Goal: Information Seeking & Learning: Learn about a topic

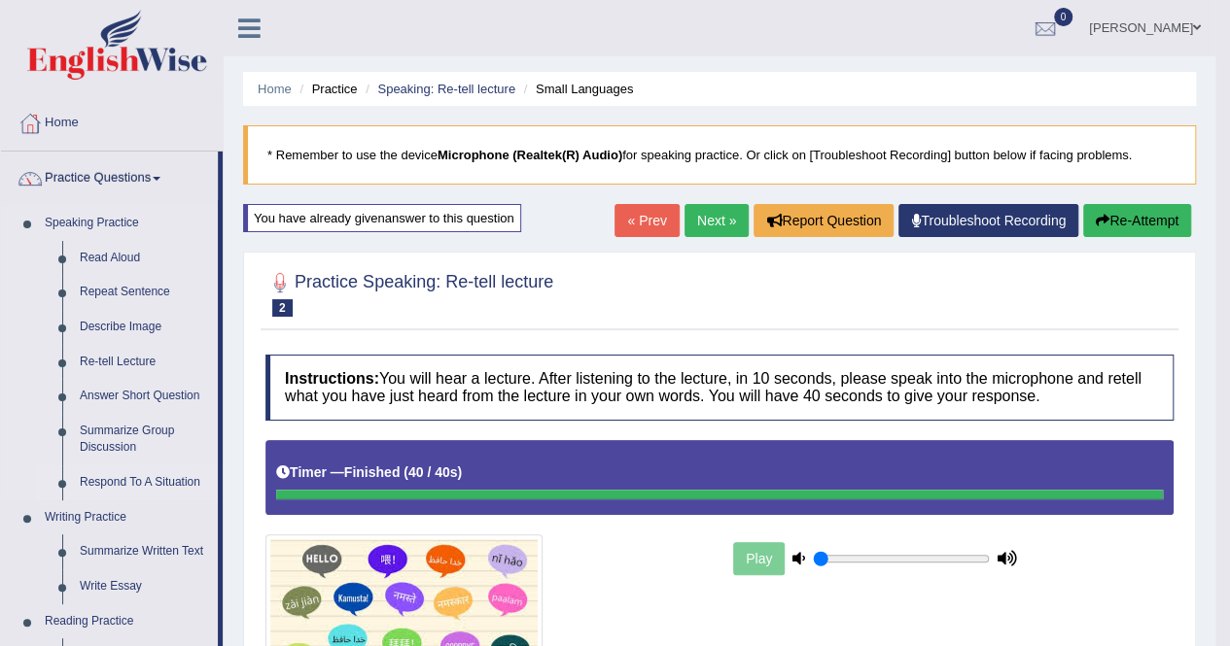
click at [172, 473] on link "Respond To A Situation" at bounding box center [144, 483] width 147 height 35
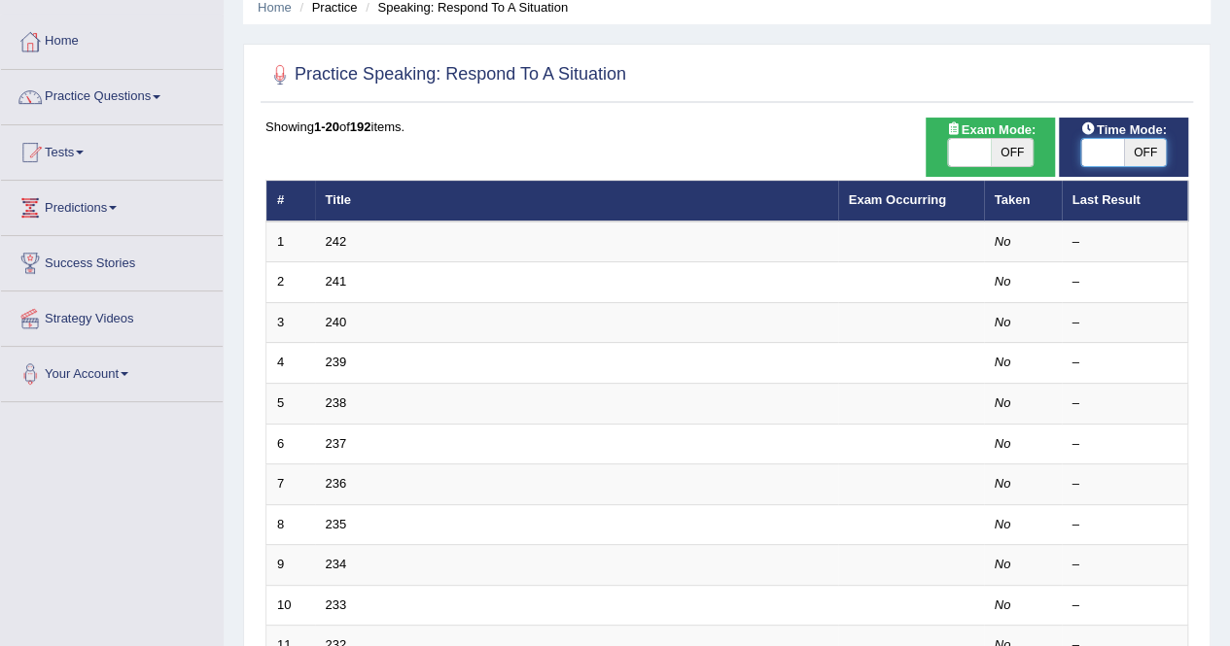
click at [1111, 164] on span at bounding box center [1102, 152] width 43 height 27
checkbox input "true"
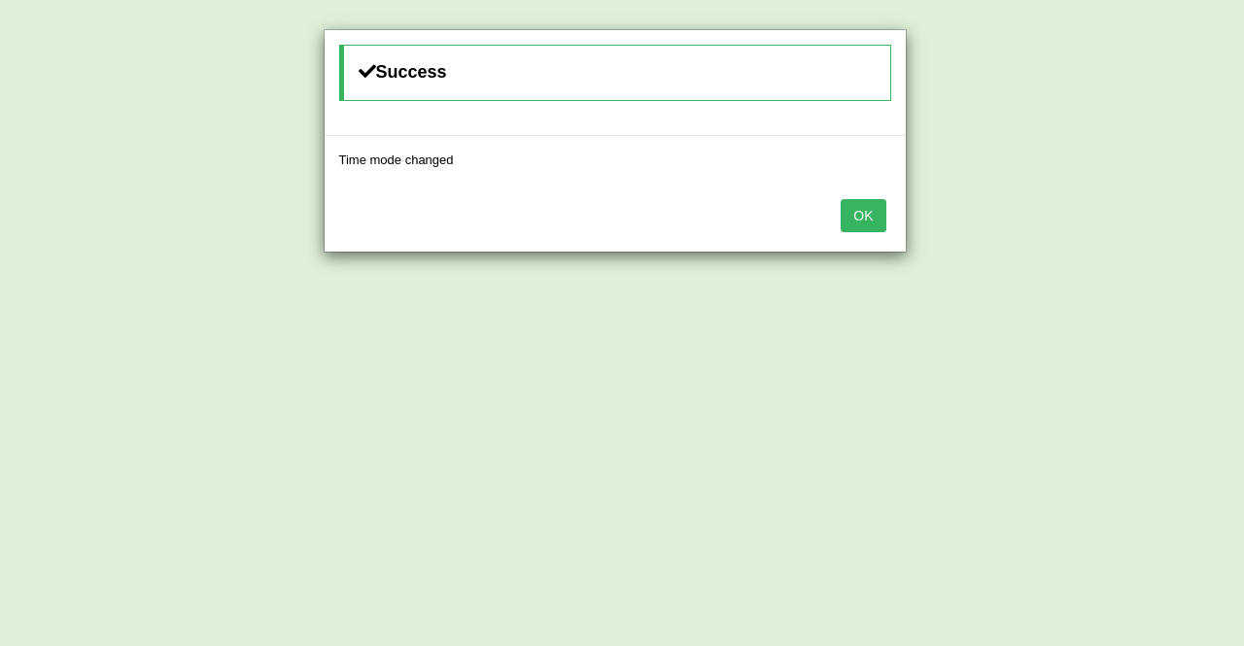
click at [853, 221] on button "OK" at bounding box center [863, 215] width 45 height 33
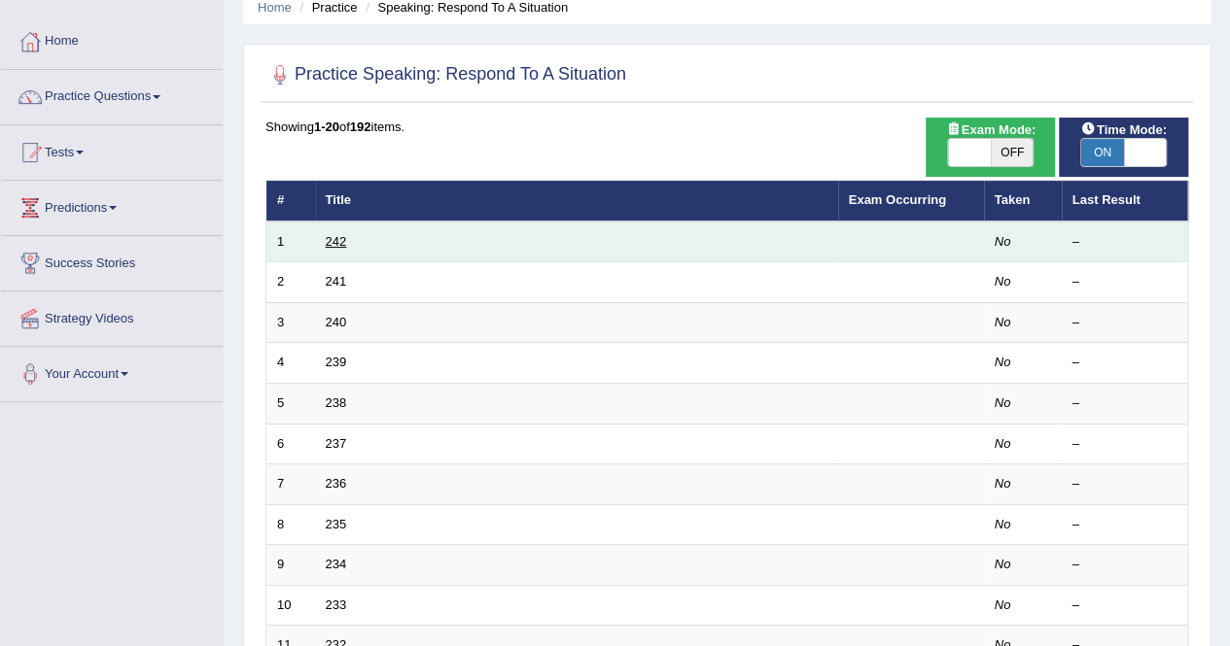
click at [337, 240] on link "242" at bounding box center [336, 241] width 21 height 15
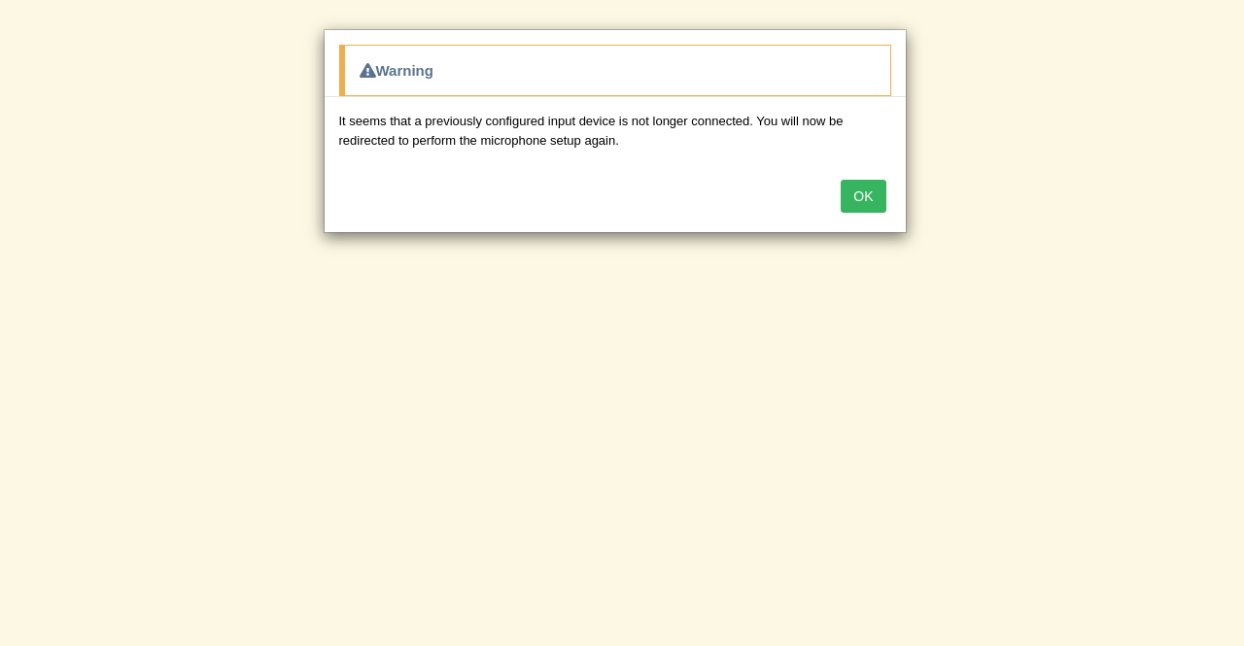
click at [849, 185] on button "OK" at bounding box center [863, 196] width 45 height 33
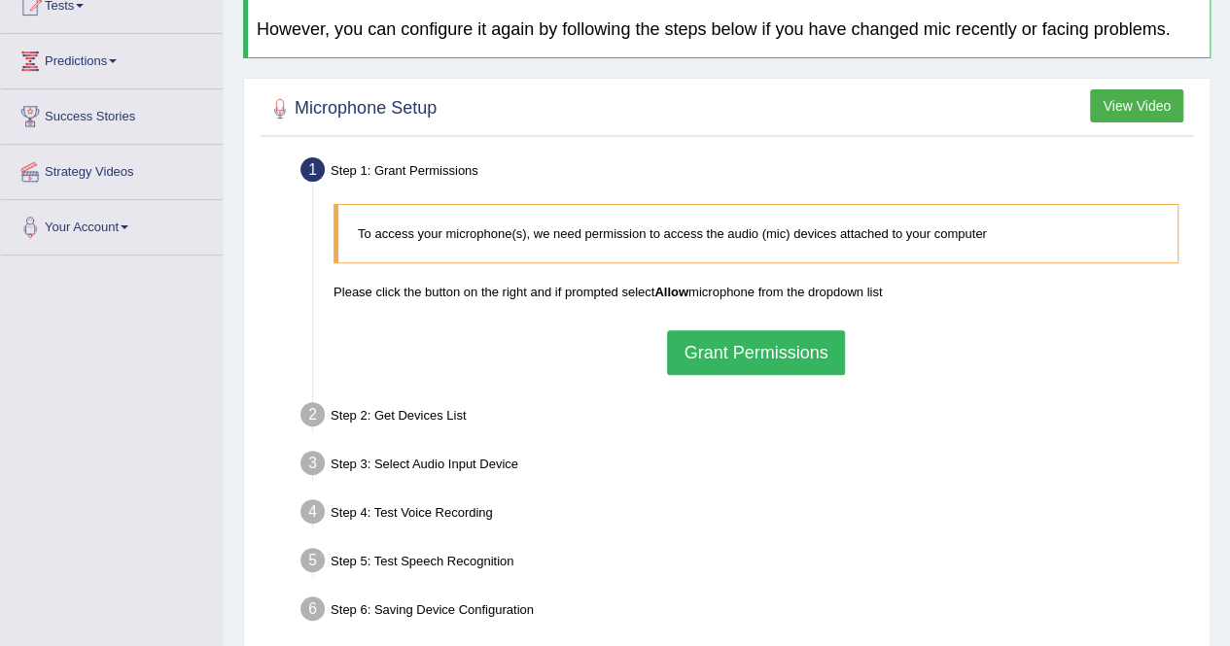
scroll to position [229, 0]
click at [706, 339] on button "Grant Permissions" at bounding box center [755, 351] width 177 height 45
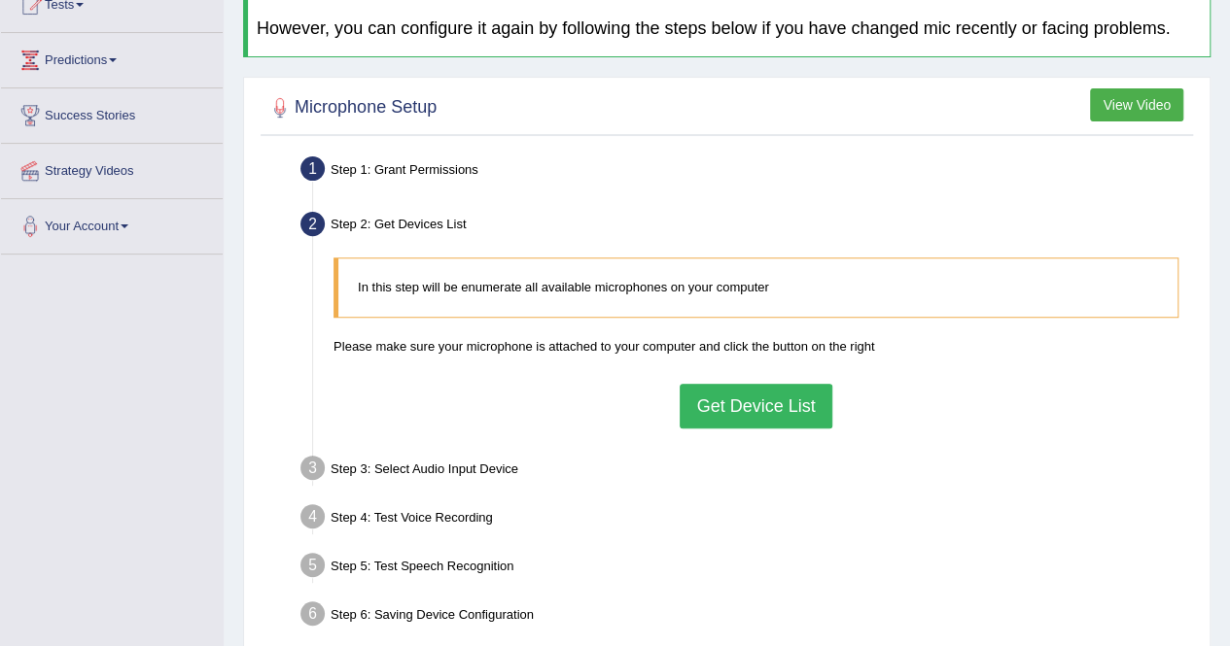
click at [710, 394] on button "Get Device List" at bounding box center [755, 406] width 152 height 45
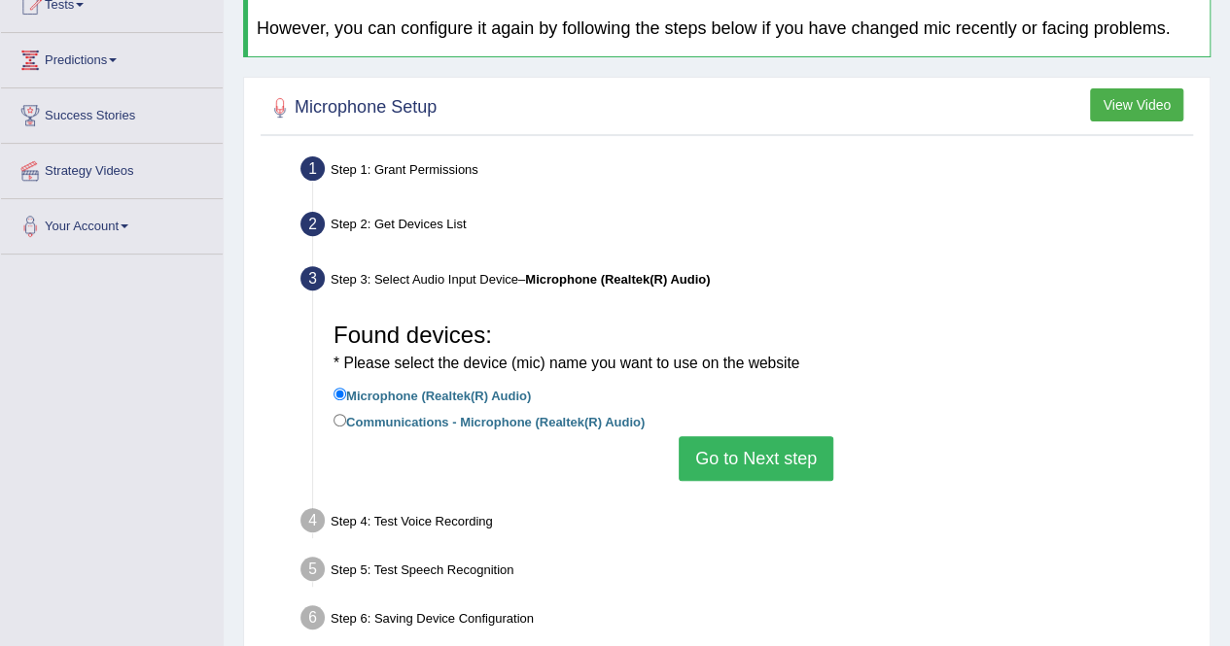
click at [715, 448] on button "Go to Next step" at bounding box center [755, 458] width 155 height 45
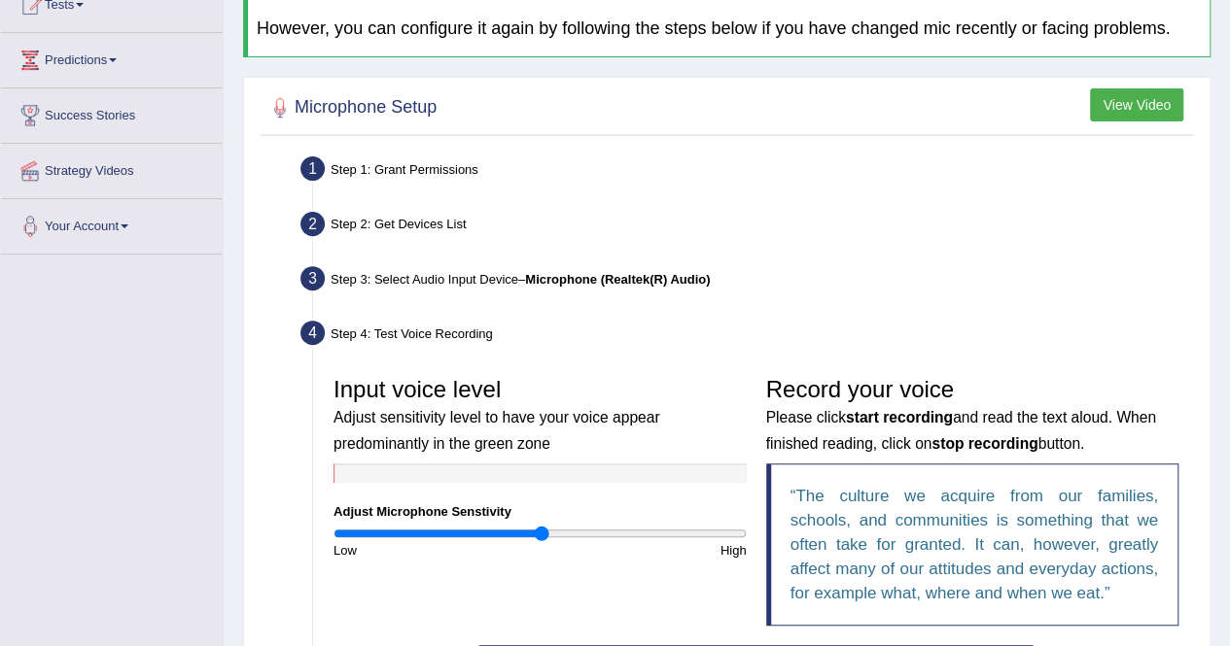
type input "1.02"
click at [542, 530] on input "range" at bounding box center [539, 534] width 413 height 16
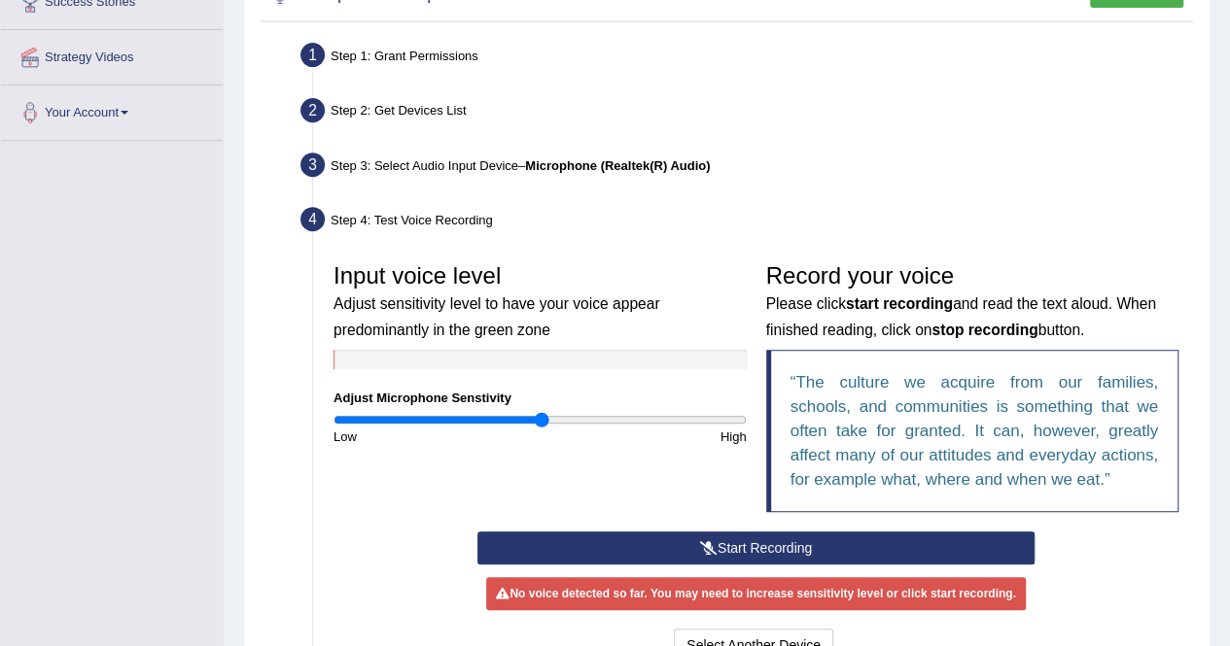
scroll to position [374, 0]
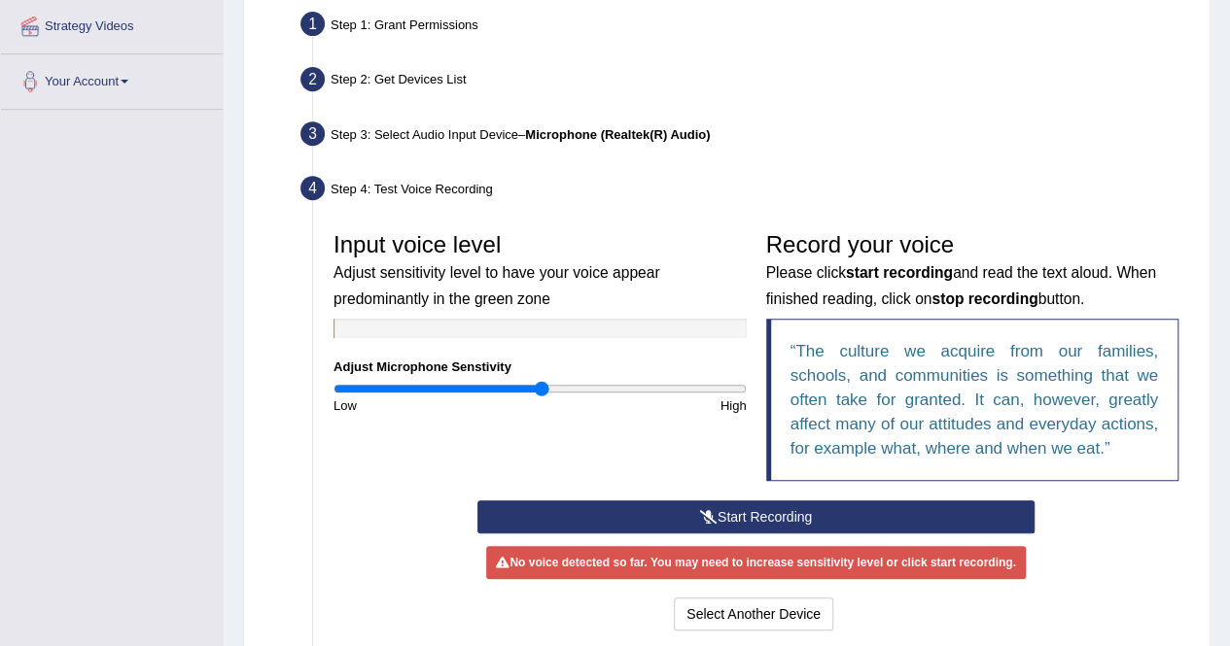
click at [550, 514] on button "Start Recording" at bounding box center [755, 517] width 557 height 33
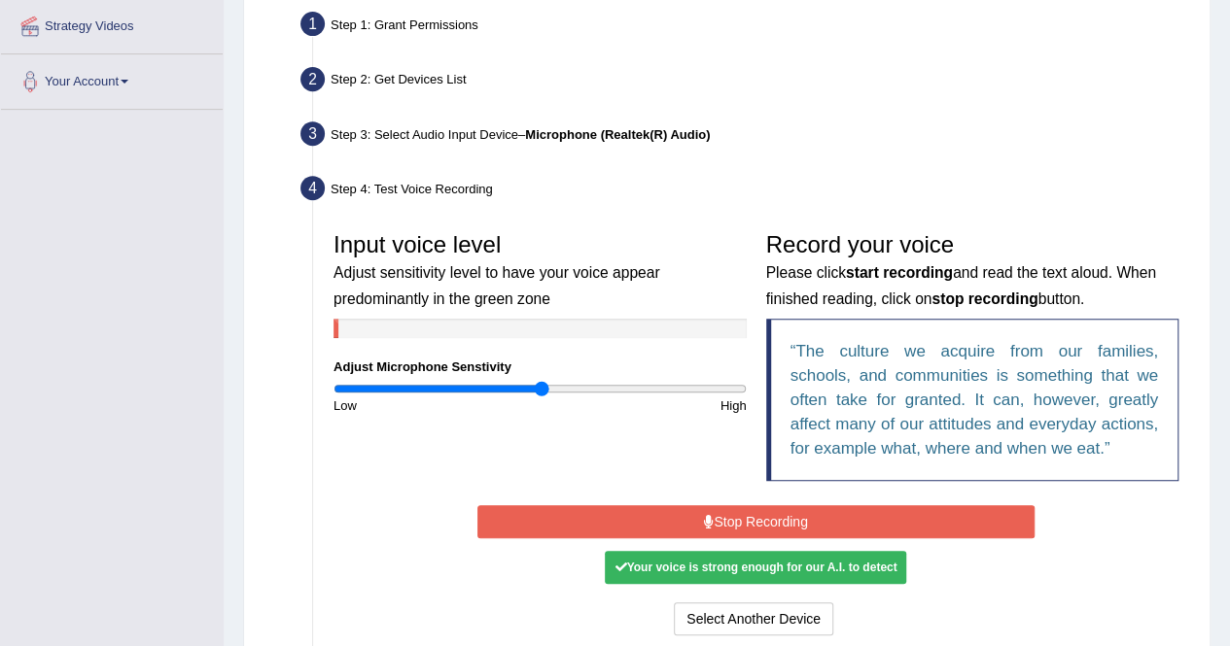
click at [550, 514] on button "Stop Recording" at bounding box center [755, 521] width 557 height 33
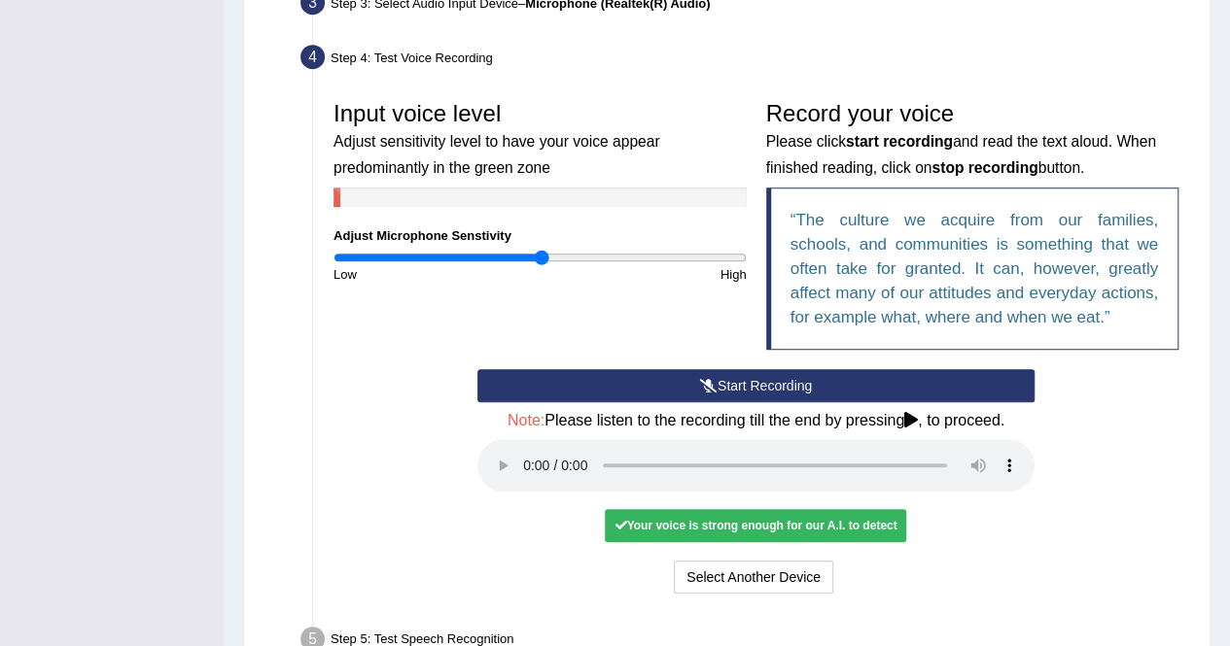
scroll to position [516, 0]
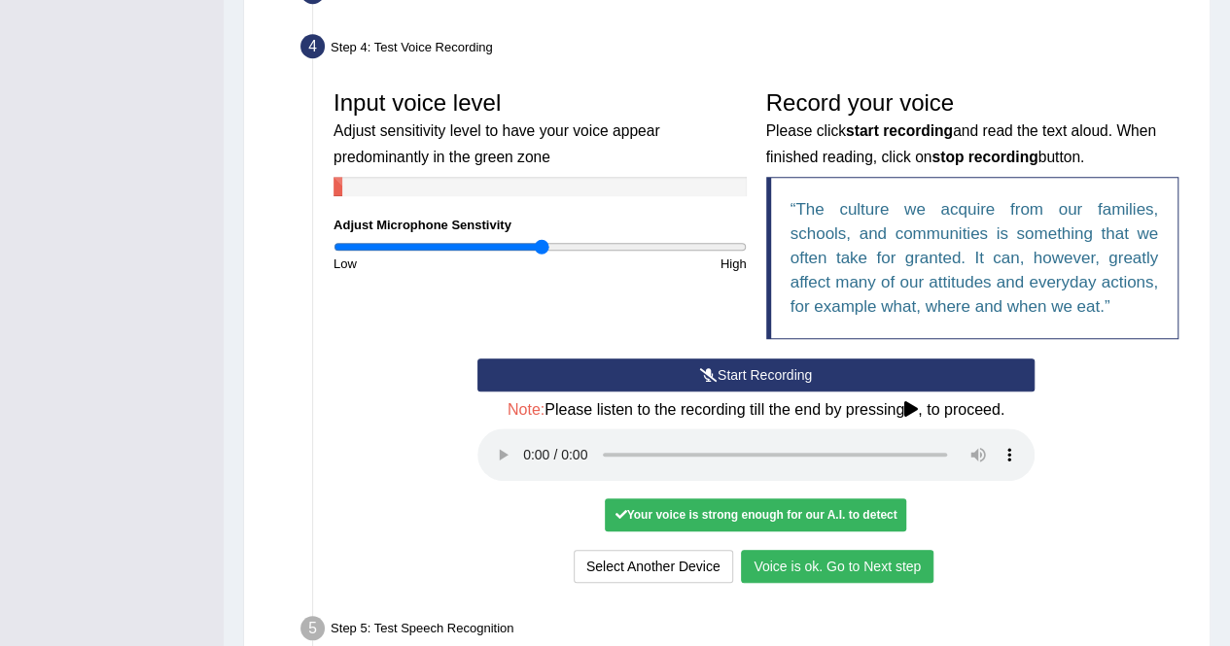
click at [789, 551] on button "Voice is ok. Go to Next step" at bounding box center [837, 566] width 192 height 33
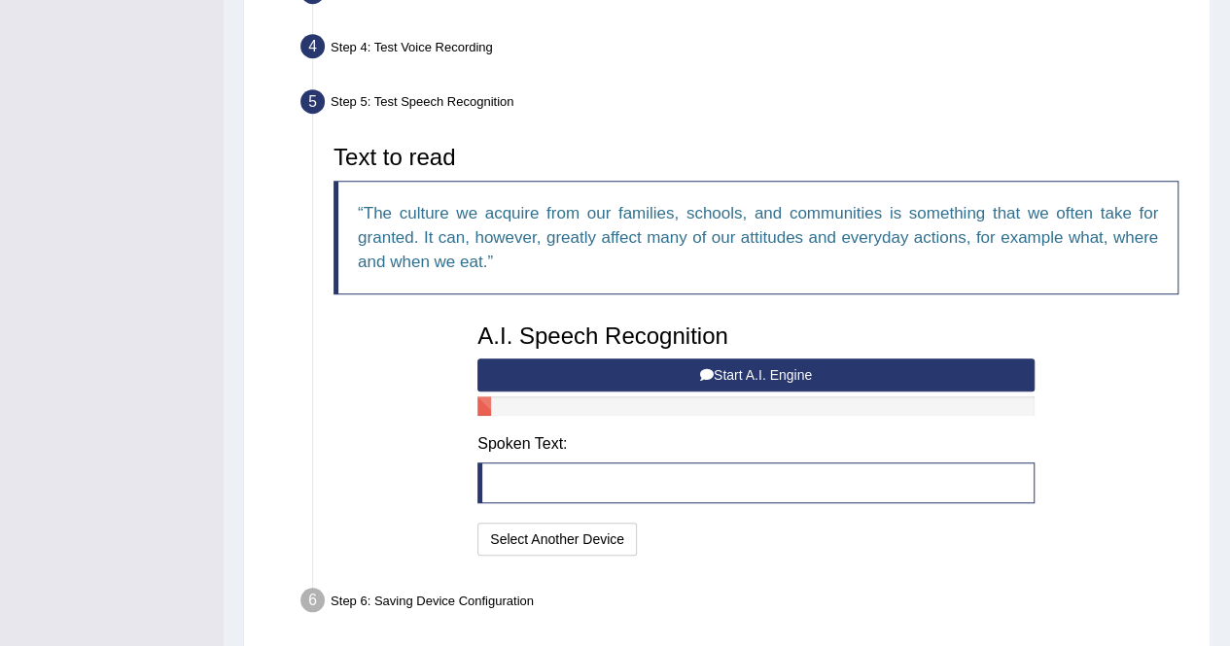
click at [530, 370] on button "Start A.I. Engine" at bounding box center [755, 375] width 557 height 33
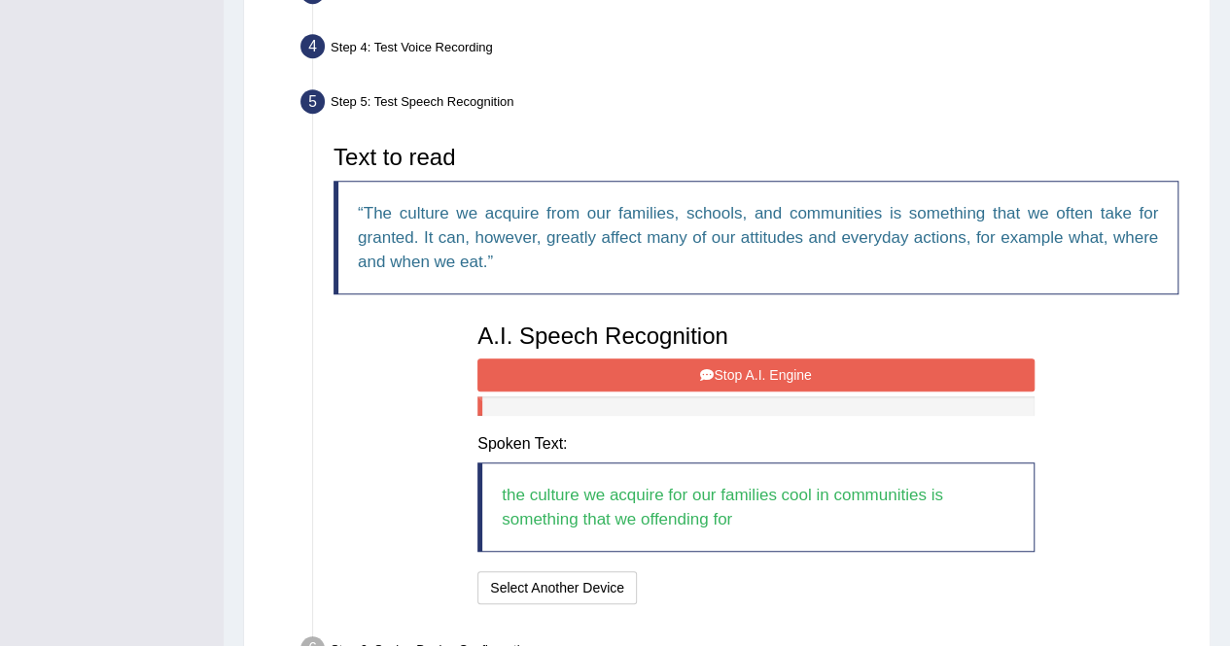
click at [530, 370] on button "Stop A.I. Engine" at bounding box center [755, 375] width 557 height 33
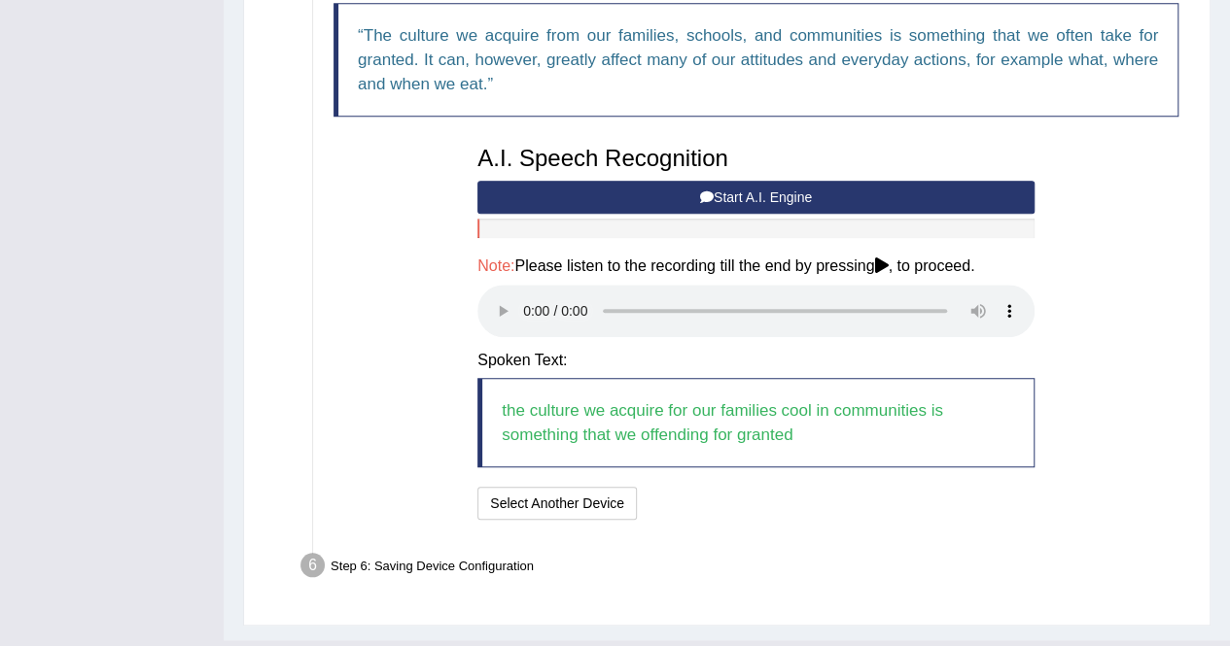
scroll to position [701, 0]
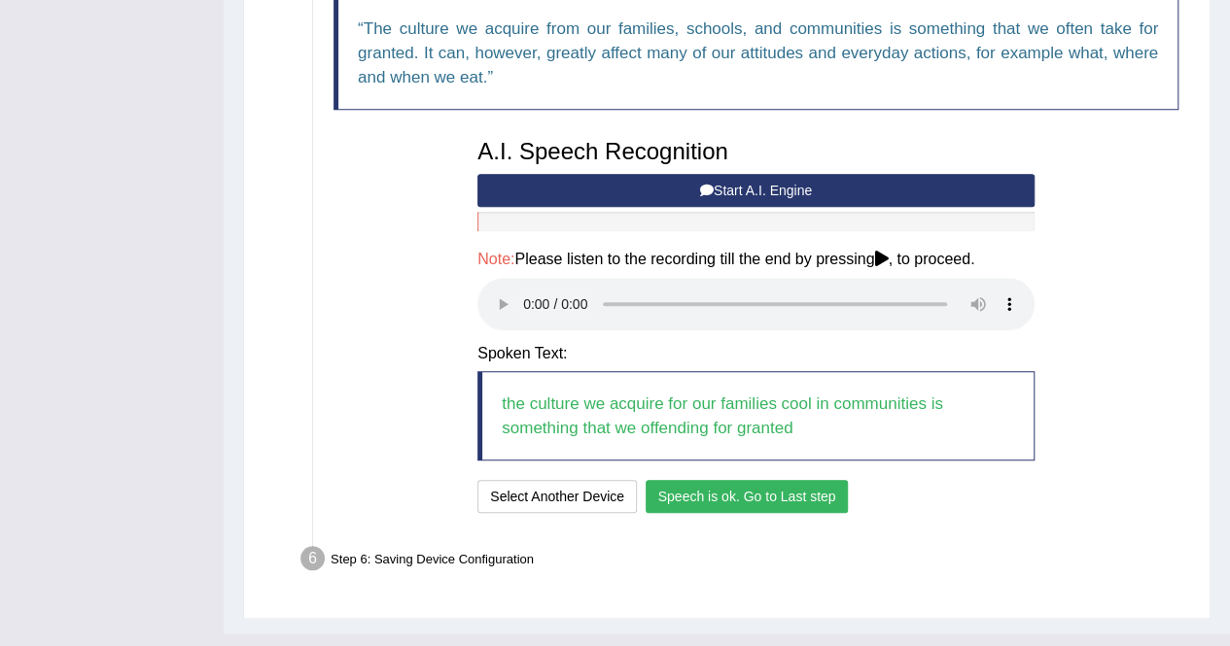
click at [684, 493] on button "Speech is ok. Go to Last step" at bounding box center [746, 496] width 203 height 33
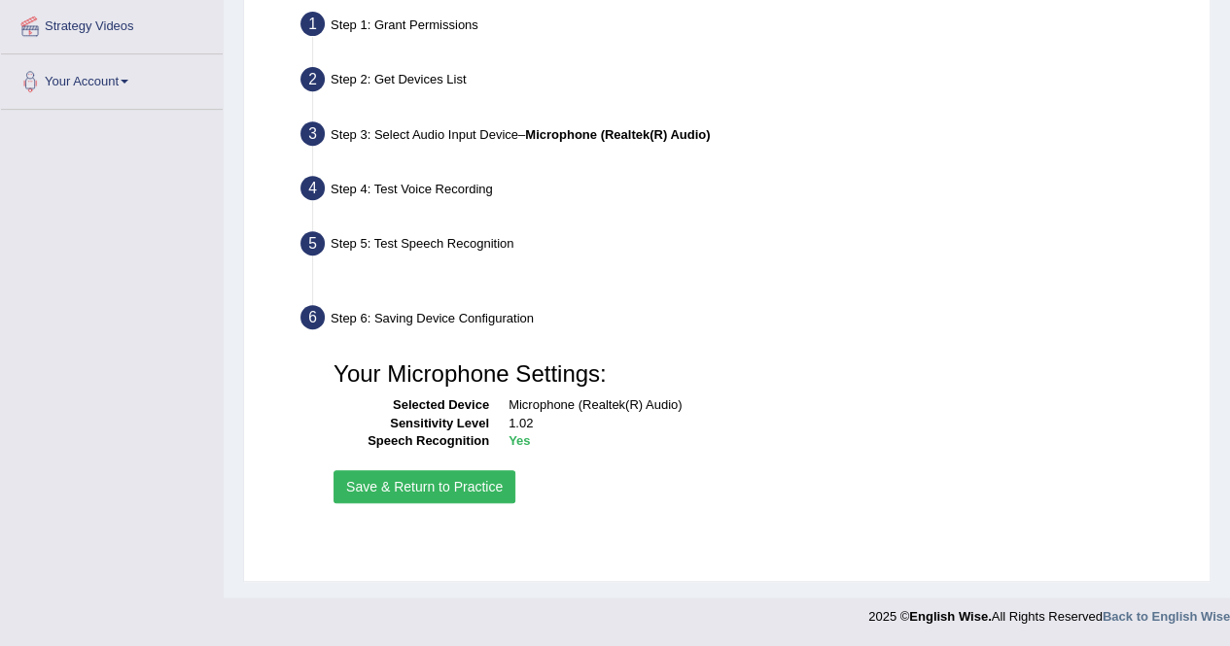
scroll to position [373, 0]
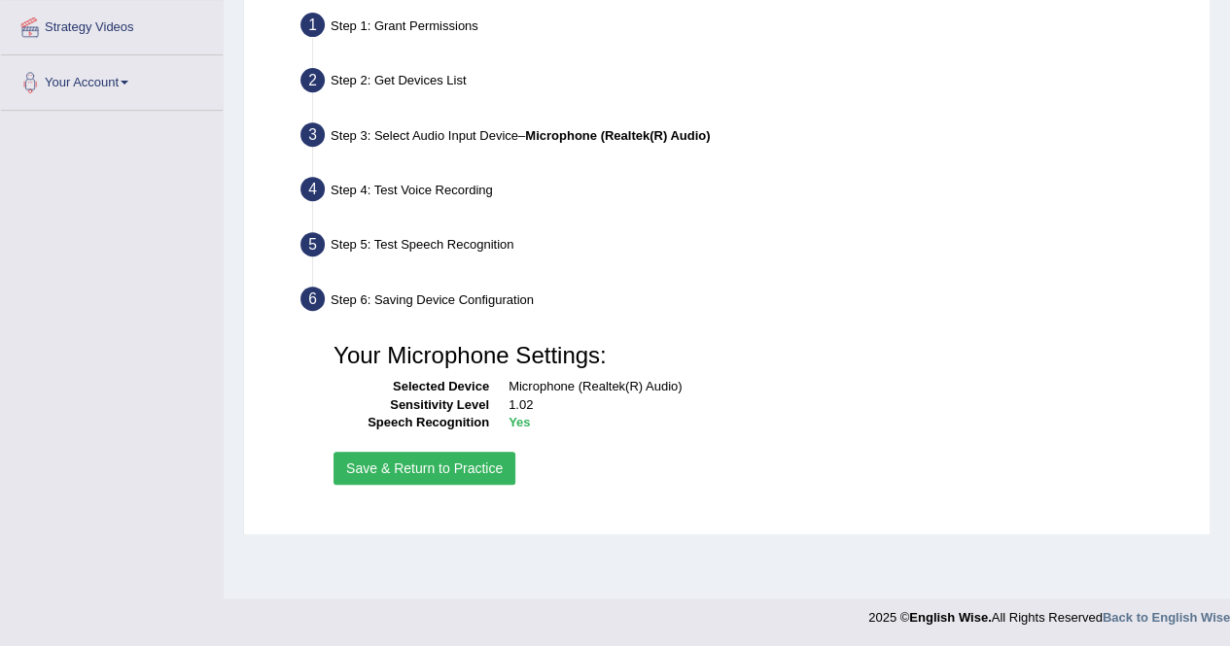
click at [462, 469] on button "Save & Return to Practice" at bounding box center [424, 468] width 182 height 33
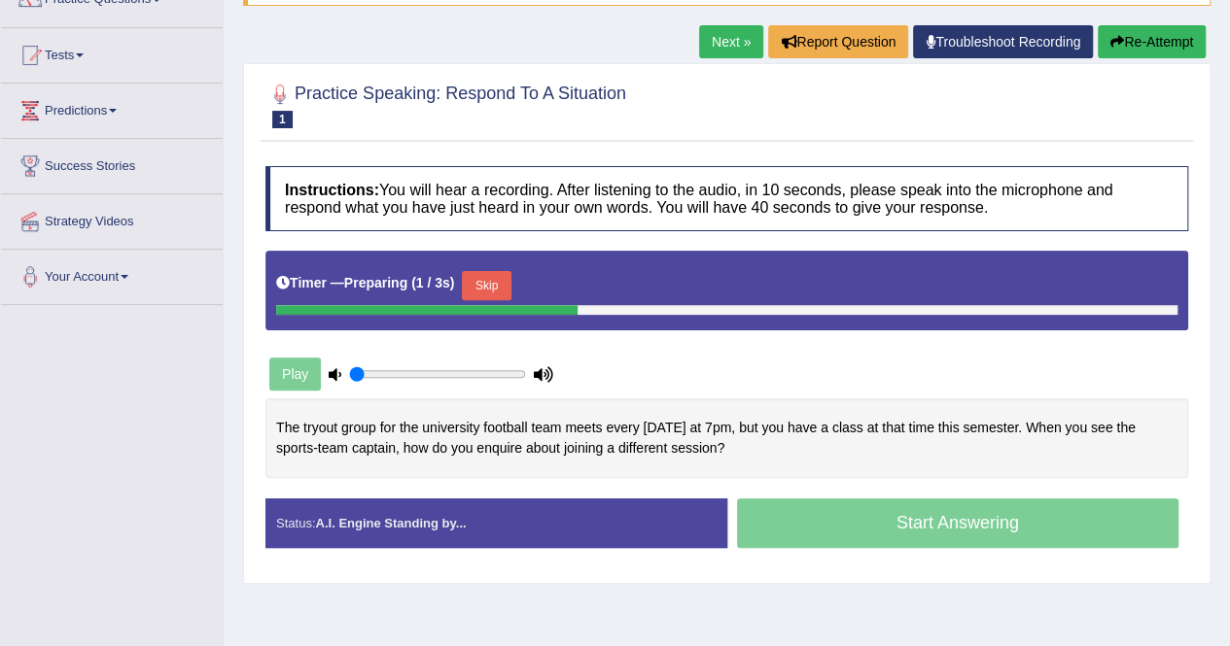
scroll to position [181, 0]
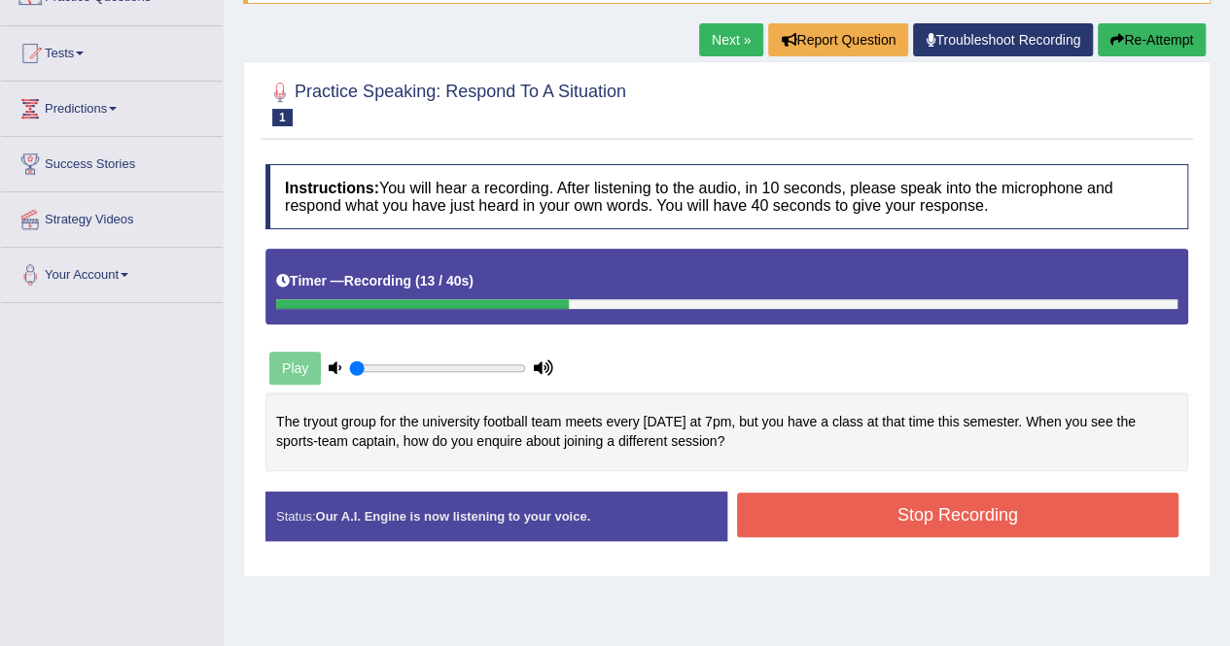
click at [822, 504] on button "Stop Recording" at bounding box center [958, 515] width 442 height 45
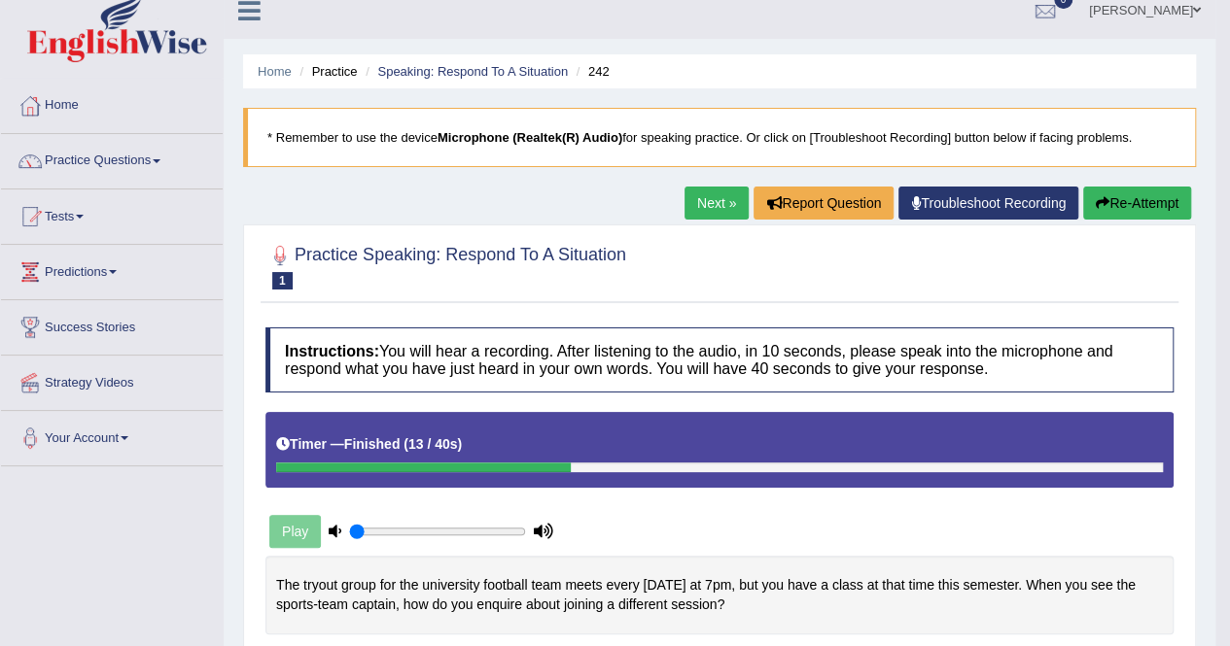
scroll to position [17, 0]
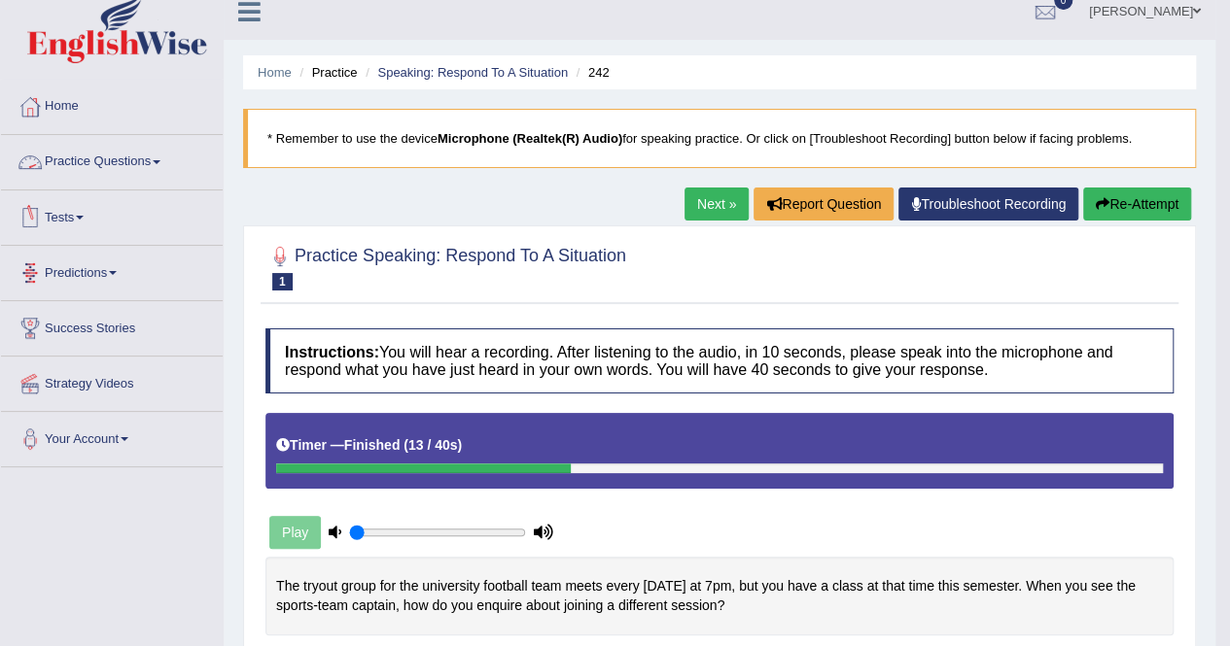
click at [158, 157] on link "Practice Questions" at bounding box center [112, 159] width 222 height 49
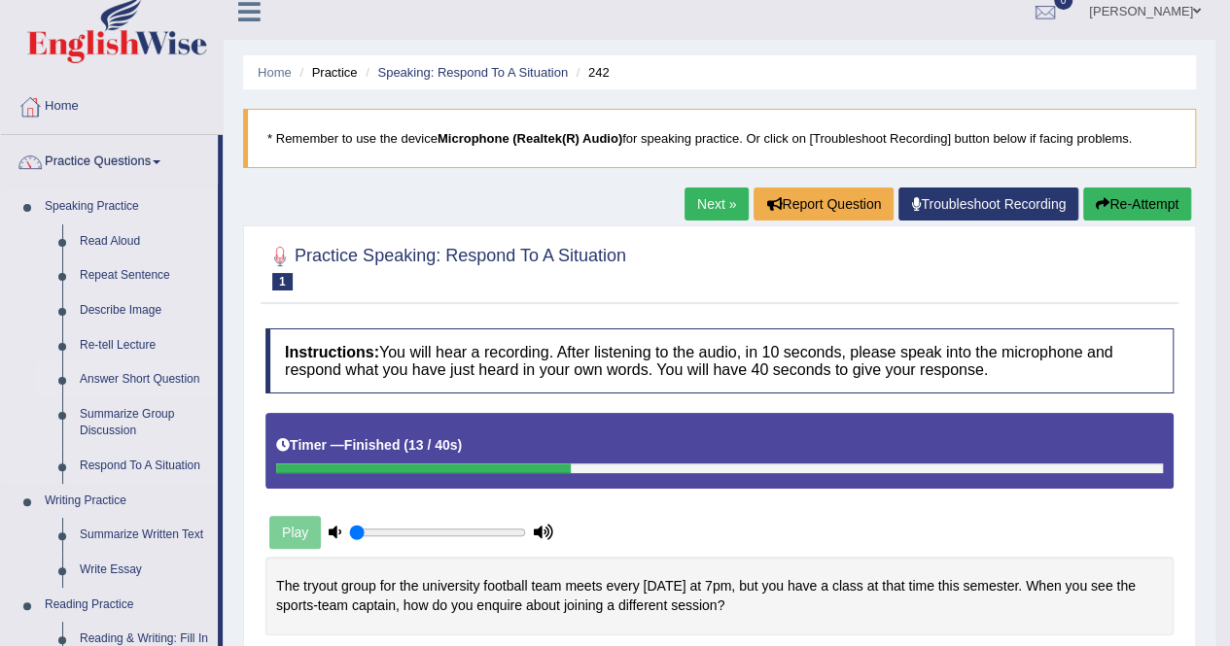
click at [160, 368] on link "Answer Short Question" at bounding box center [144, 380] width 147 height 35
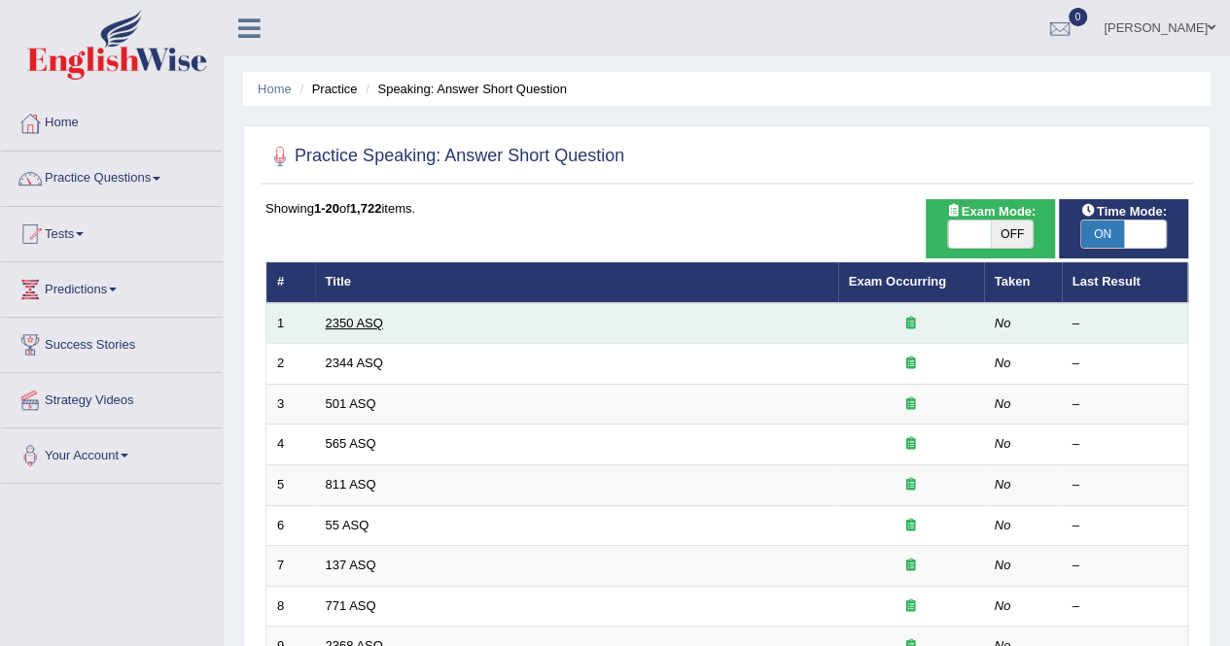
click at [372, 320] on link "2350 ASQ" at bounding box center [354, 323] width 57 height 15
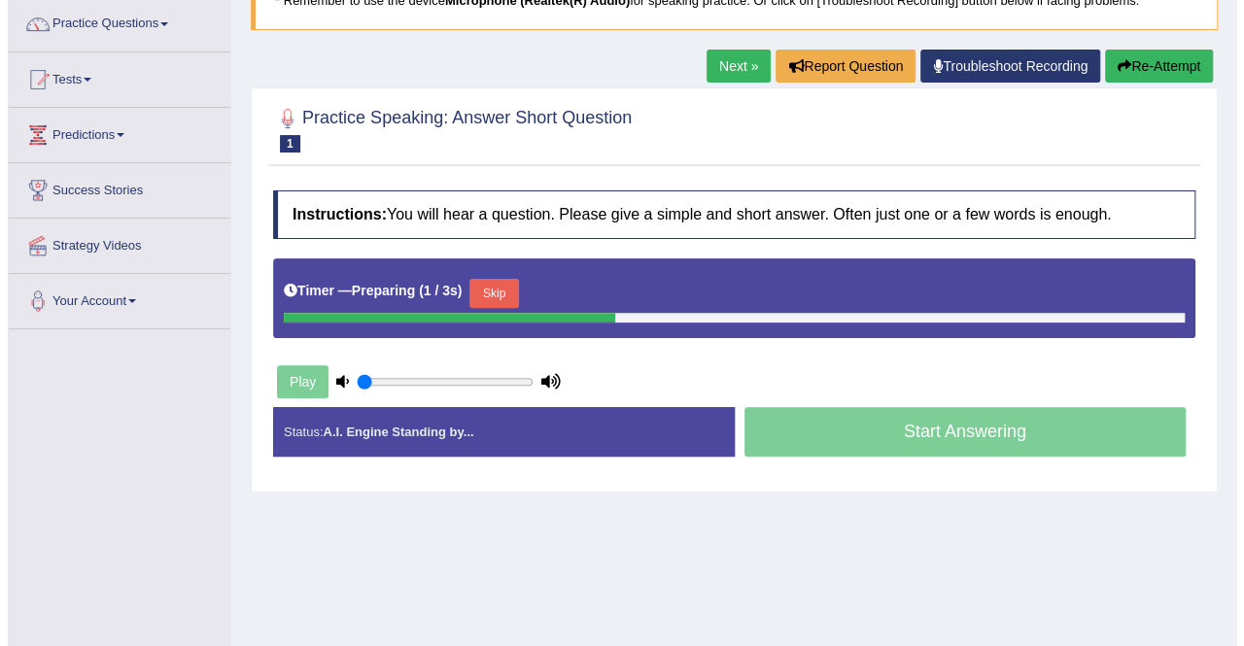
scroll to position [157, 0]
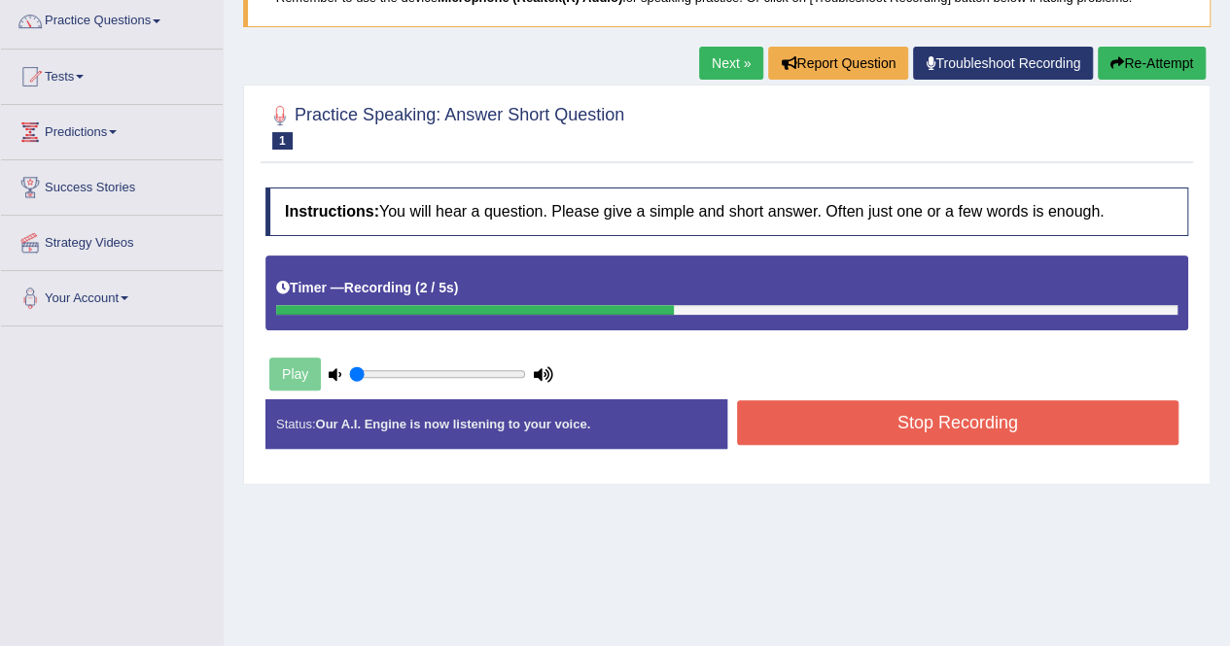
click at [818, 418] on button "Stop Recording" at bounding box center [958, 422] width 442 height 45
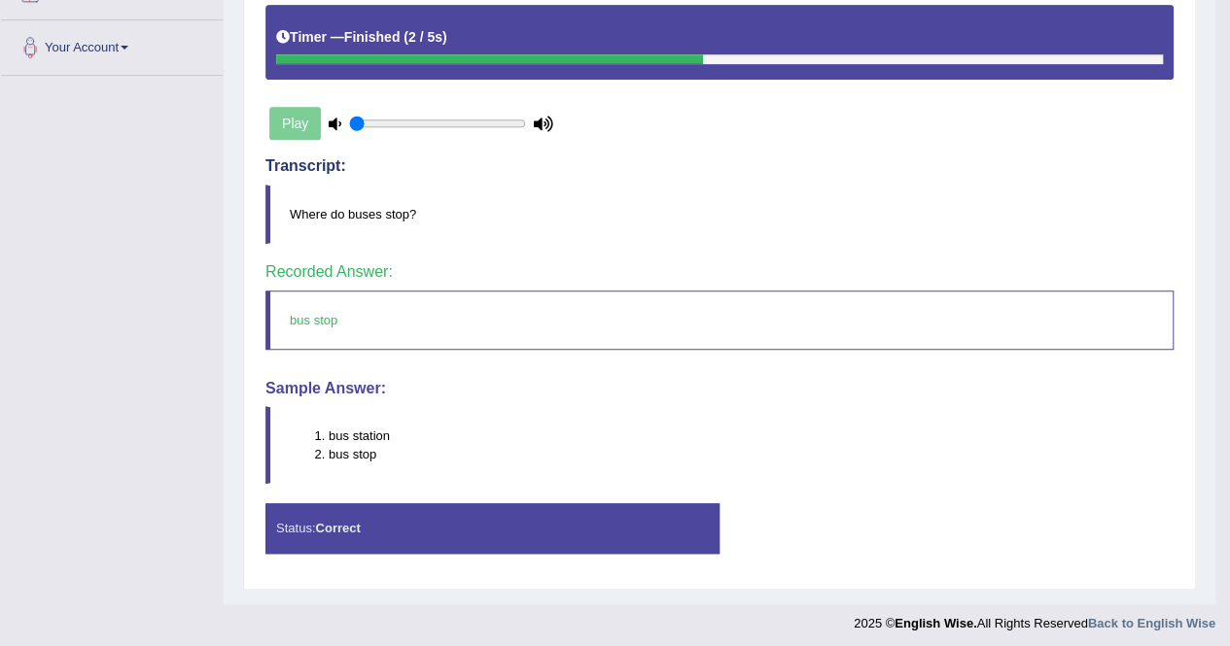
scroll to position [408, 0]
click at [404, 532] on div "Status: Correct" at bounding box center [492, 528] width 454 height 50
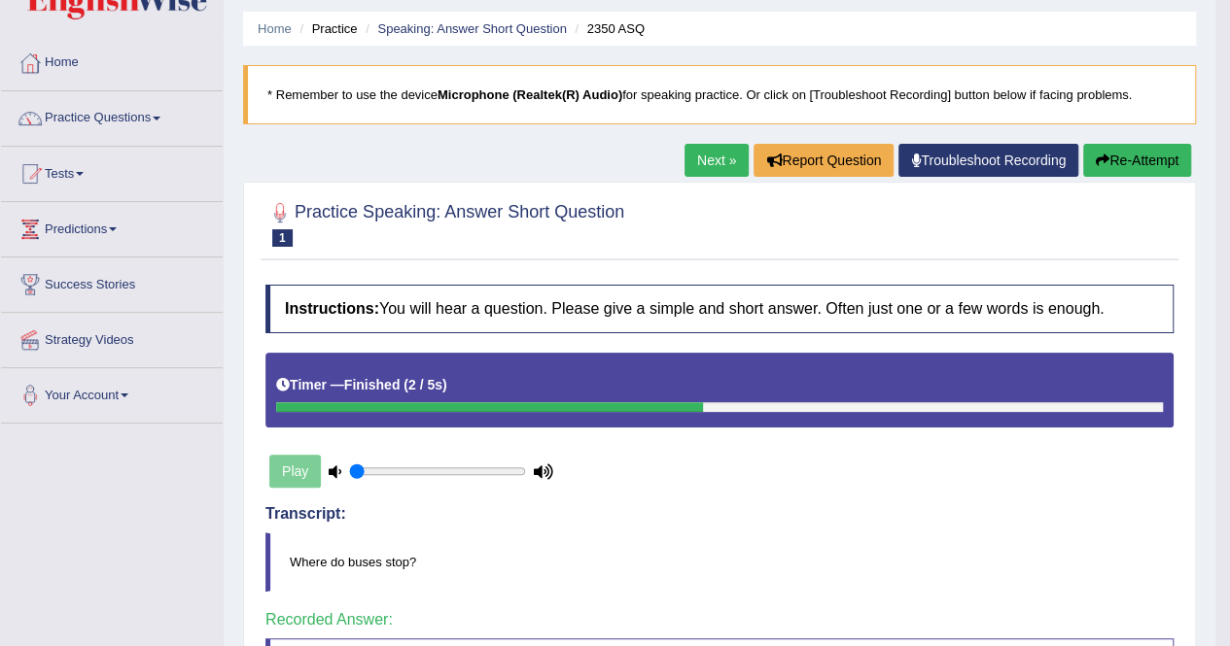
scroll to position [54, 0]
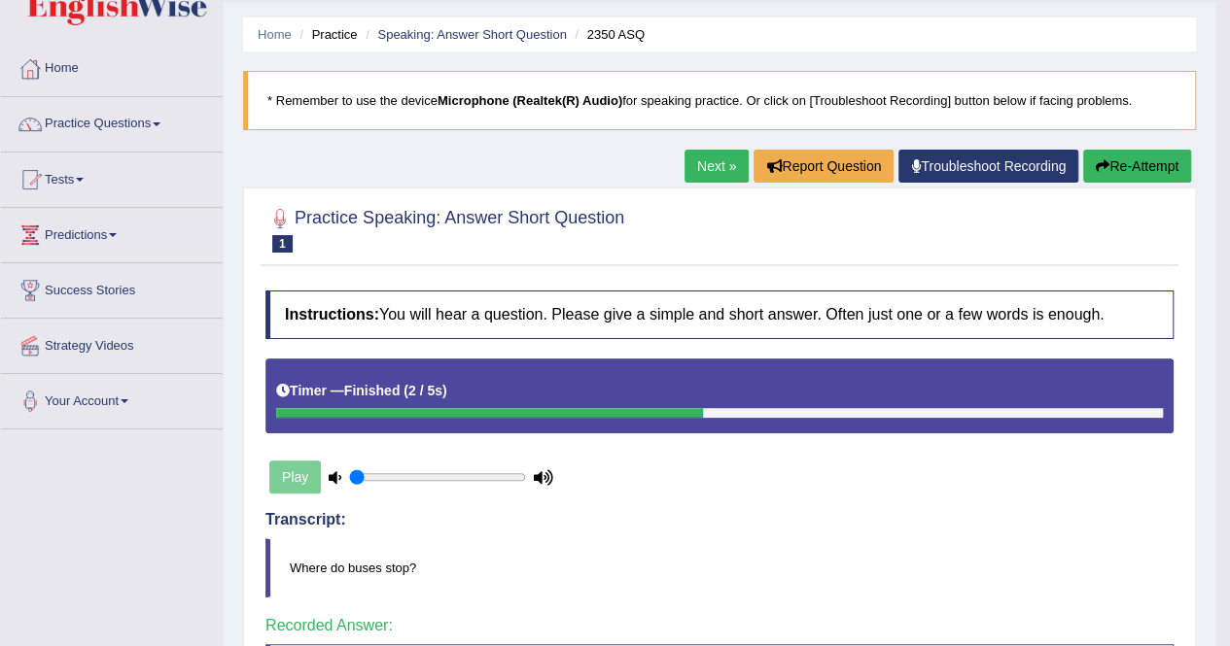
click at [698, 162] on link "Next »" at bounding box center [716, 166] width 64 height 33
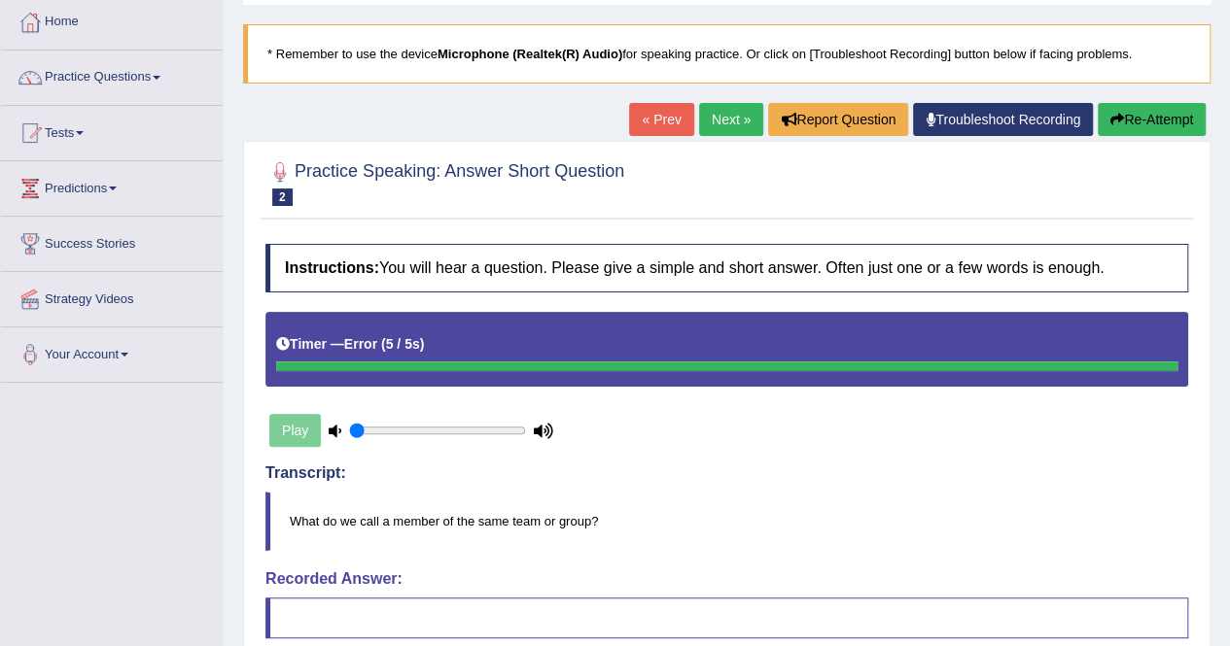
scroll to position [91, 0]
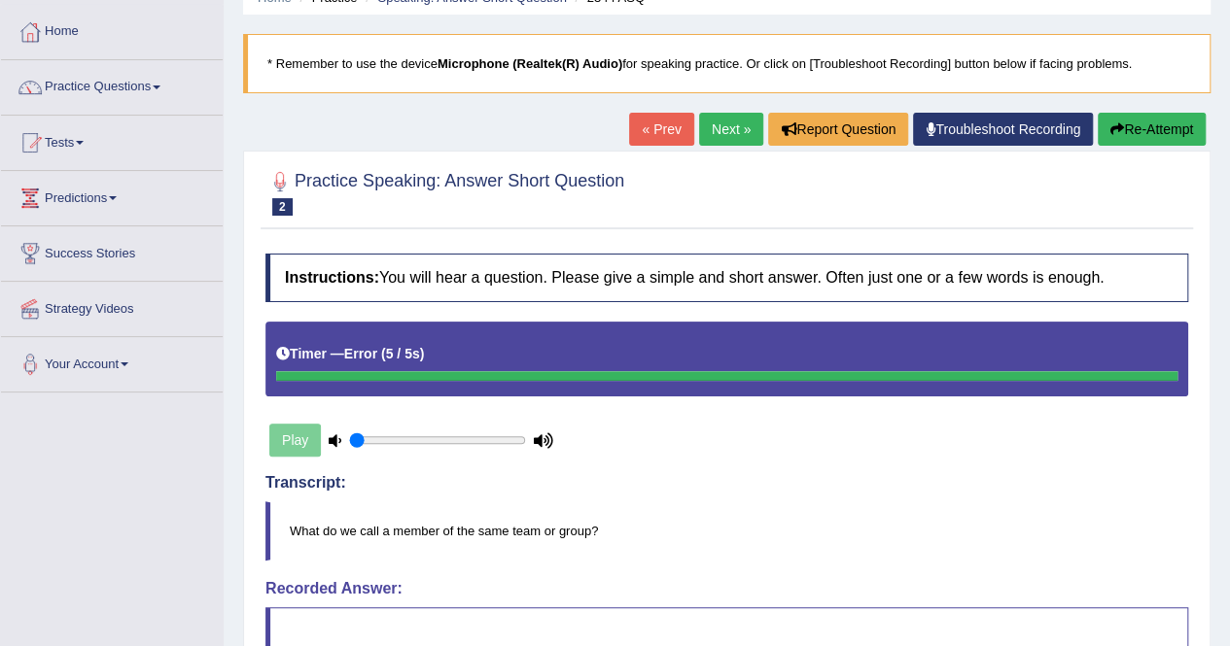
click at [1159, 125] on button "Re-Attempt" at bounding box center [1151, 129] width 108 height 33
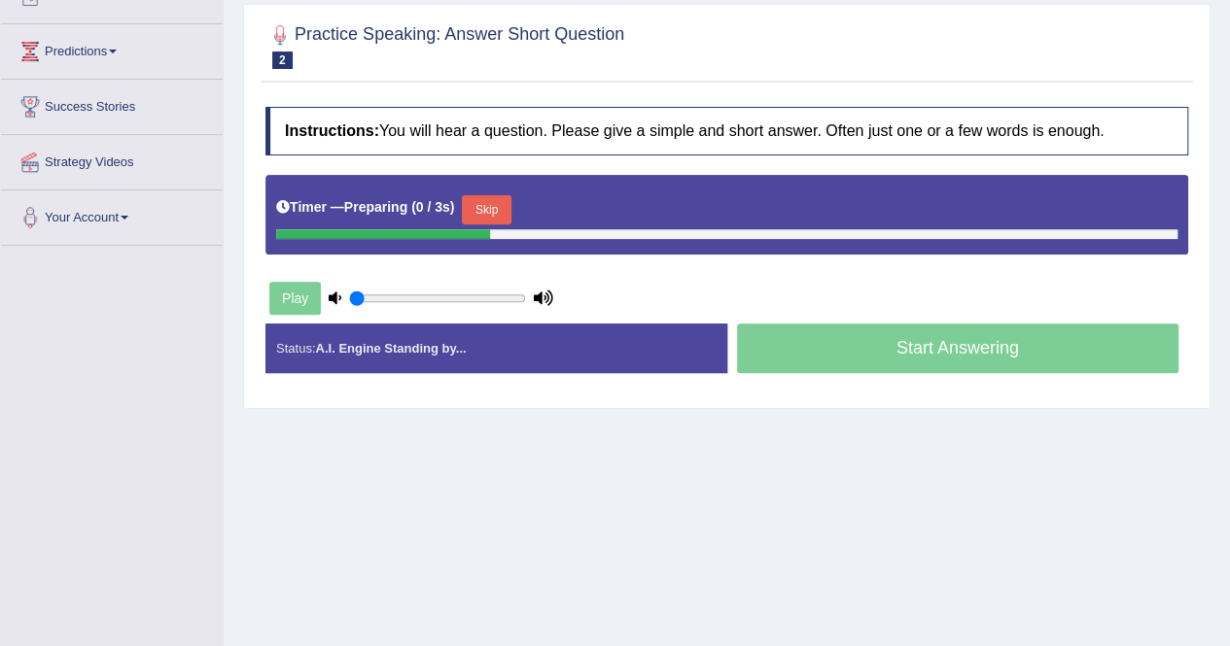
scroll to position [239, 0]
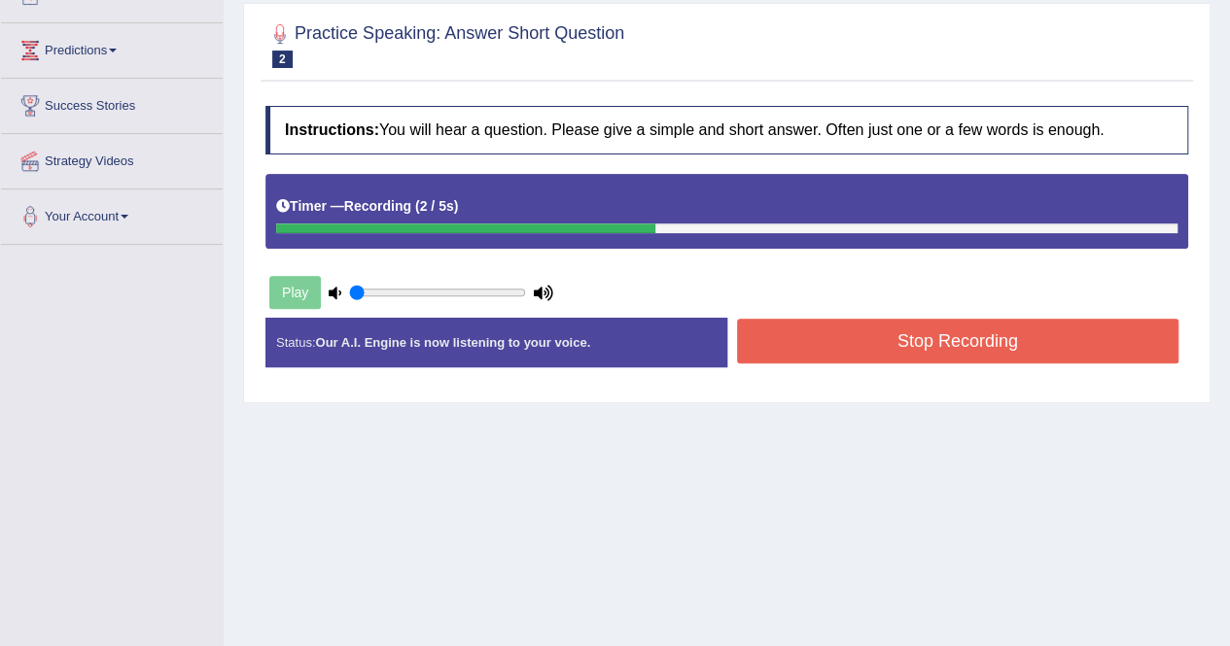
click at [816, 353] on button "Stop Recording" at bounding box center [958, 341] width 442 height 45
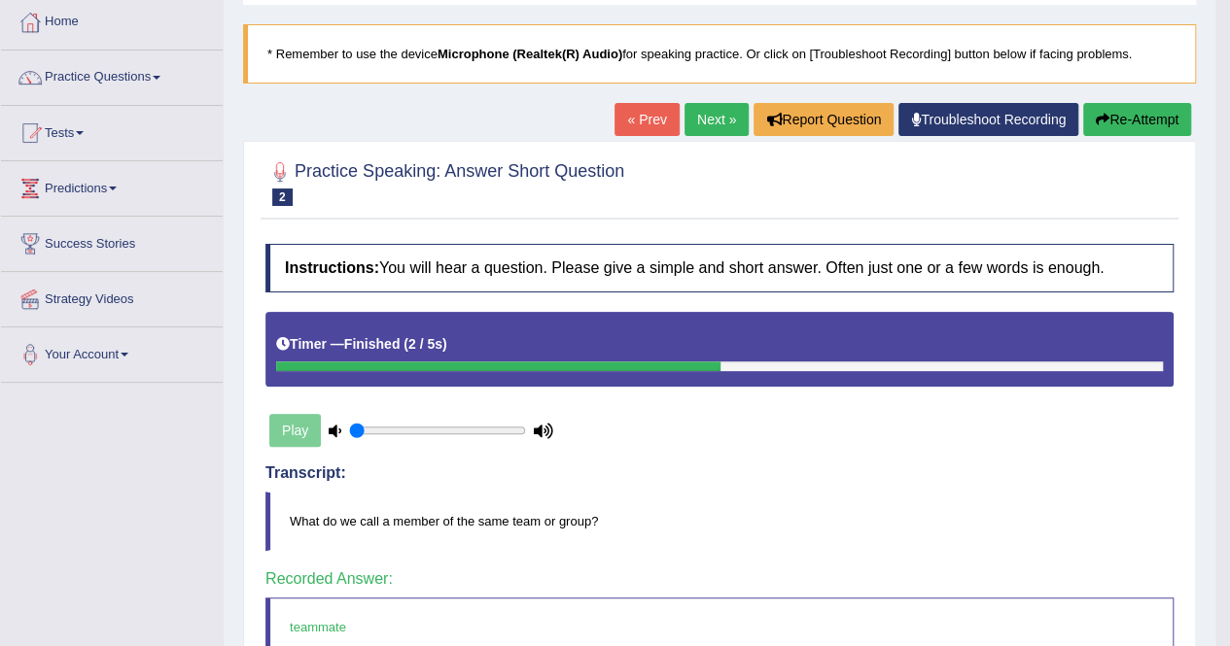
scroll to position [102, 0]
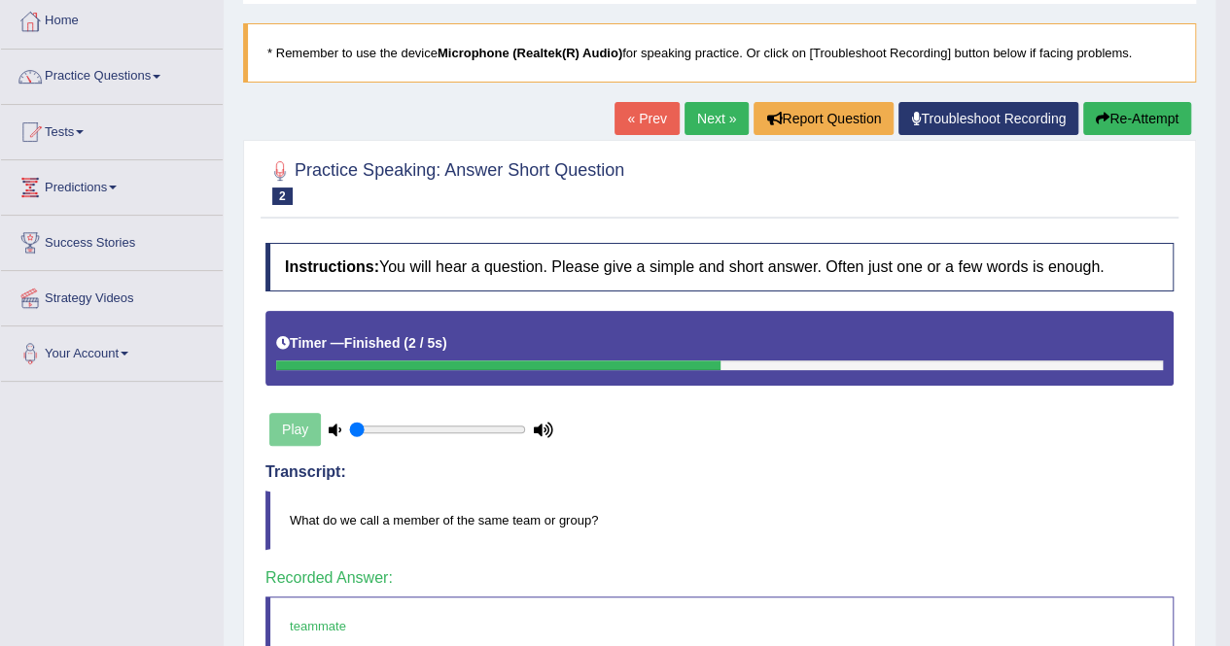
click at [693, 108] on link "Next »" at bounding box center [716, 118] width 64 height 33
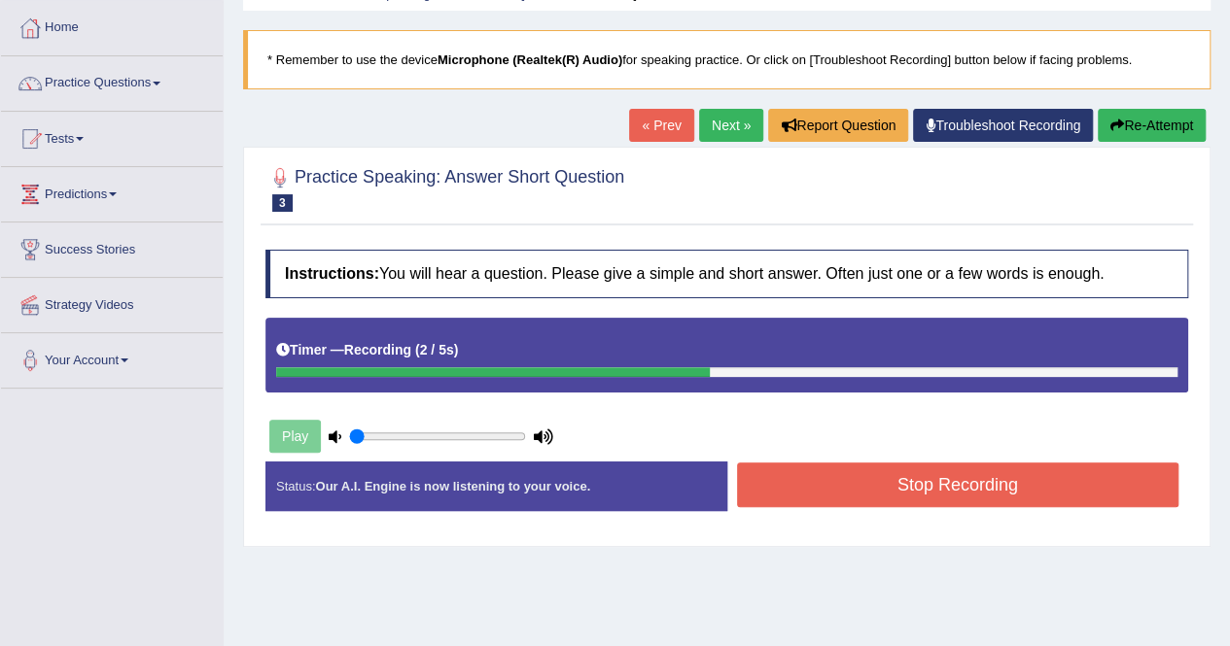
click at [807, 497] on button "Stop Recording" at bounding box center [958, 485] width 442 height 45
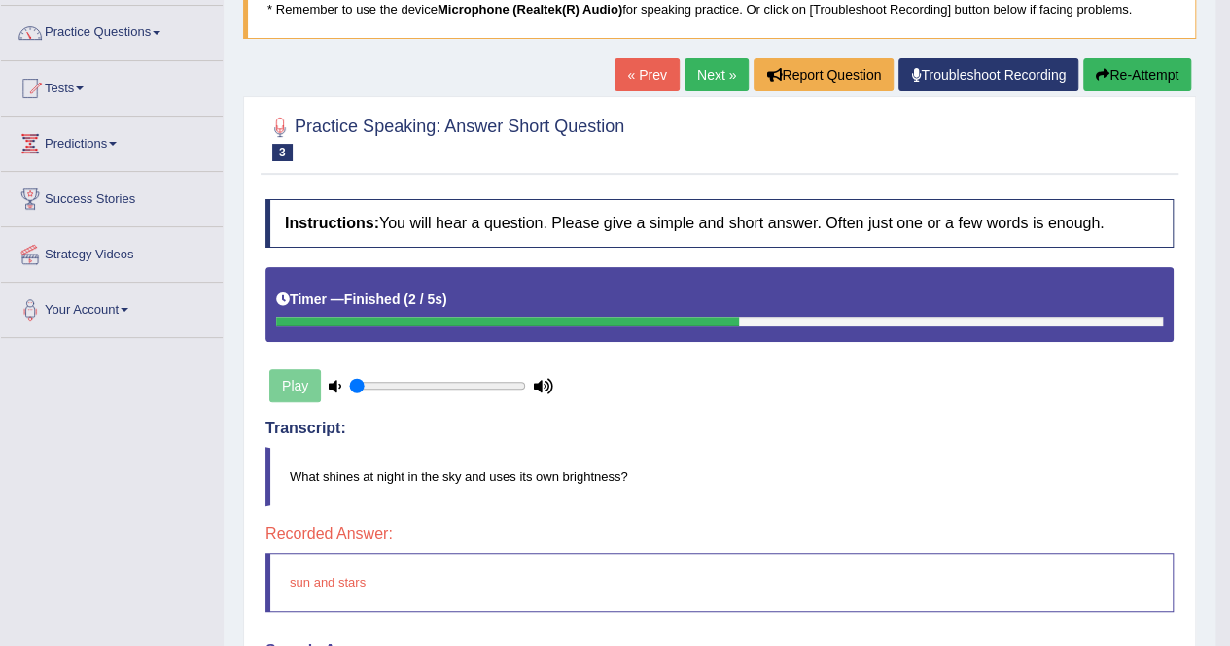
scroll to position [133, 0]
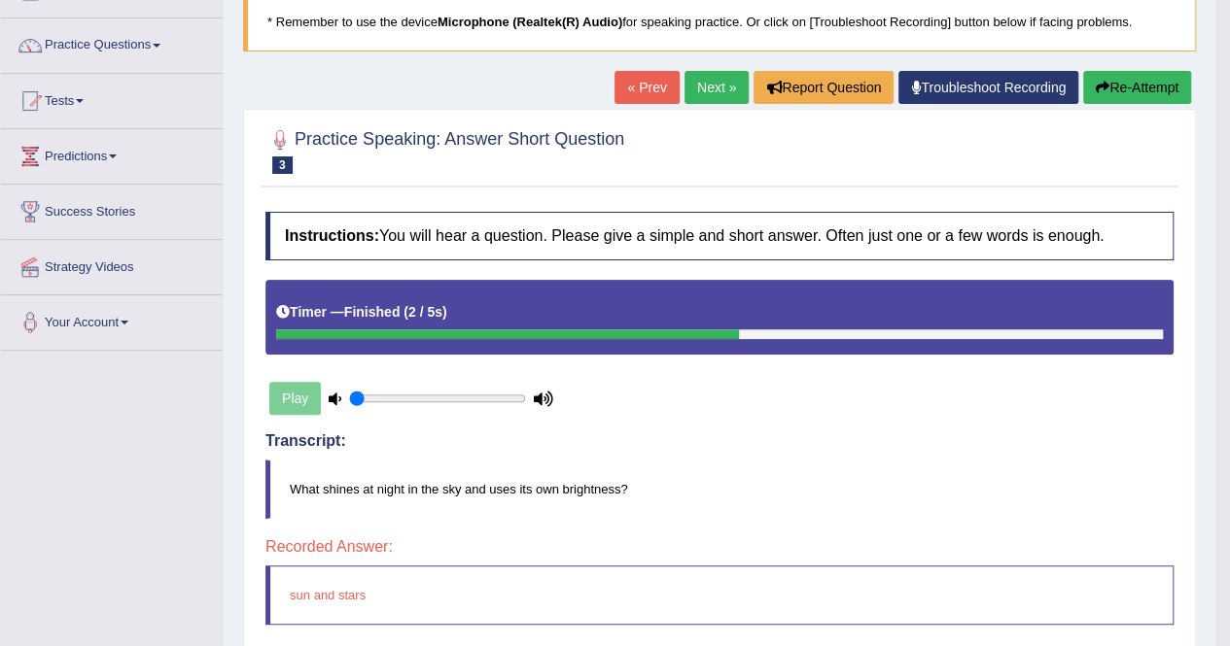
click at [1118, 86] on button "Re-Attempt" at bounding box center [1137, 87] width 108 height 33
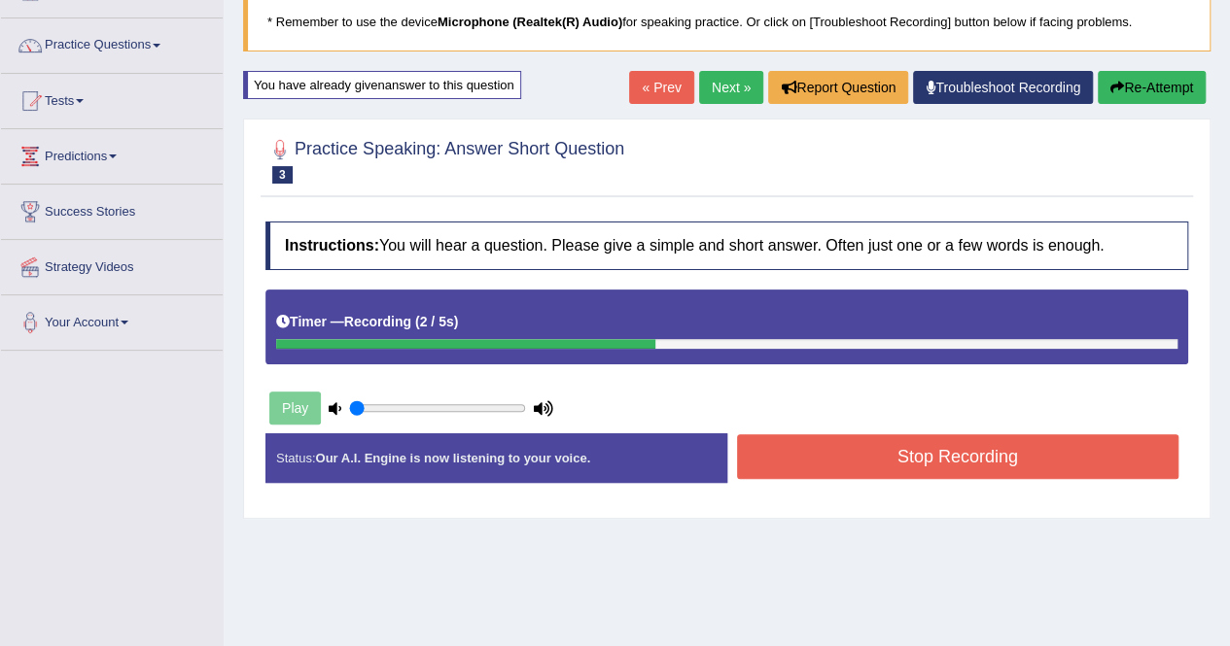
click at [927, 449] on button "Stop Recording" at bounding box center [958, 456] width 442 height 45
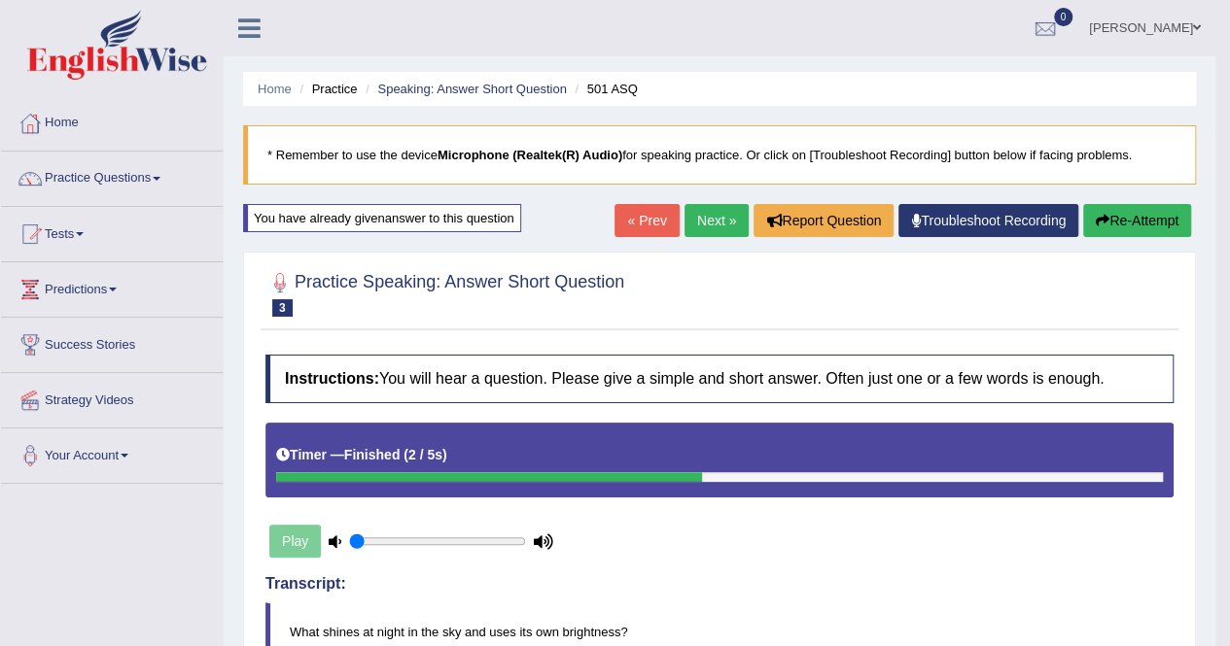
click at [698, 217] on link "Next »" at bounding box center [716, 220] width 64 height 33
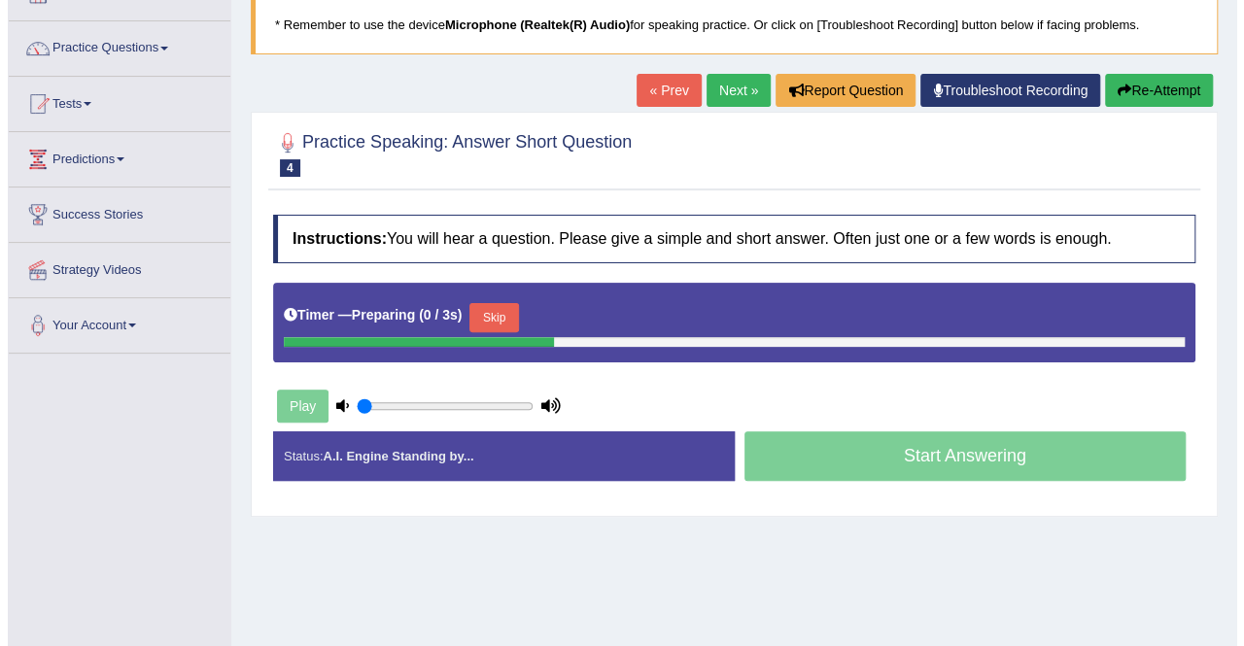
scroll to position [131, 0]
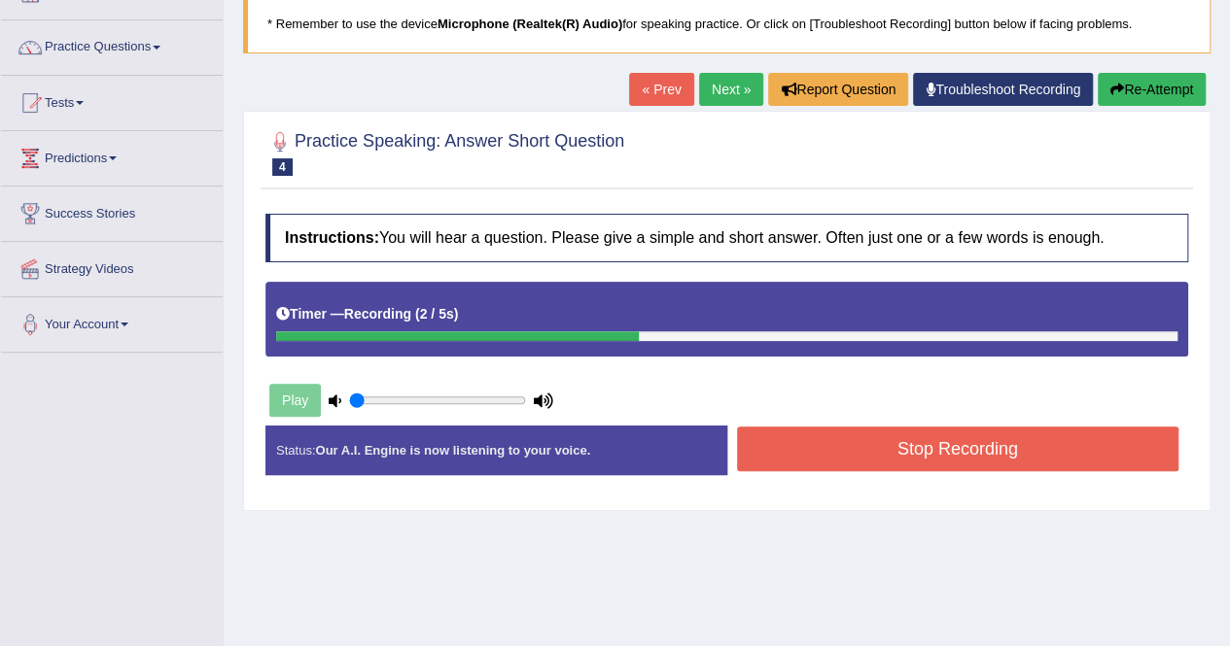
click at [747, 433] on button "Stop Recording" at bounding box center [958, 449] width 442 height 45
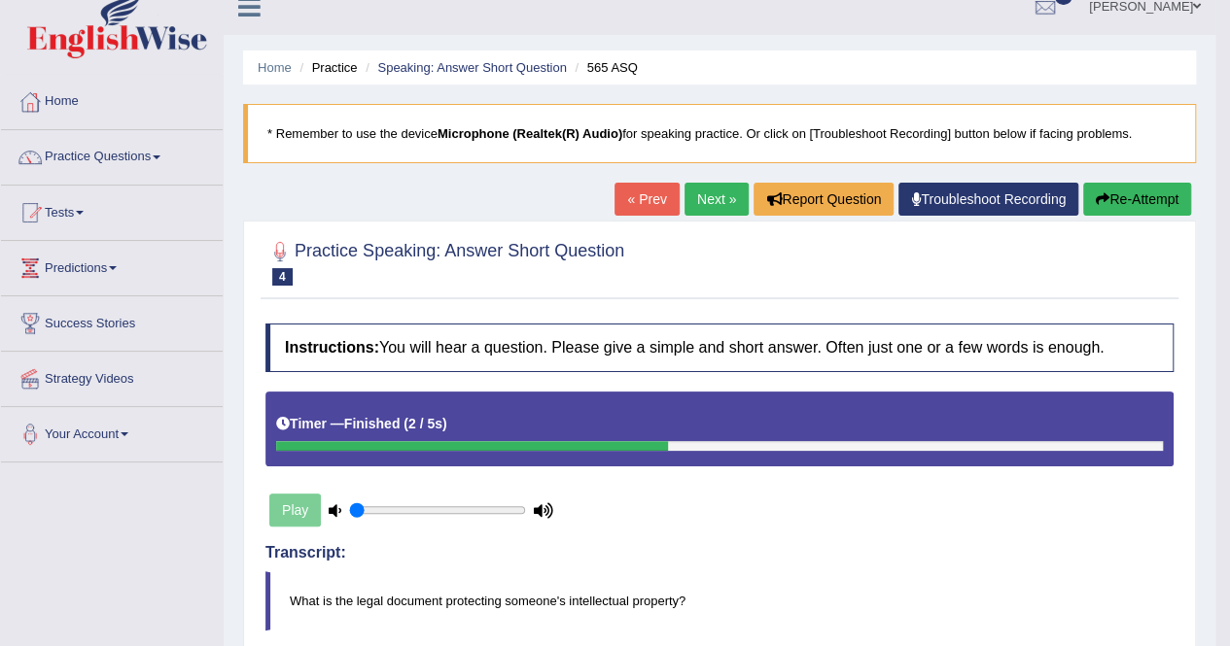
scroll to position [20, 0]
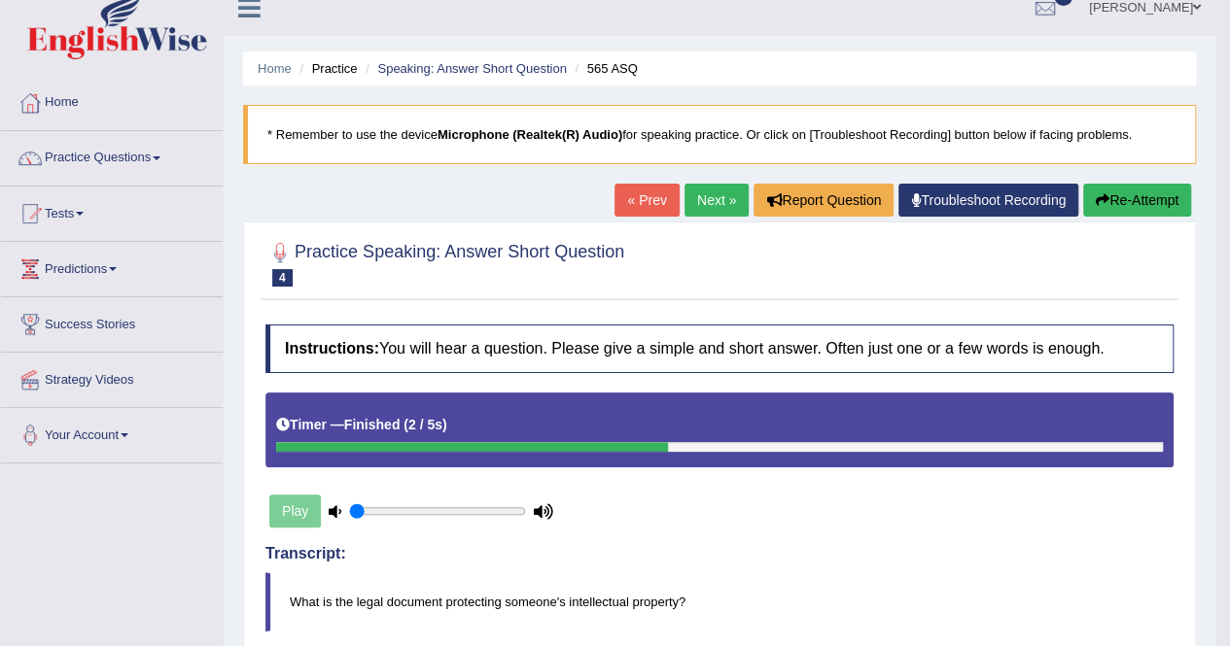
click at [694, 201] on link "Next »" at bounding box center [716, 200] width 64 height 33
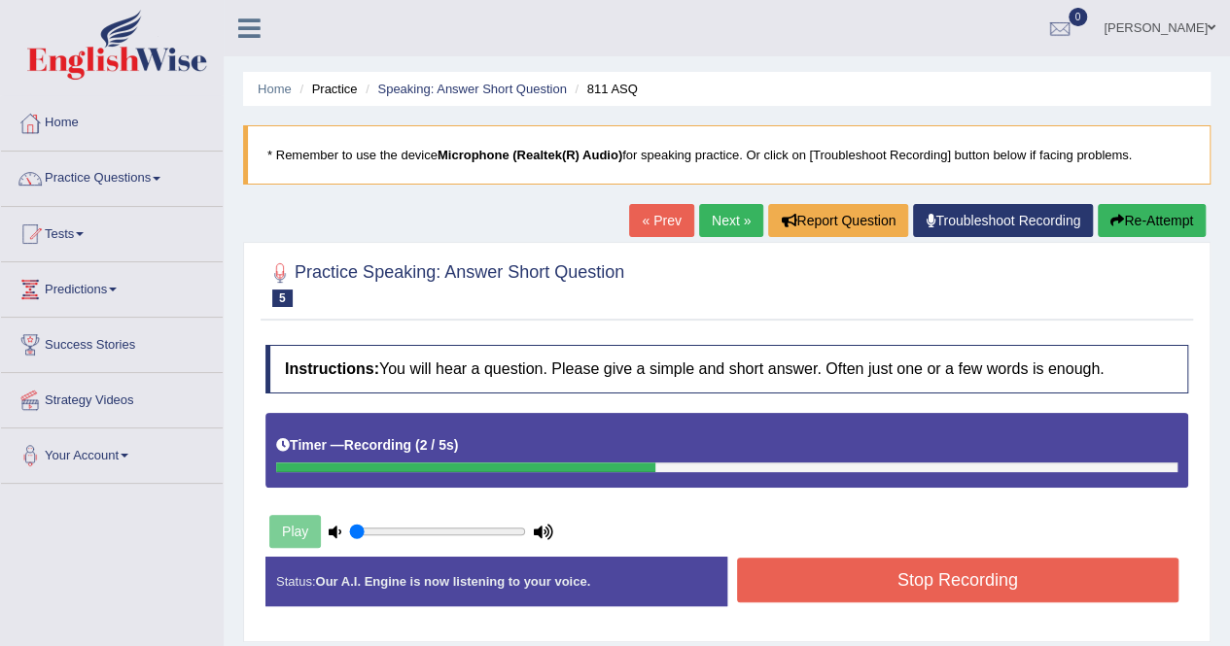
click at [778, 571] on button "Stop Recording" at bounding box center [958, 580] width 442 height 45
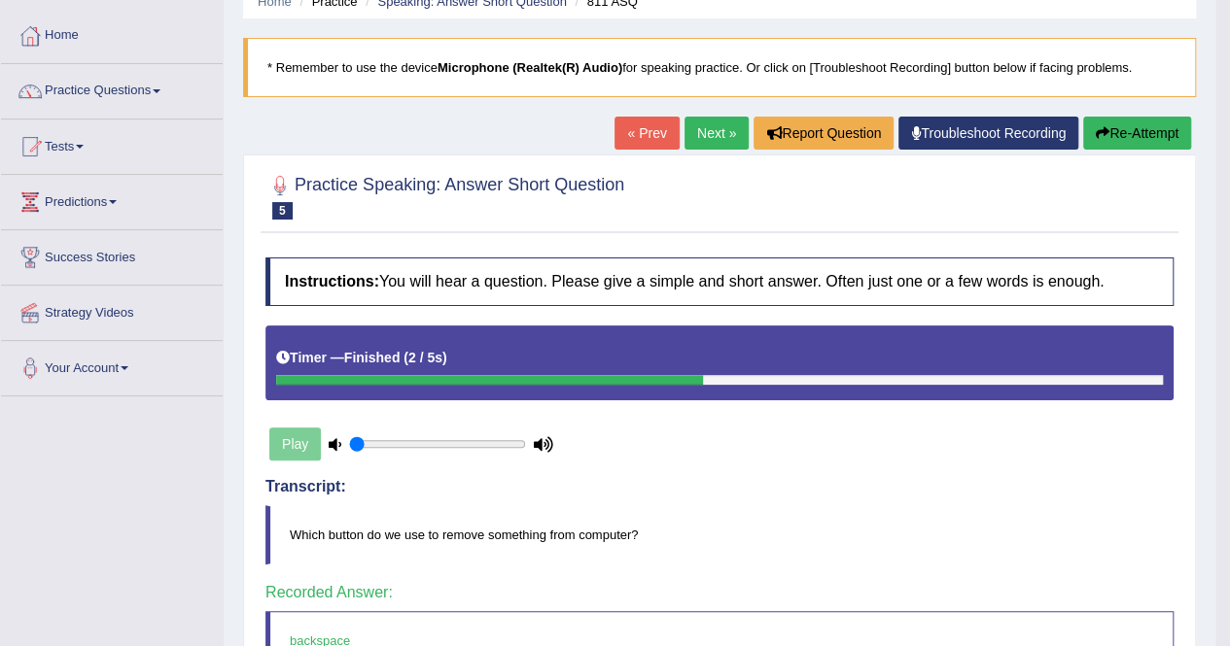
scroll to position [86, 0]
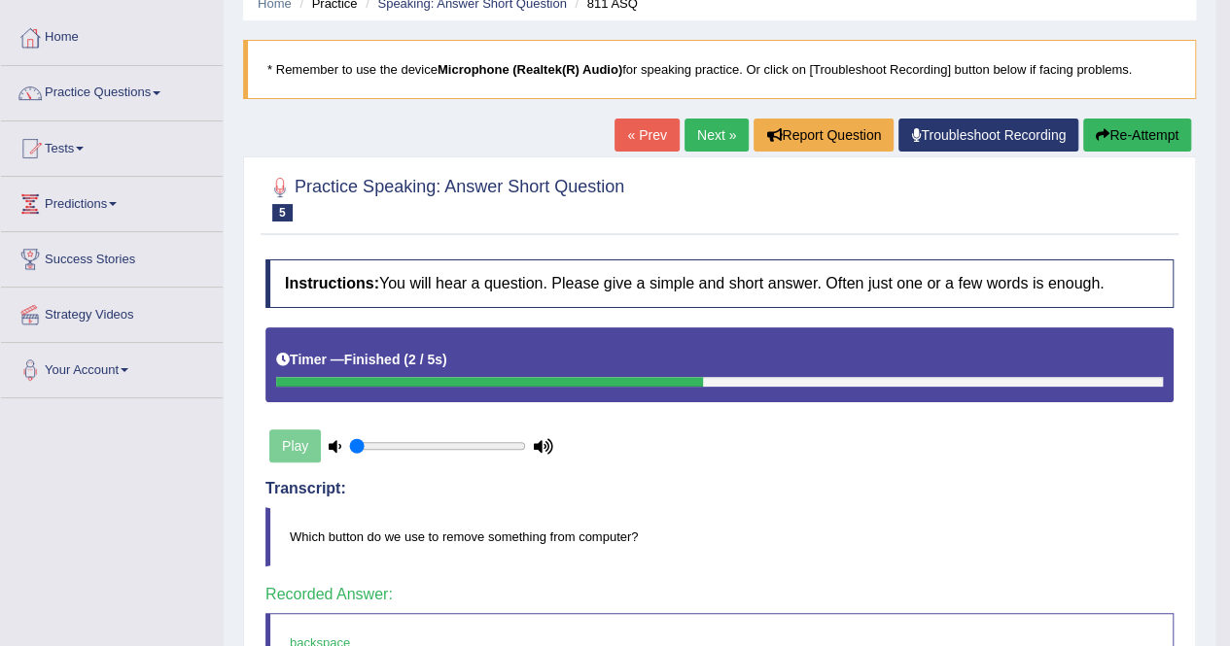
click at [710, 127] on link "Next »" at bounding box center [716, 135] width 64 height 33
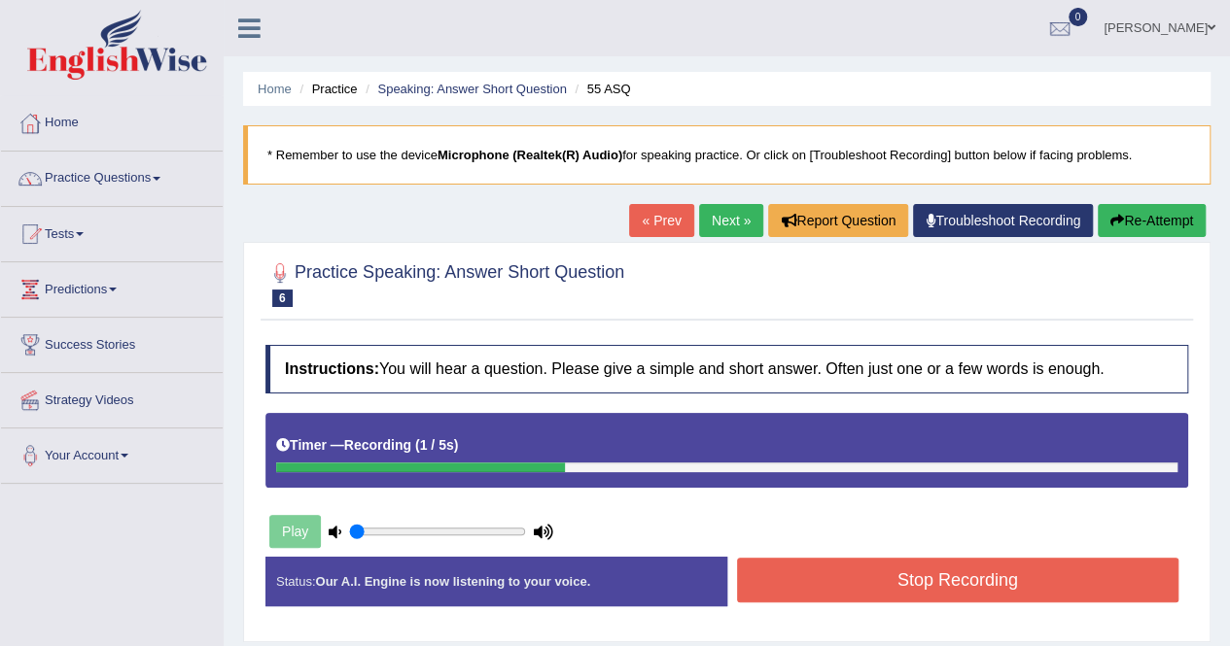
click at [820, 563] on button "Stop Recording" at bounding box center [958, 580] width 442 height 45
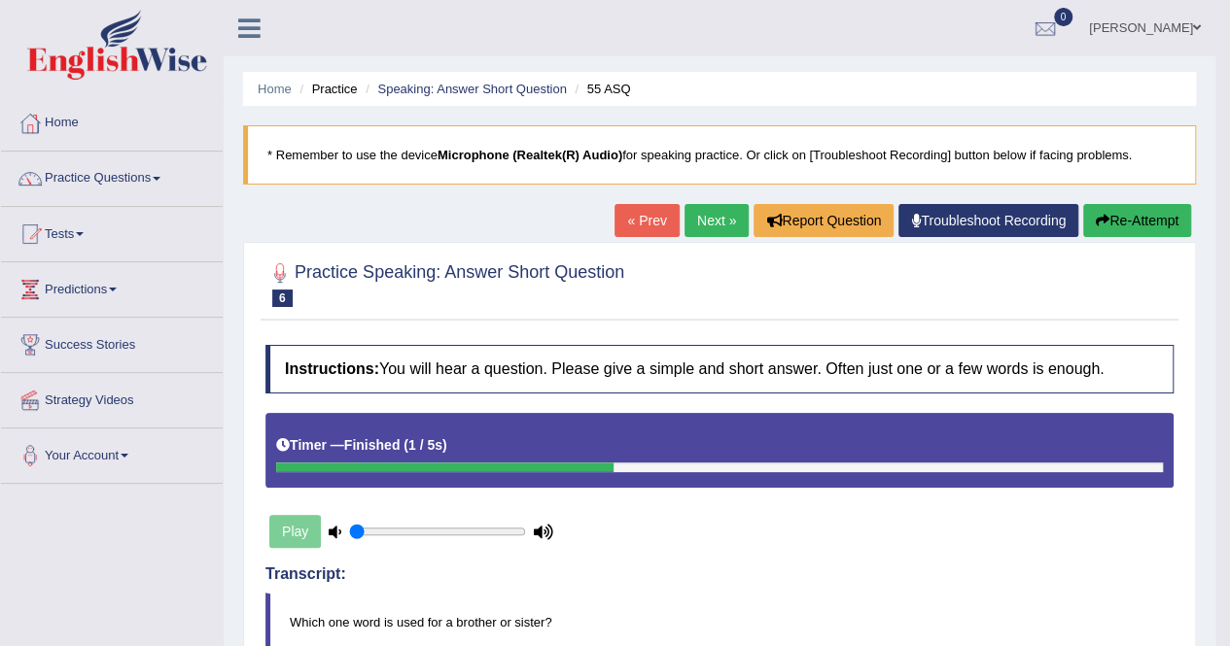
click at [719, 207] on link "Next »" at bounding box center [716, 220] width 64 height 33
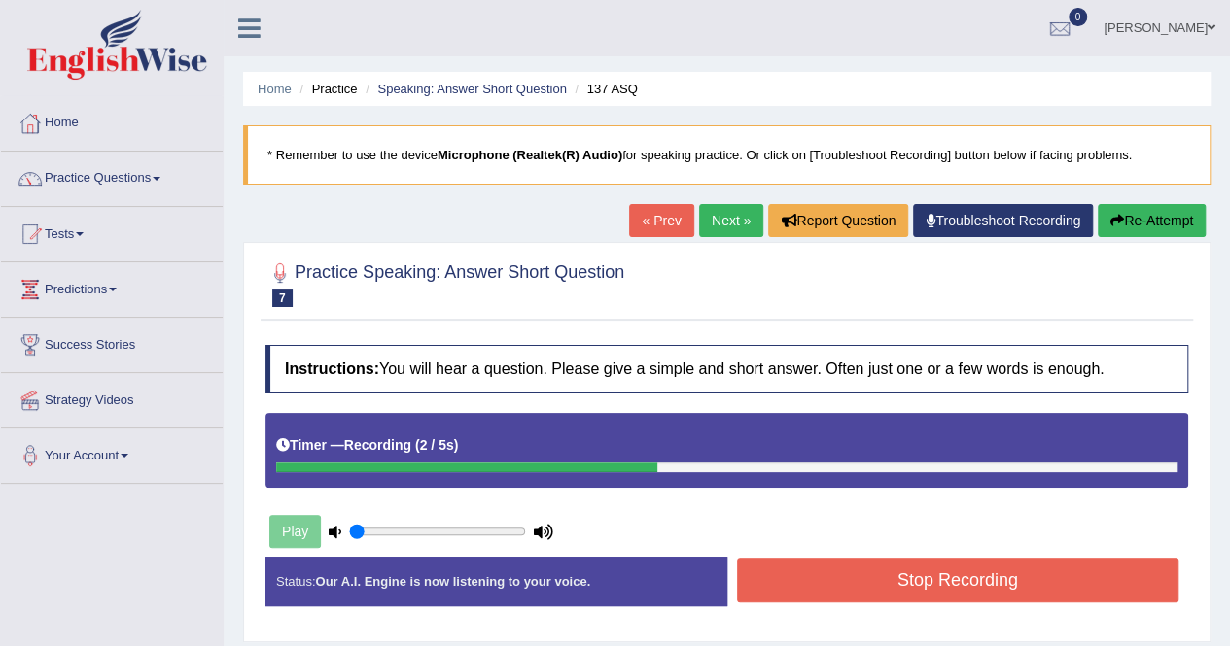
click at [811, 597] on button "Stop Recording" at bounding box center [958, 580] width 442 height 45
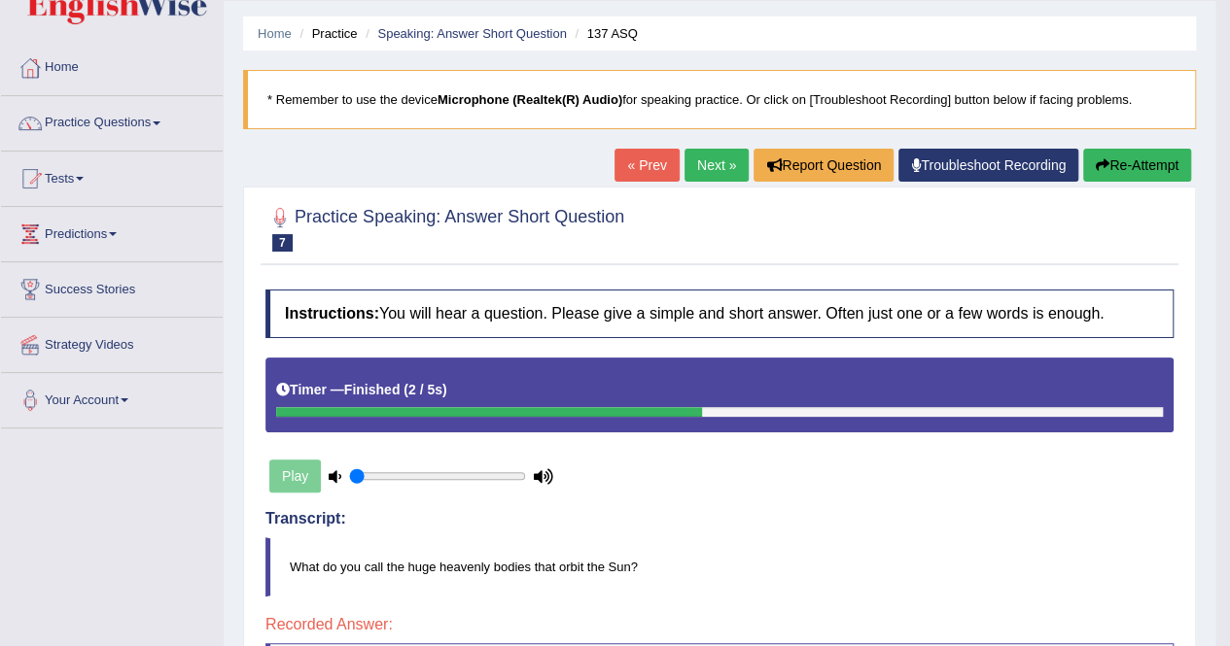
scroll to position [54, 0]
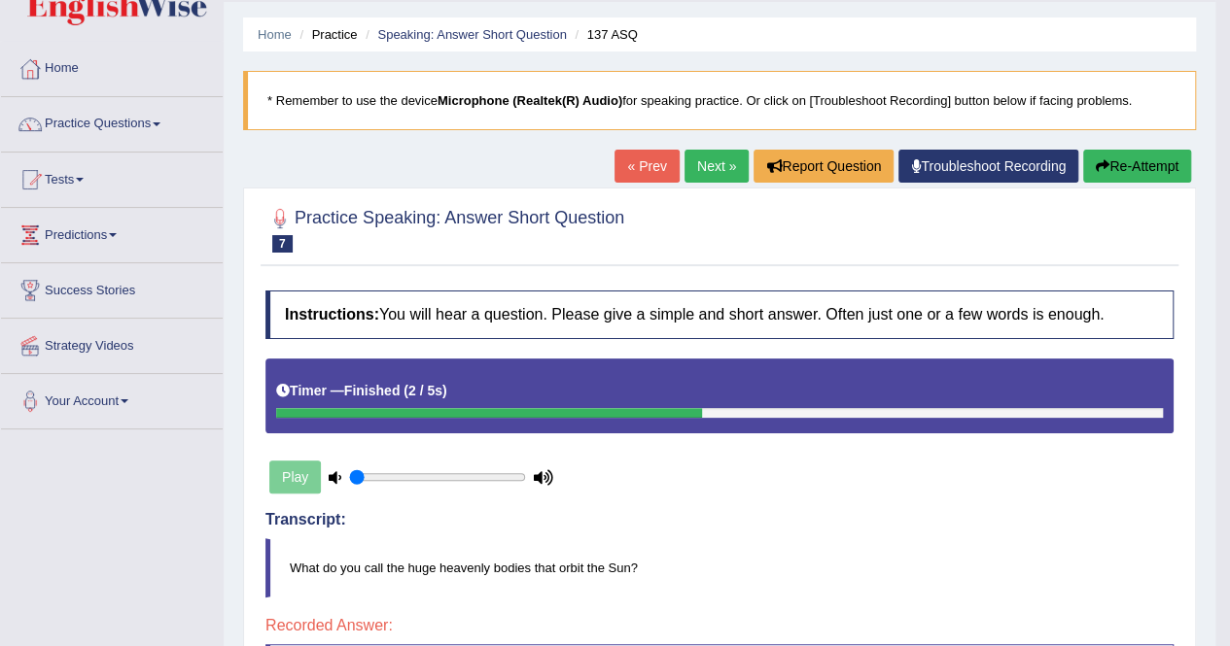
click at [714, 155] on link "Next »" at bounding box center [716, 166] width 64 height 33
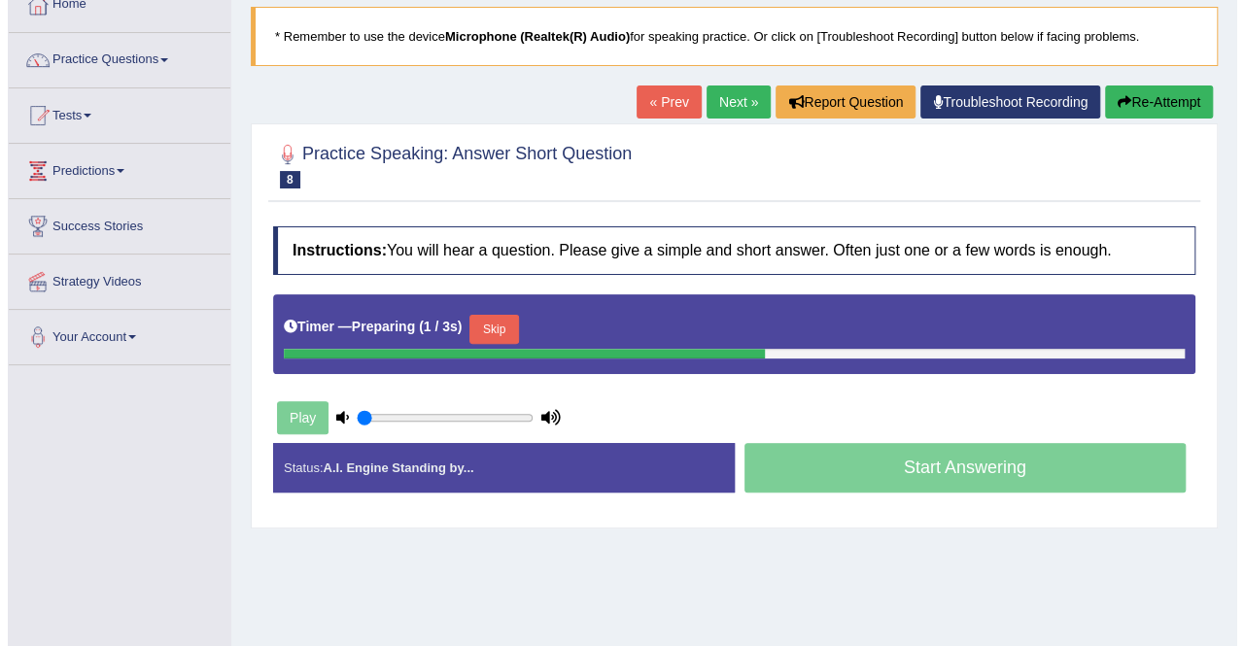
scroll to position [122, 0]
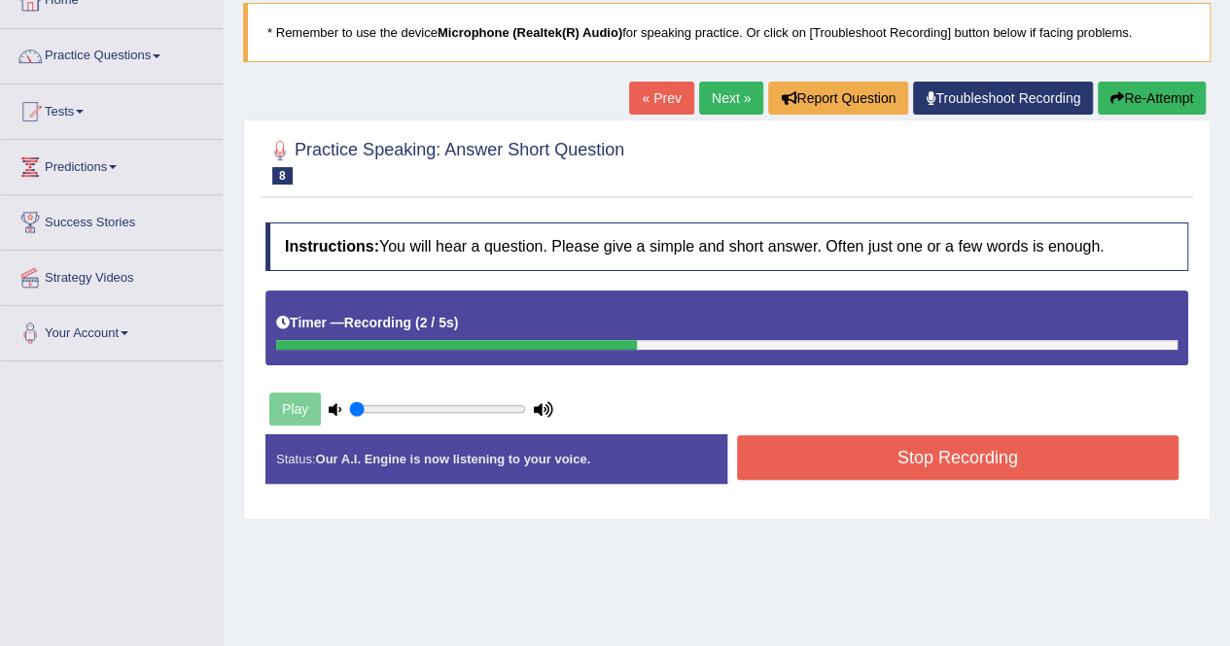
click at [822, 452] on button "Stop Recording" at bounding box center [958, 457] width 442 height 45
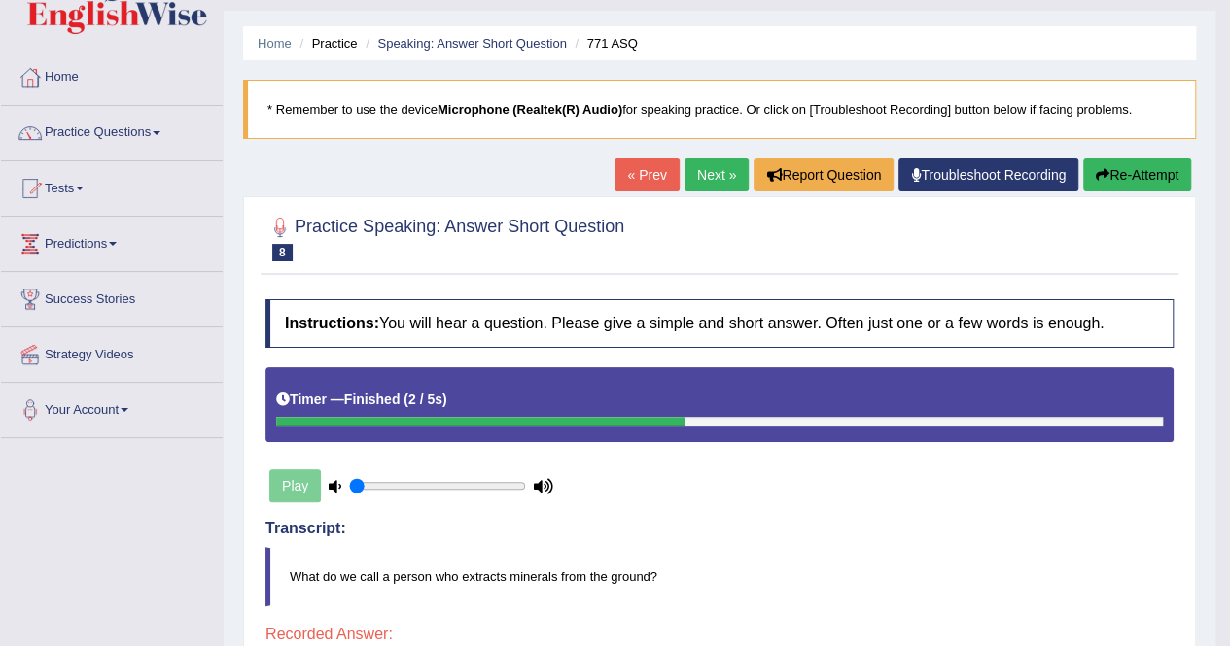
scroll to position [20, 0]
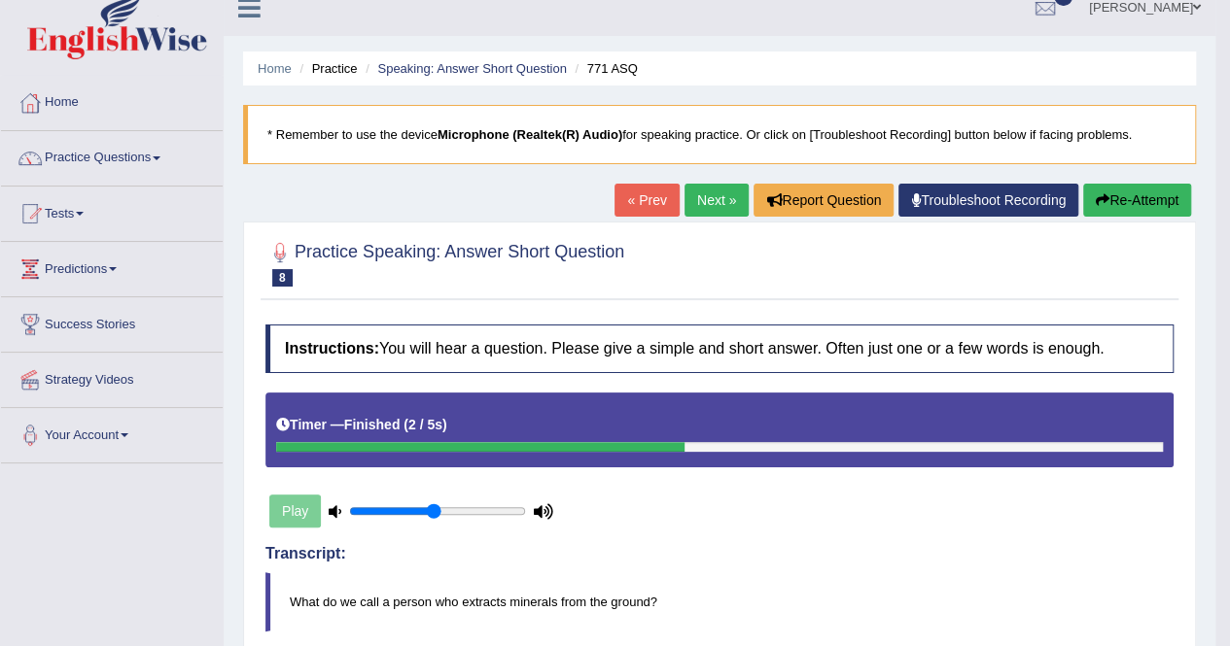
type input "0.5"
click at [432, 506] on input "range" at bounding box center [437, 511] width 177 height 16
click at [702, 189] on link "Next »" at bounding box center [716, 200] width 64 height 33
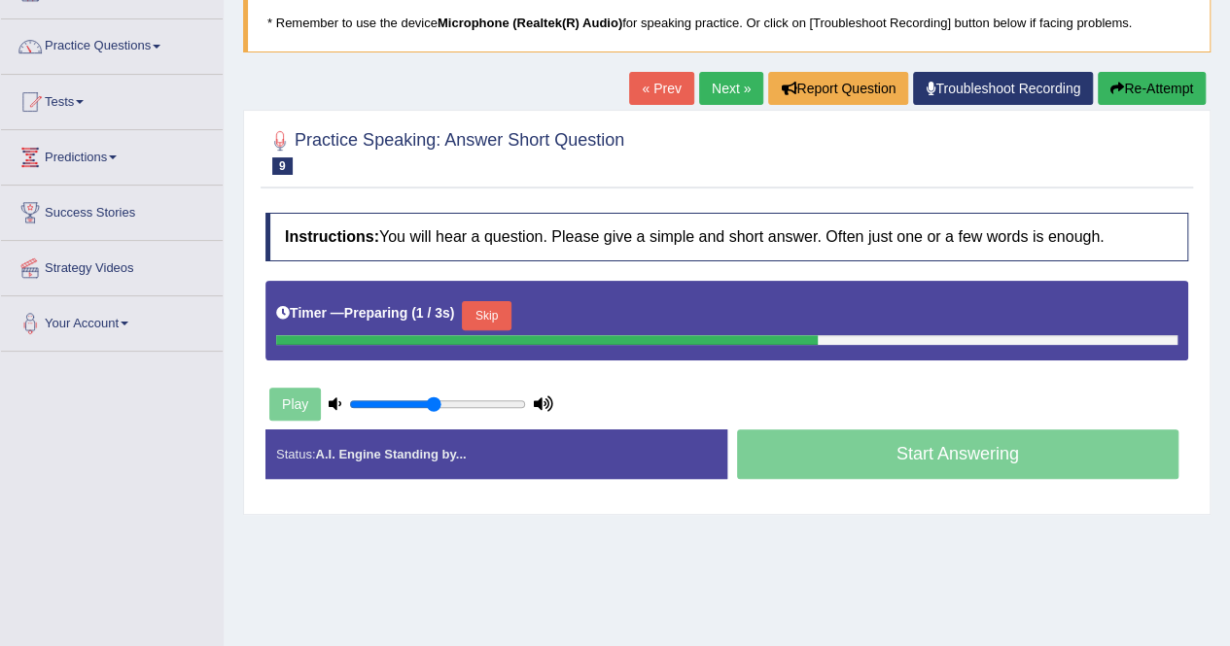
scroll to position [146, 0]
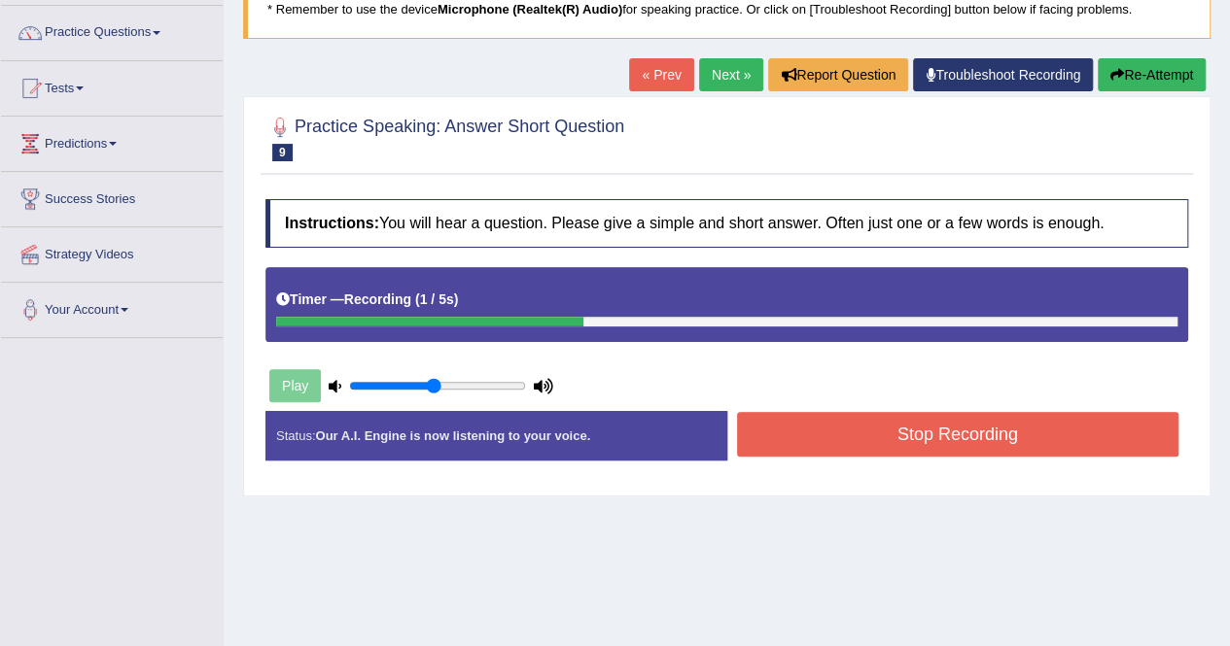
click at [757, 440] on button "Stop Recording" at bounding box center [958, 434] width 442 height 45
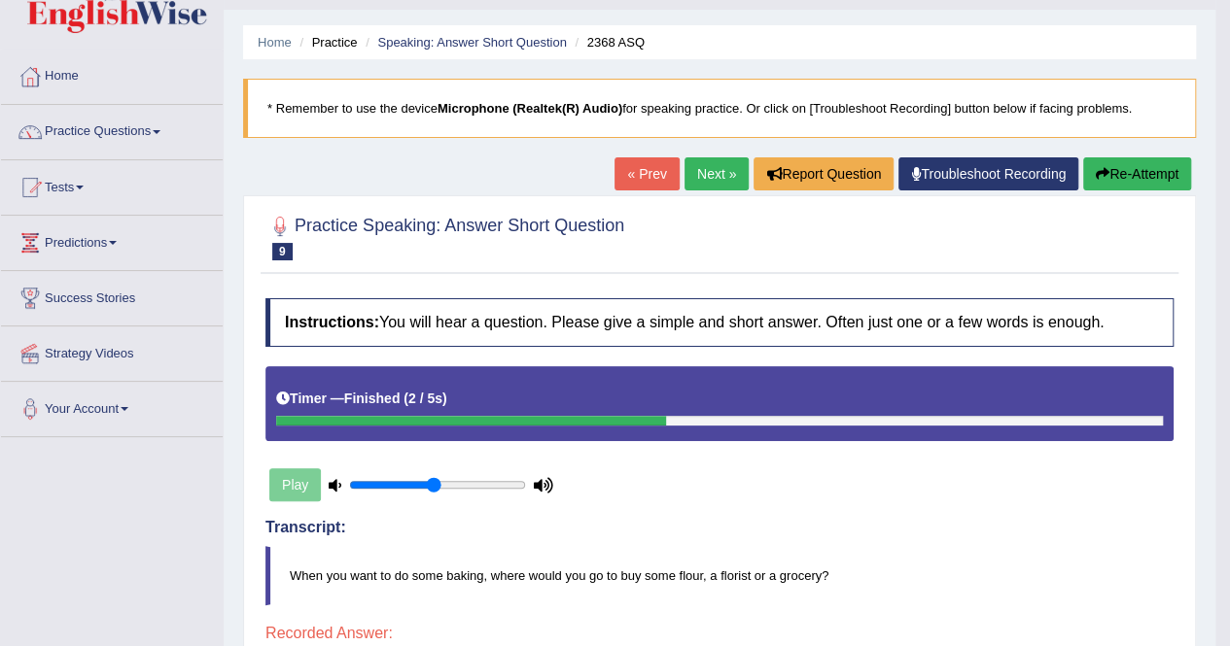
scroll to position [17, 0]
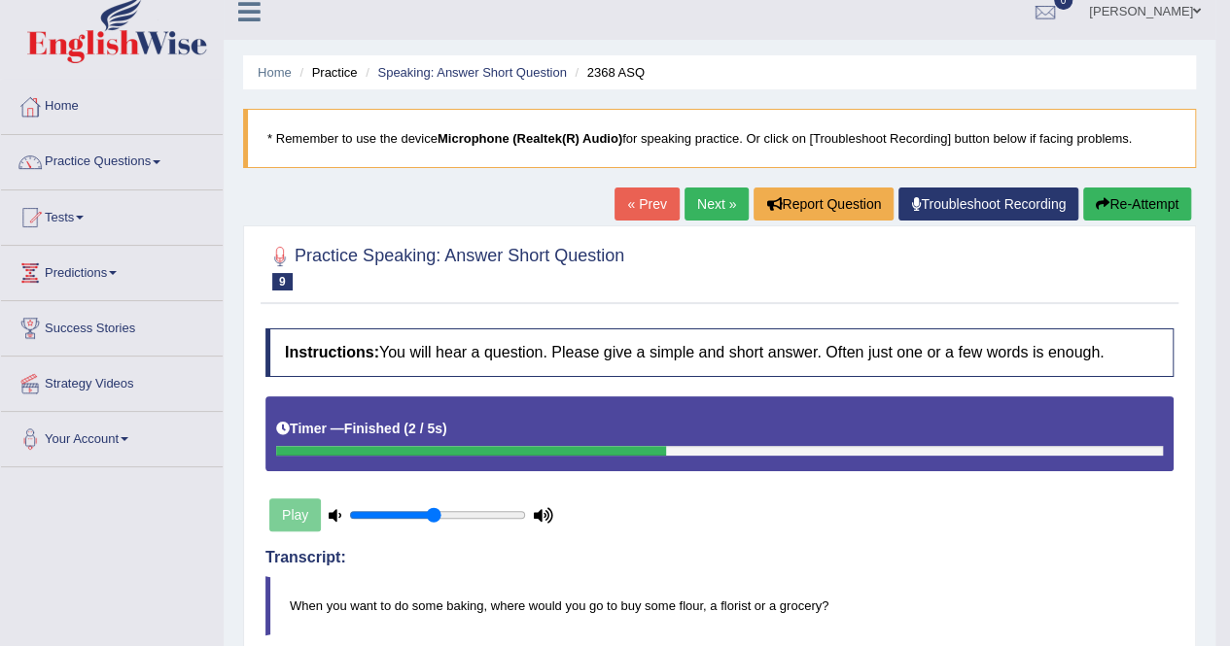
click at [719, 190] on link "Next »" at bounding box center [716, 204] width 64 height 33
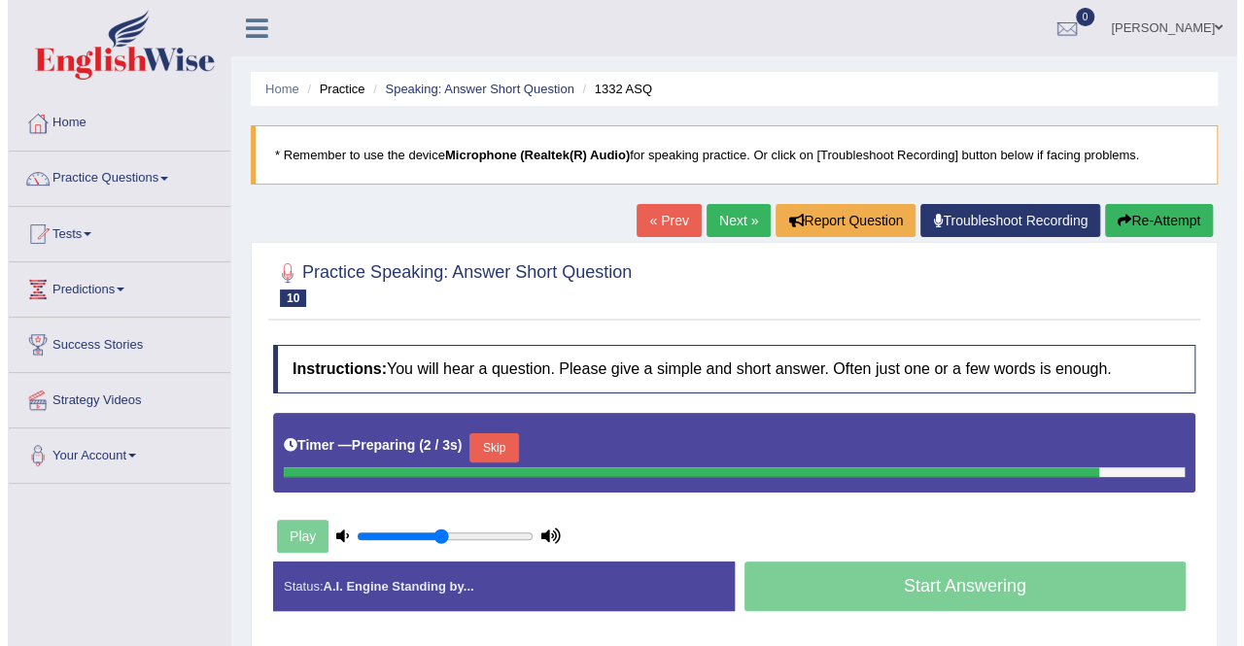
scroll to position [60, 0]
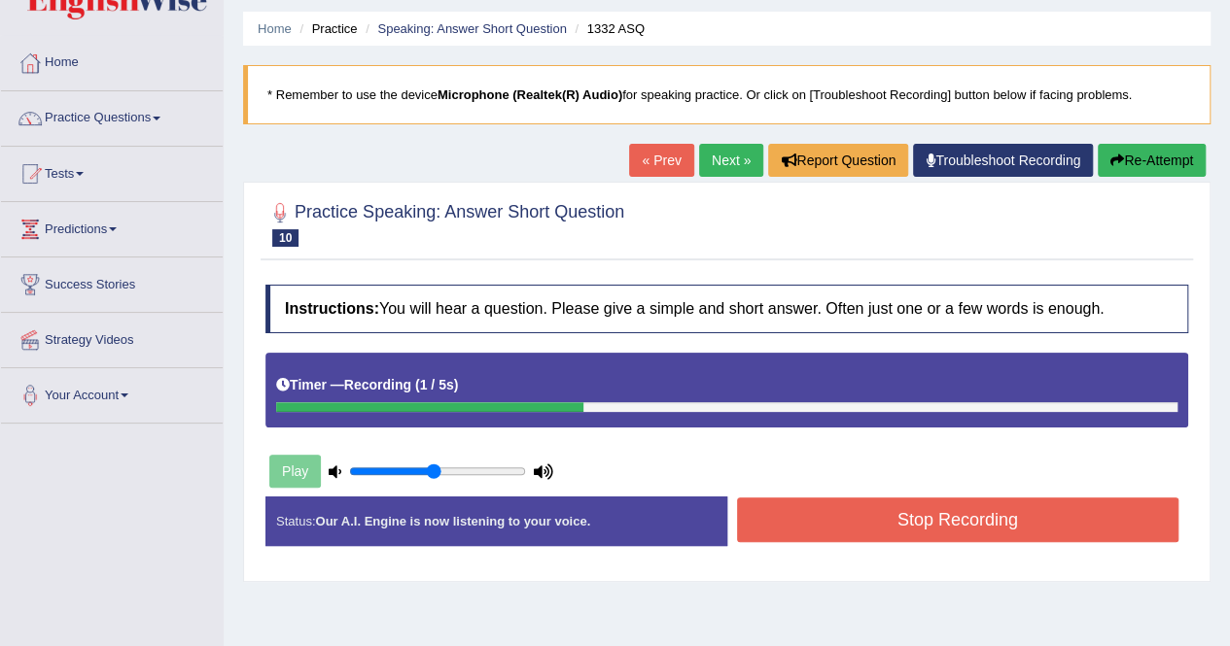
click at [814, 499] on button "Stop Recording" at bounding box center [958, 520] width 442 height 45
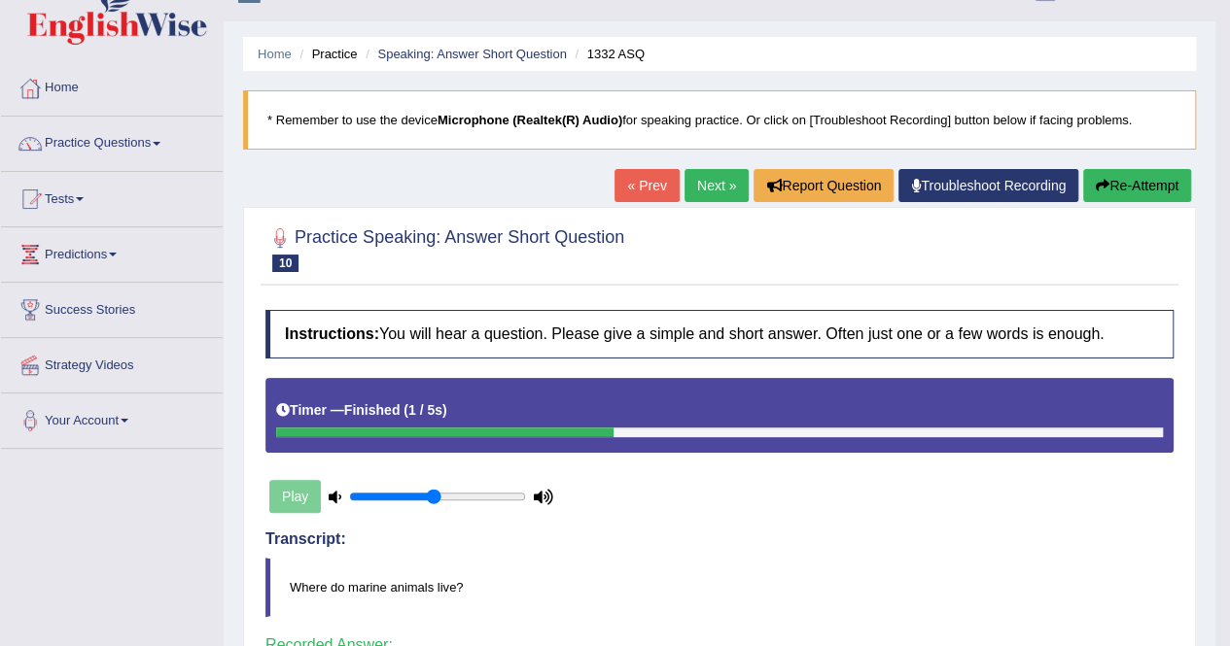
scroll to position [2, 0]
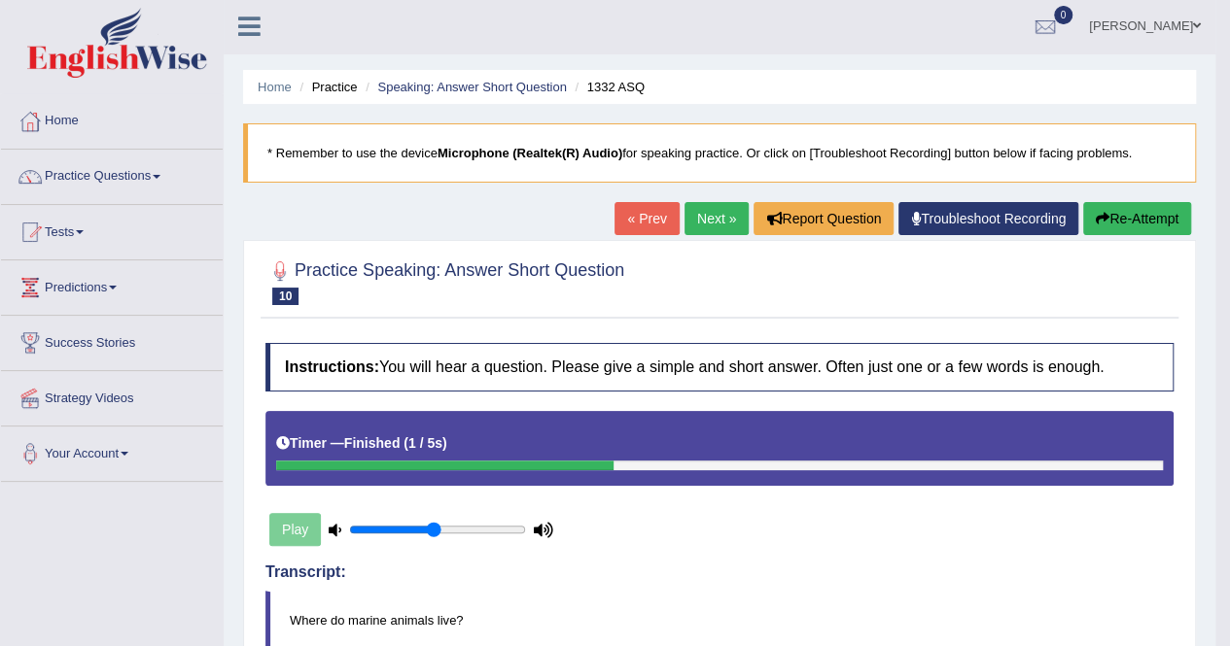
click at [709, 216] on link "Next »" at bounding box center [716, 218] width 64 height 33
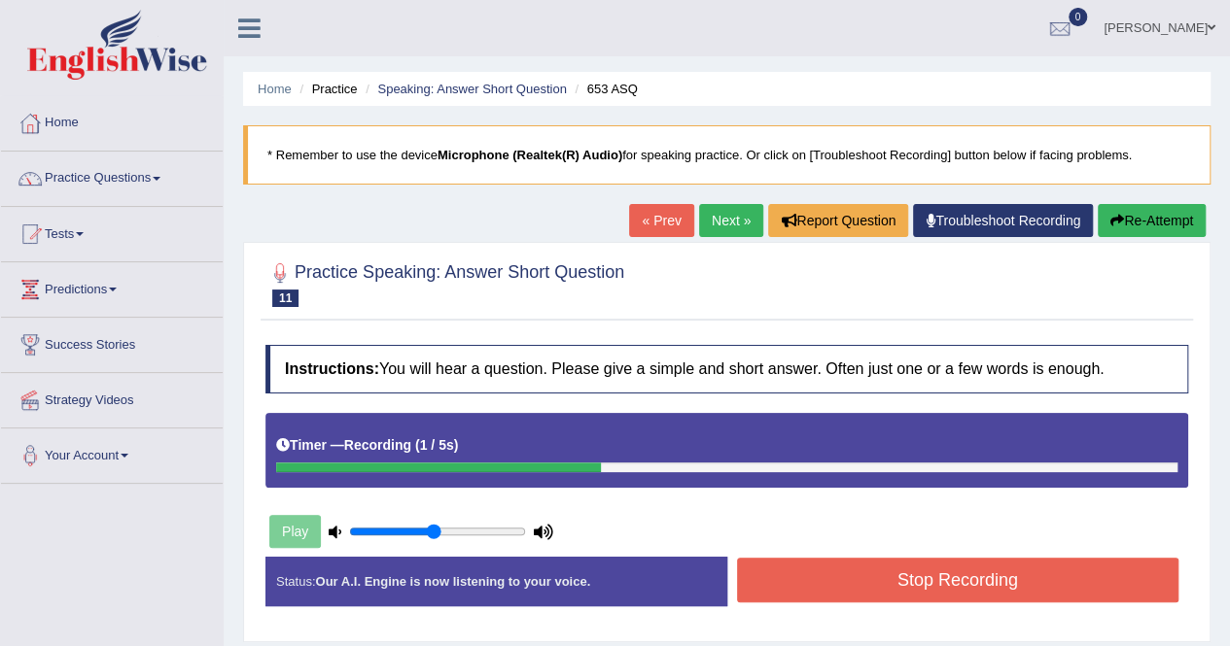
click at [805, 565] on button "Stop Recording" at bounding box center [958, 580] width 442 height 45
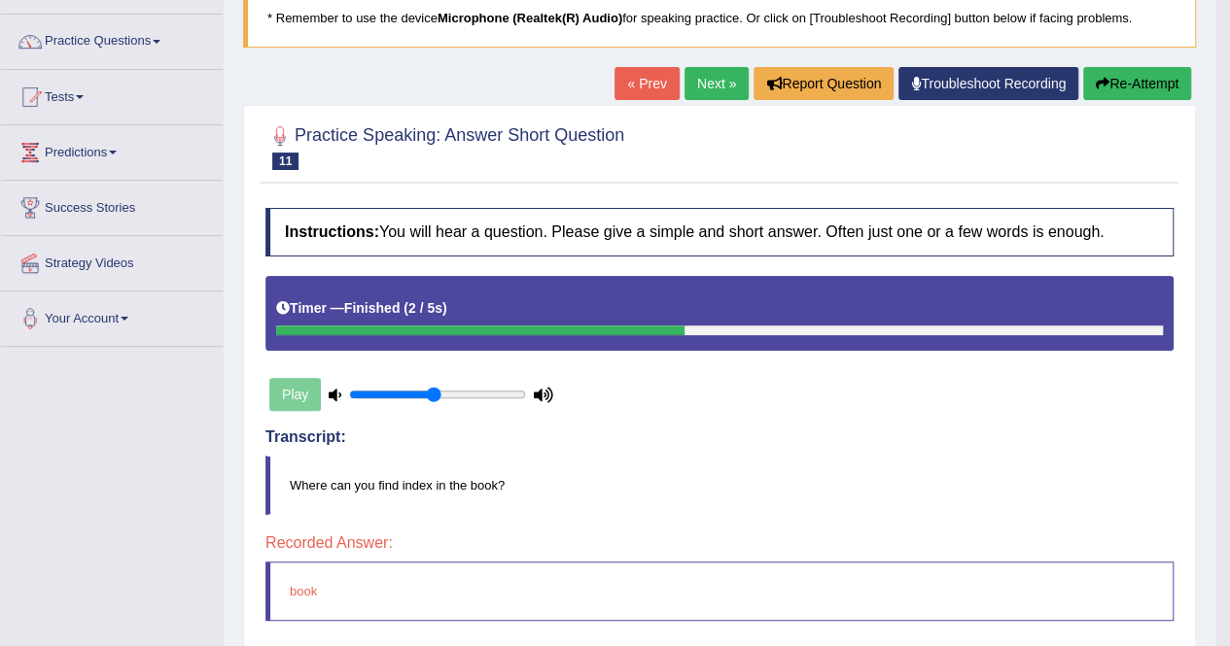
scroll to position [94, 0]
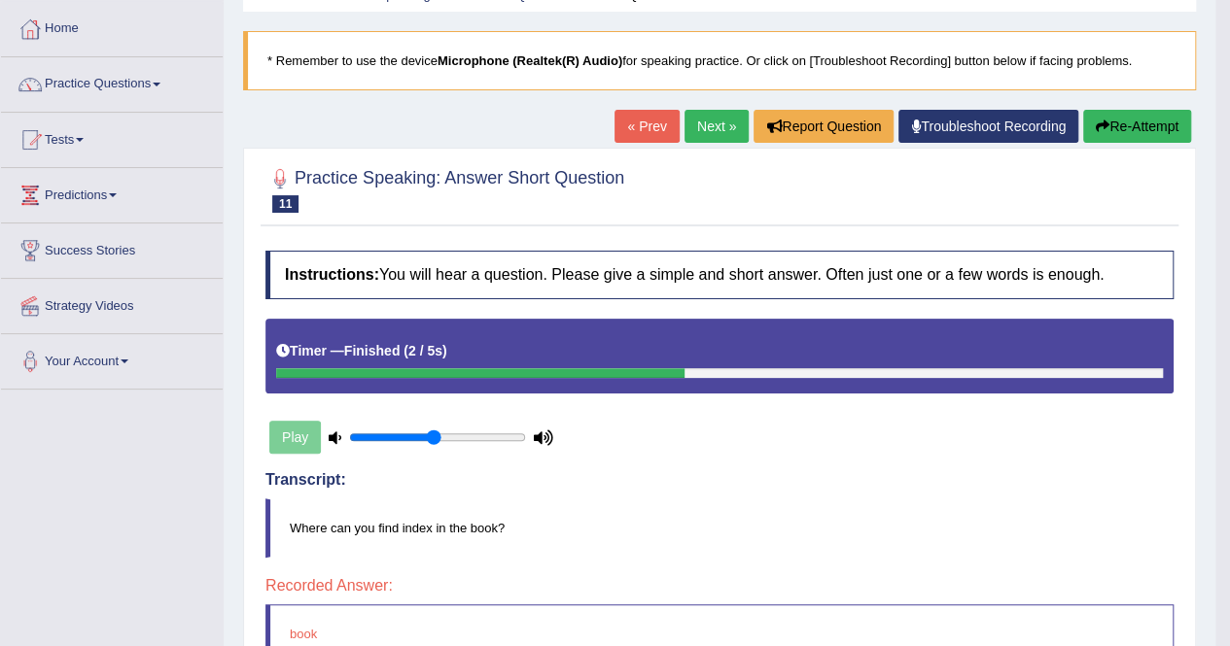
click at [717, 114] on link "Next »" at bounding box center [716, 126] width 64 height 33
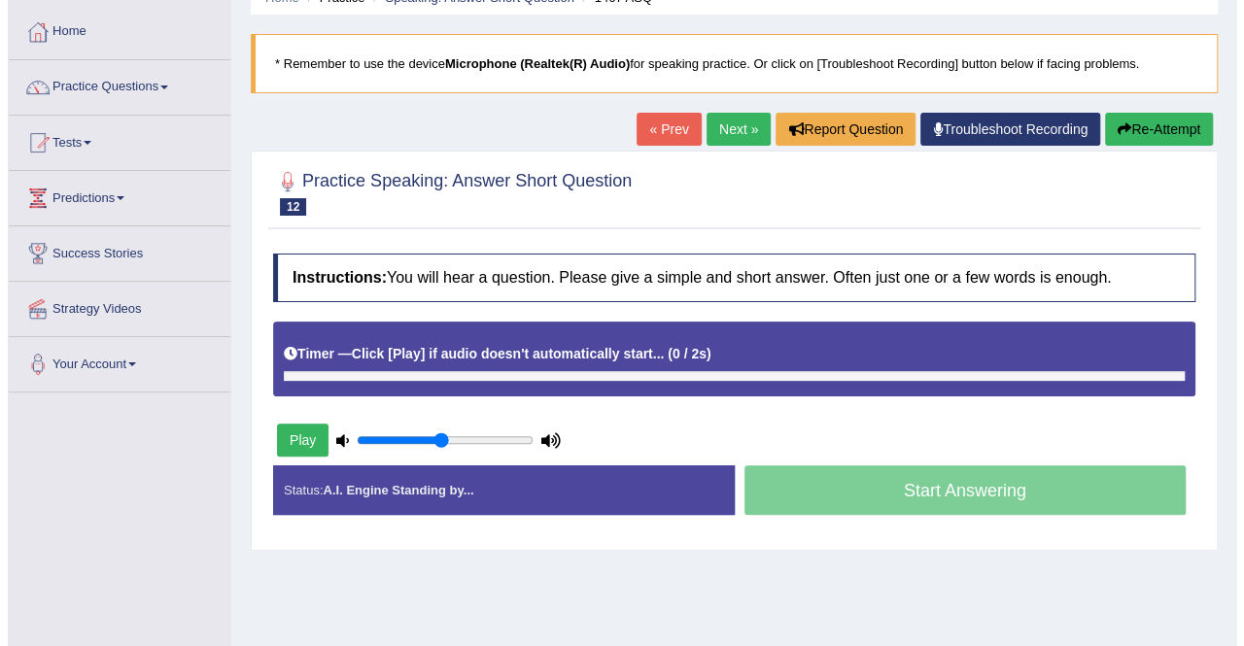
scroll to position [116, 0]
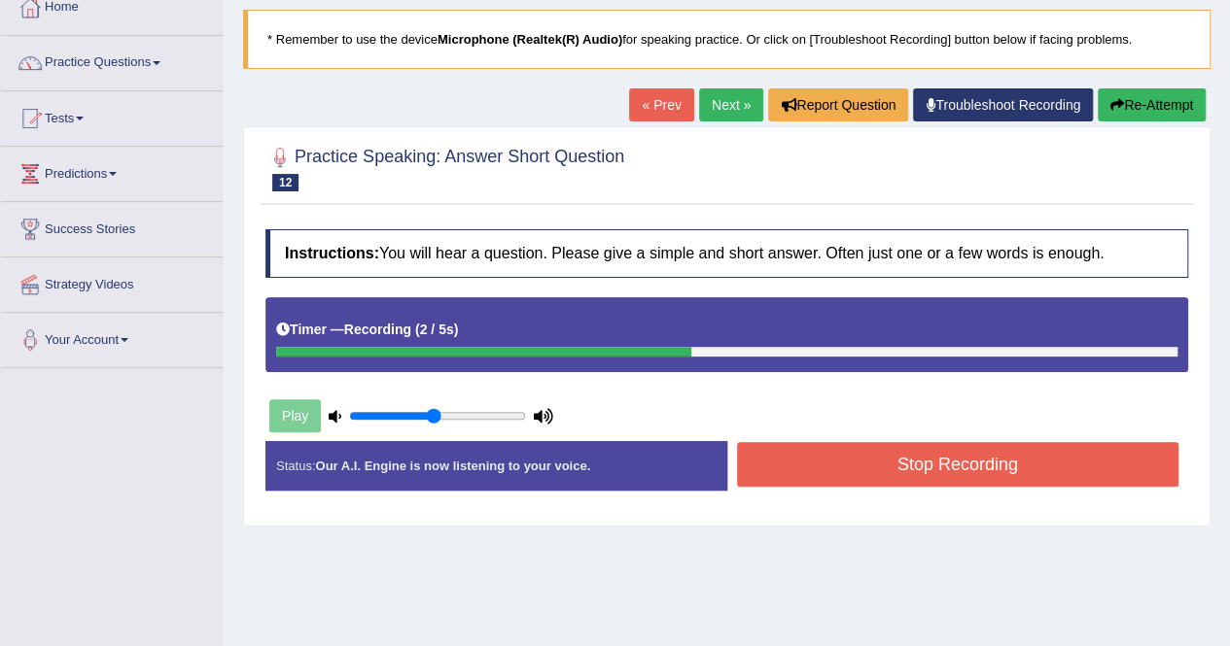
click at [797, 458] on button "Stop Recording" at bounding box center [958, 464] width 442 height 45
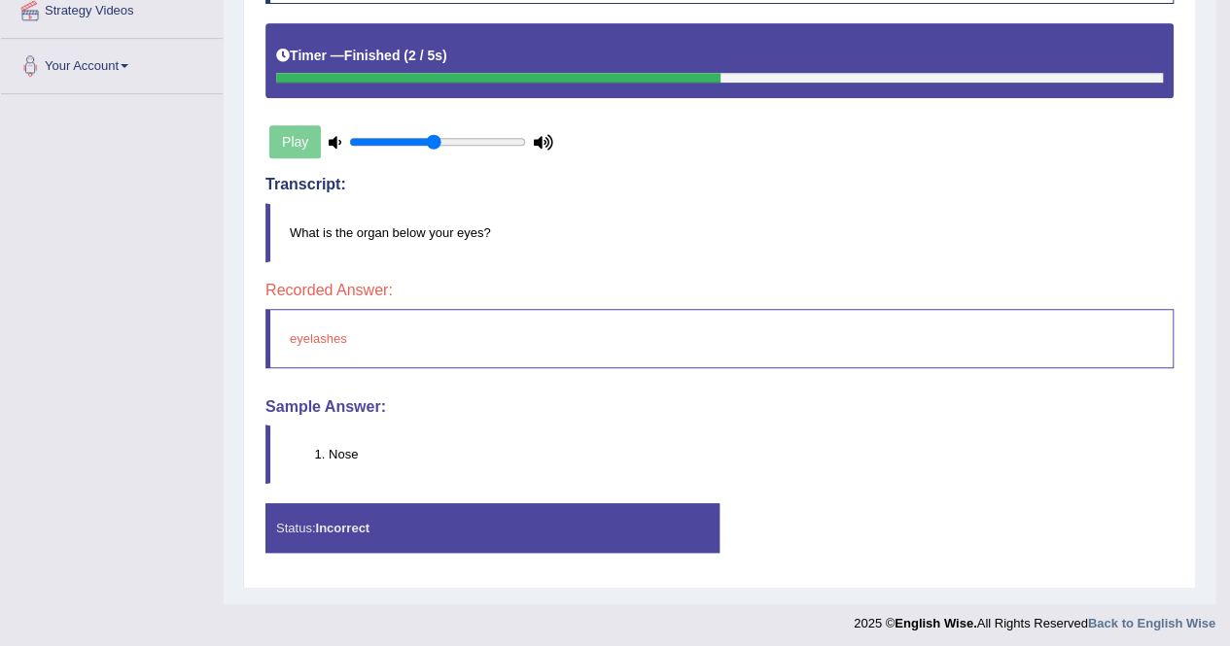
scroll to position [0, 0]
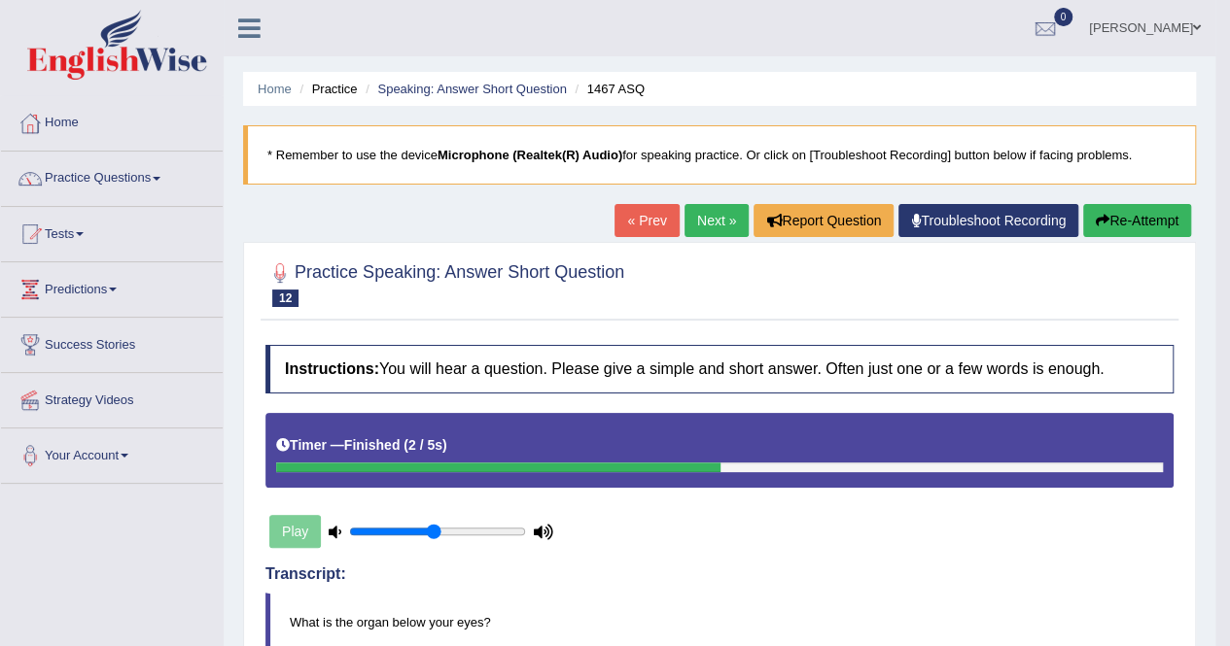
click at [715, 211] on link "Next »" at bounding box center [716, 220] width 64 height 33
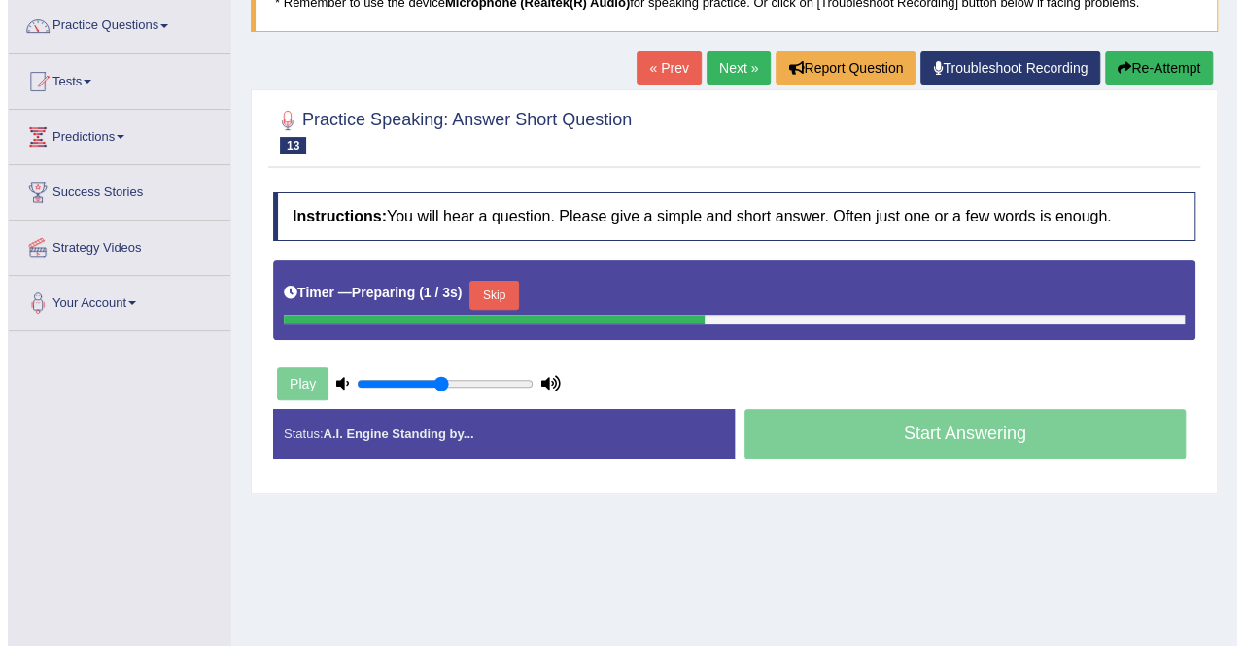
scroll to position [155, 0]
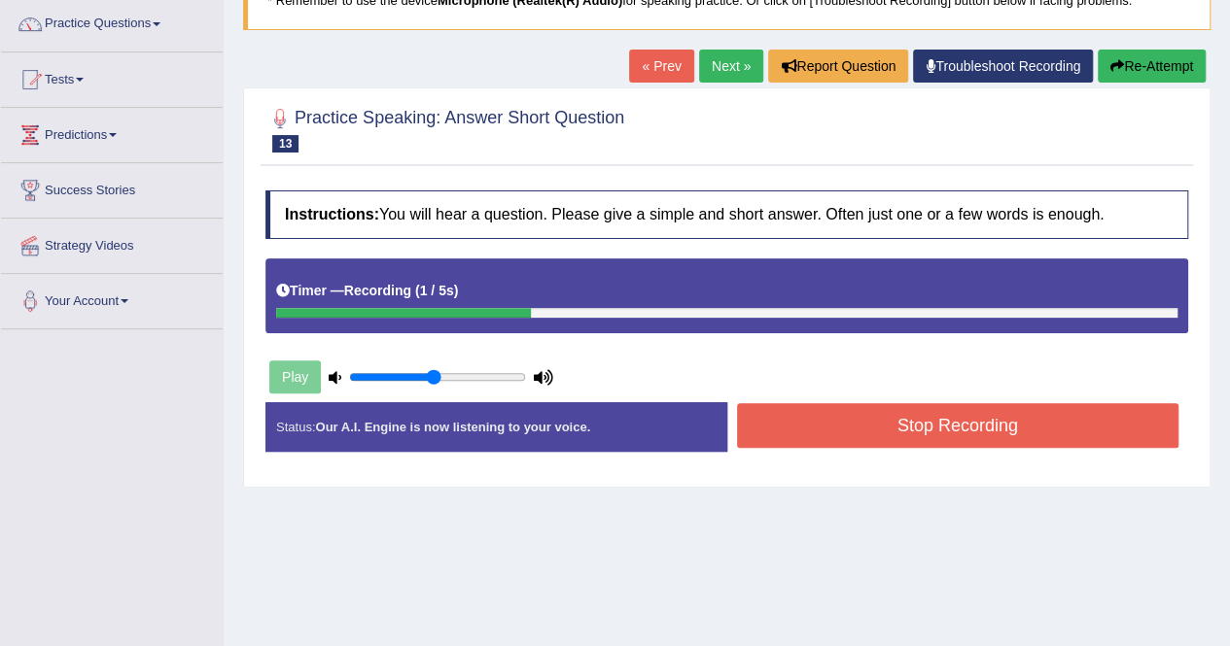
click at [793, 419] on button "Stop Recording" at bounding box center [958, 425] width 442 height 45
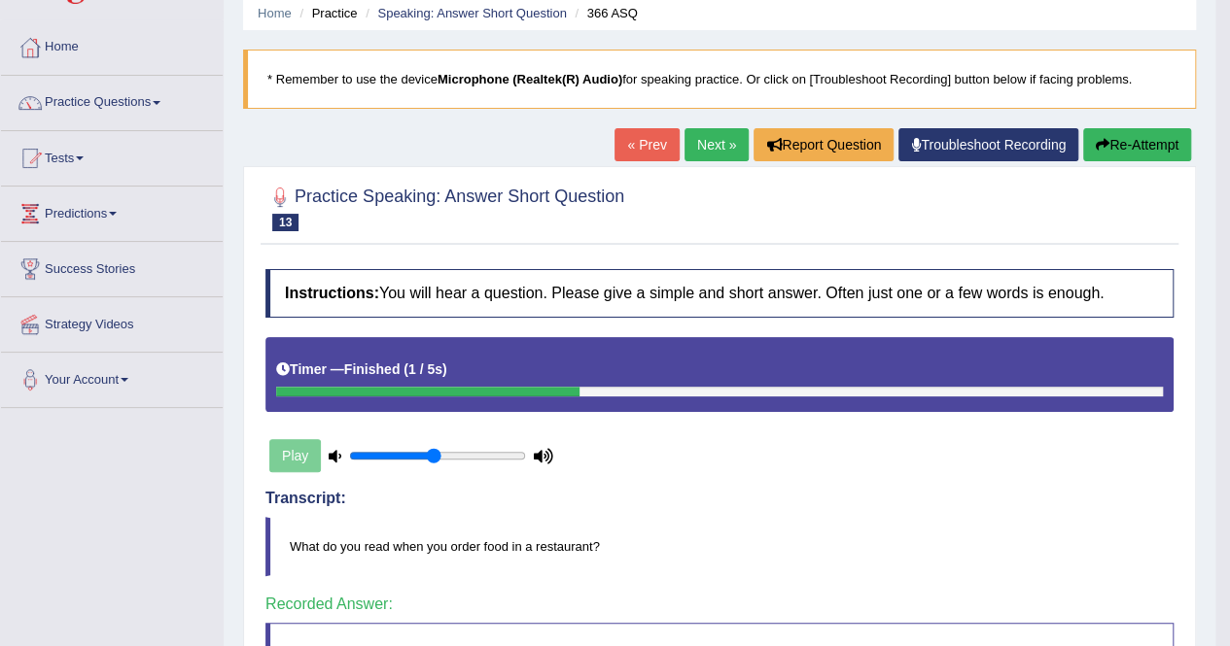
scroll to position [74, 0]
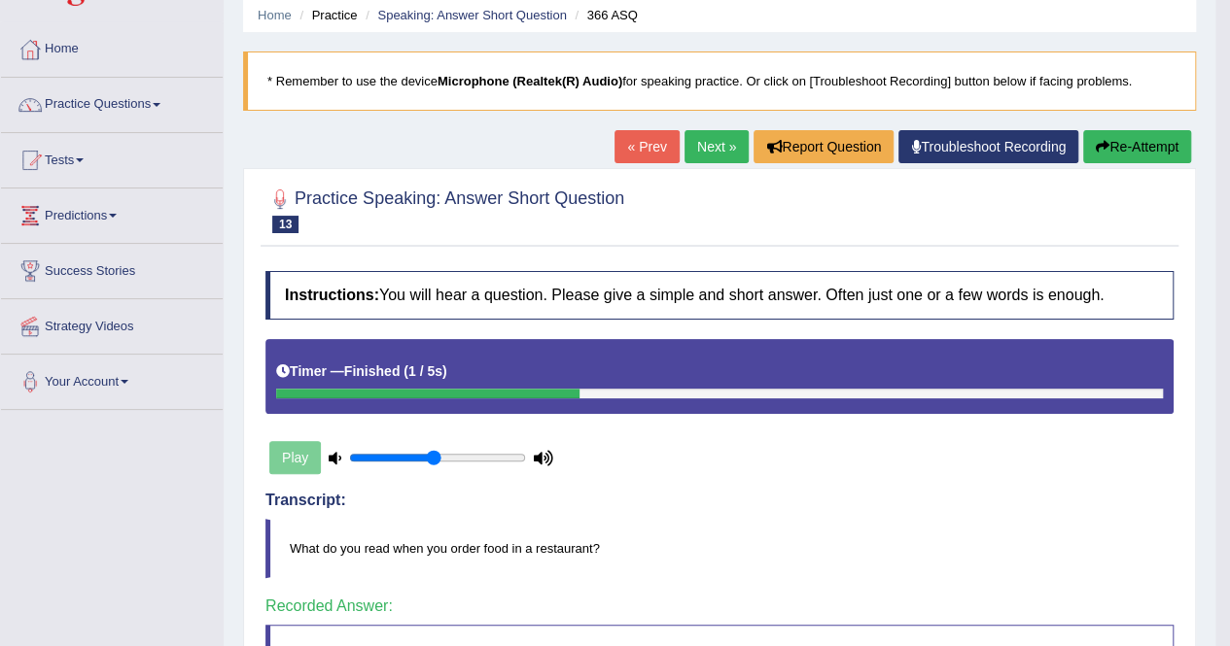
click at [719, 145] on link "Next »" at bounding box center [716, 146] width 64 height 33
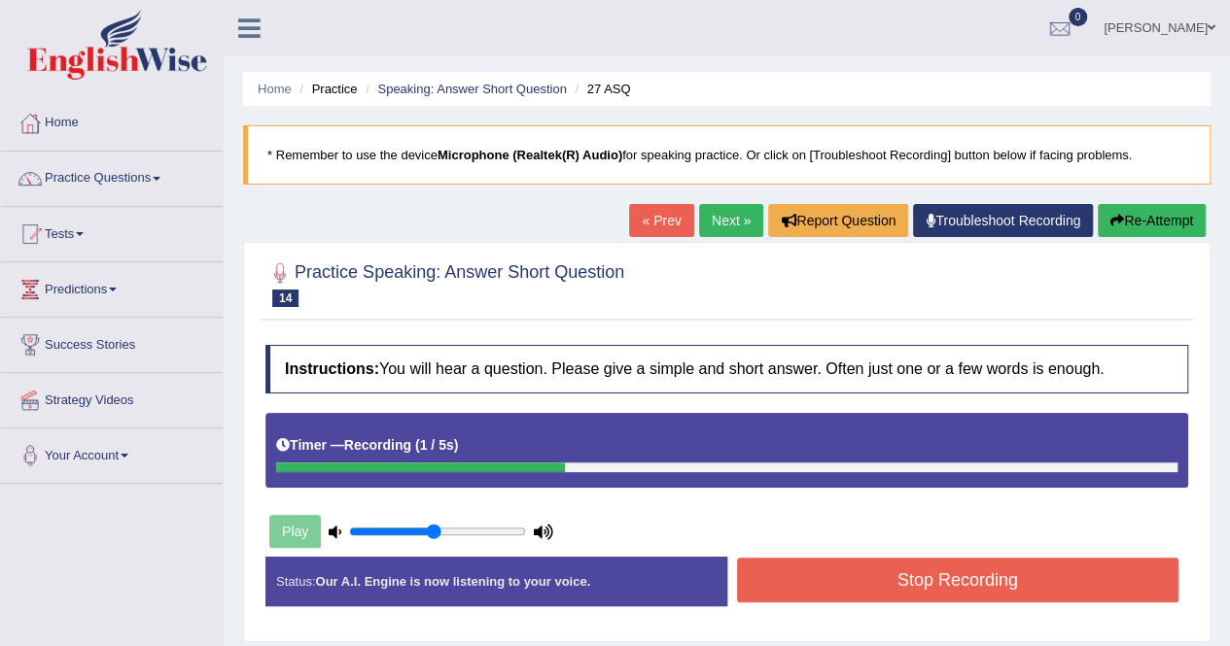
click at [812, 574] on button "Stop Recording" at bounding box center [958, 580] width 442 height 45
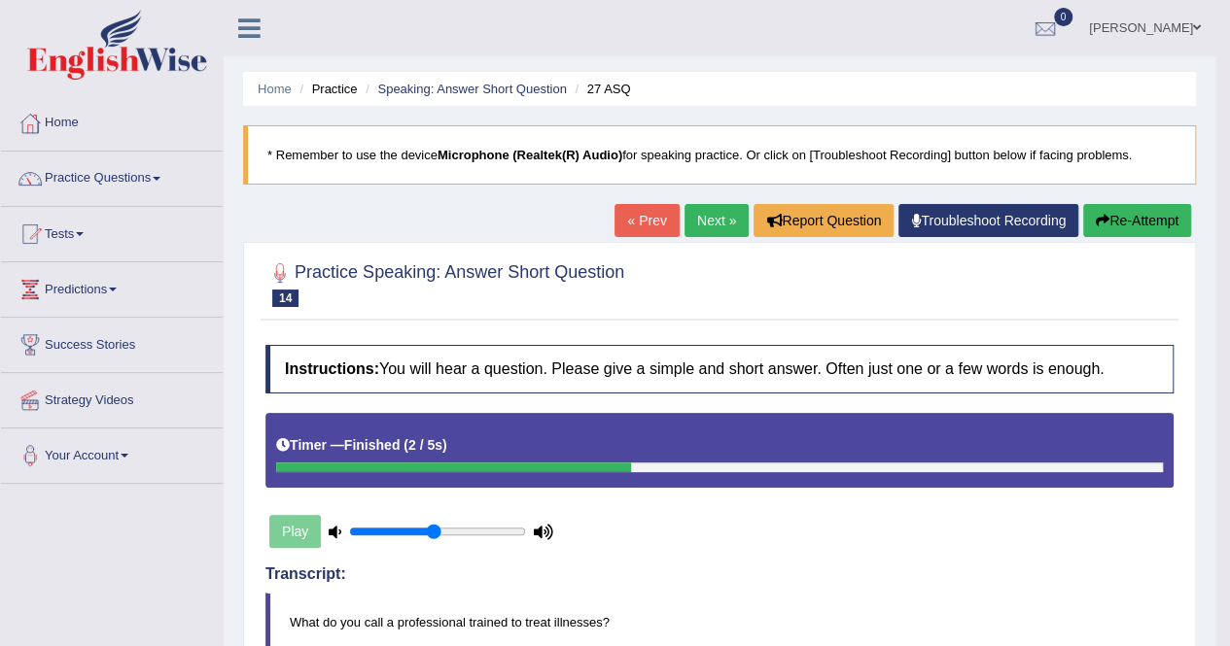
click at [708, 215] on link "Next »" at bounding box center [716, 220] width 64 height 33
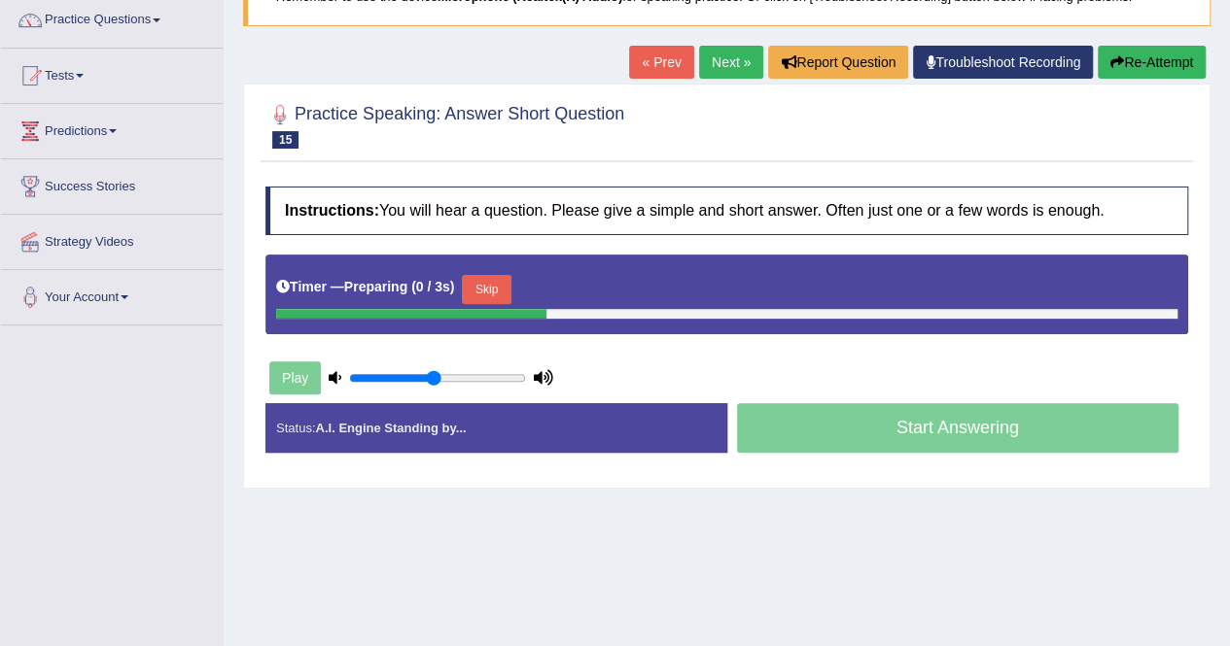
scroll to position [161, 0]
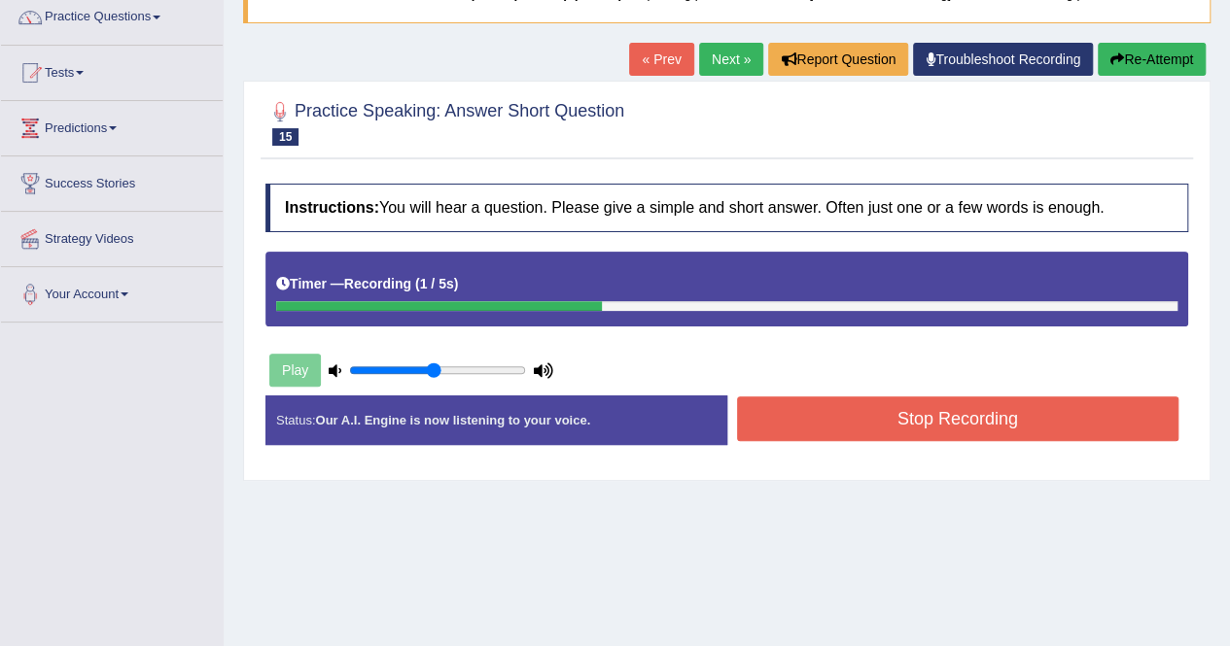
click at [772, 418] on button "Stop Recording" at bounding box center [958, 419] width 442 height 45
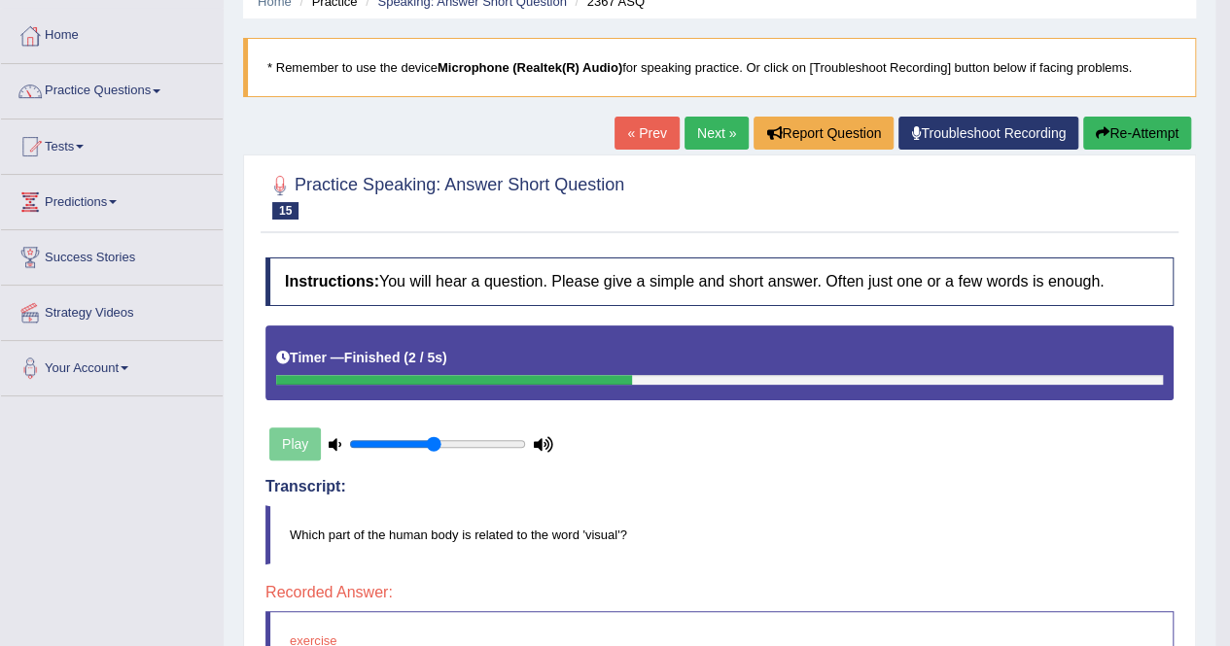
scroll to position [0, 0]
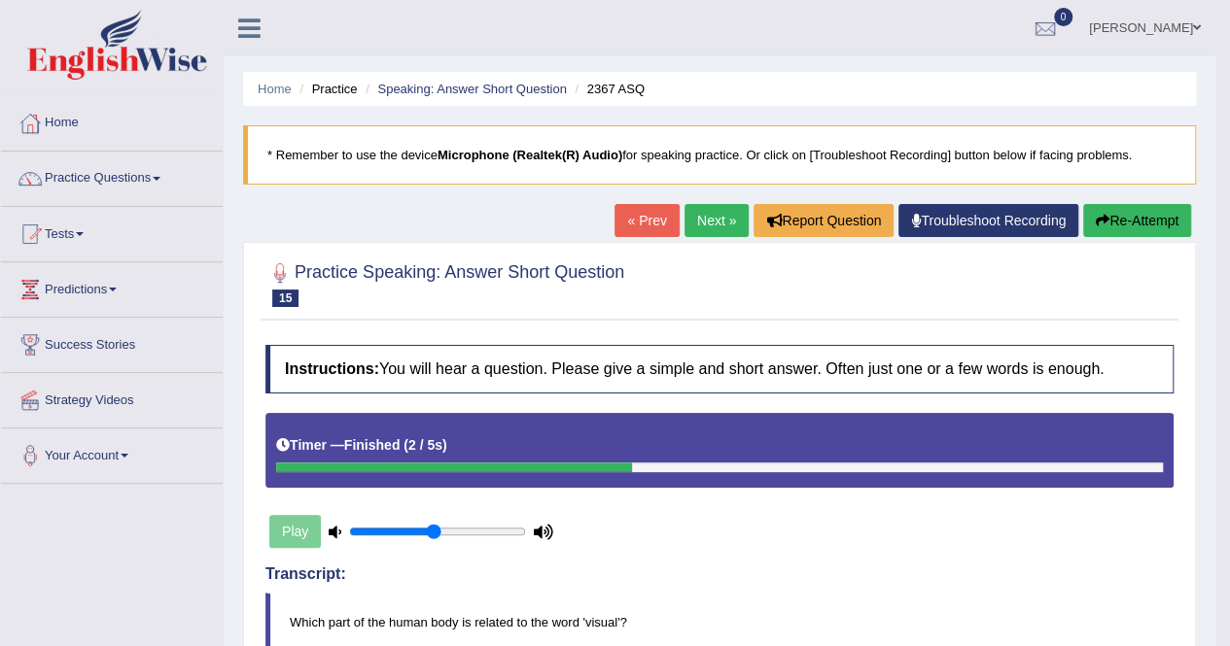
click at [690, 220] on link "Next »" at bounding box center [716, 220] width 64 height 33
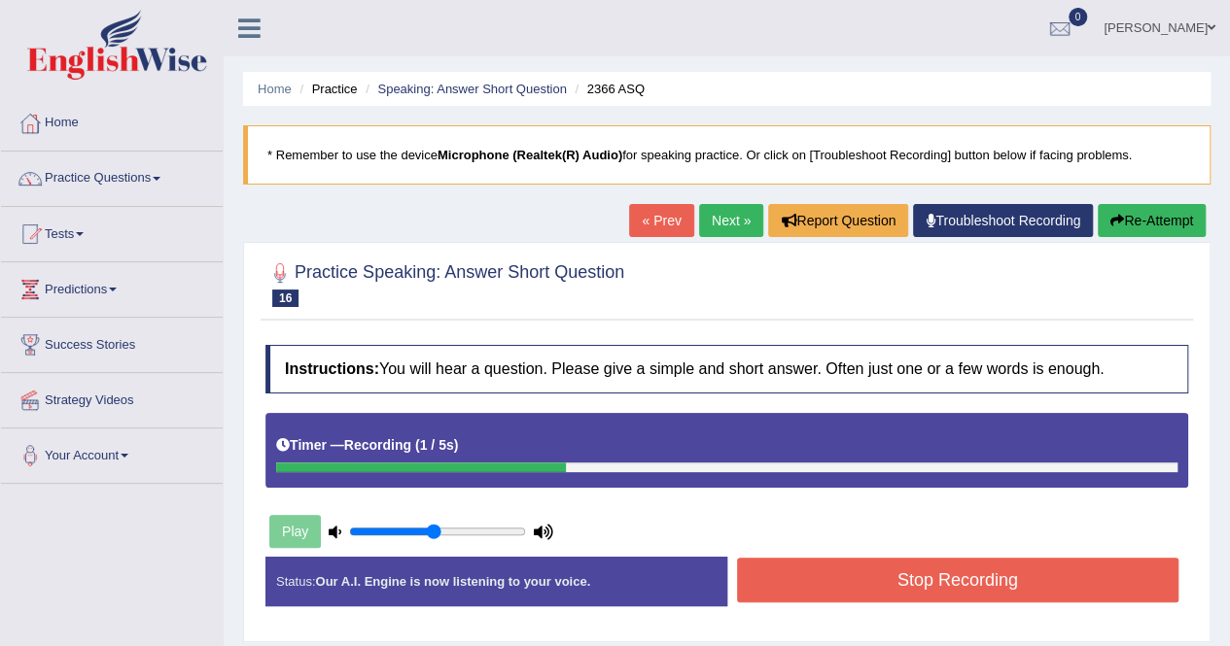
click at [803, 576] on button "Stop Recording" at bounding box center [958, 580] width 442 height 45
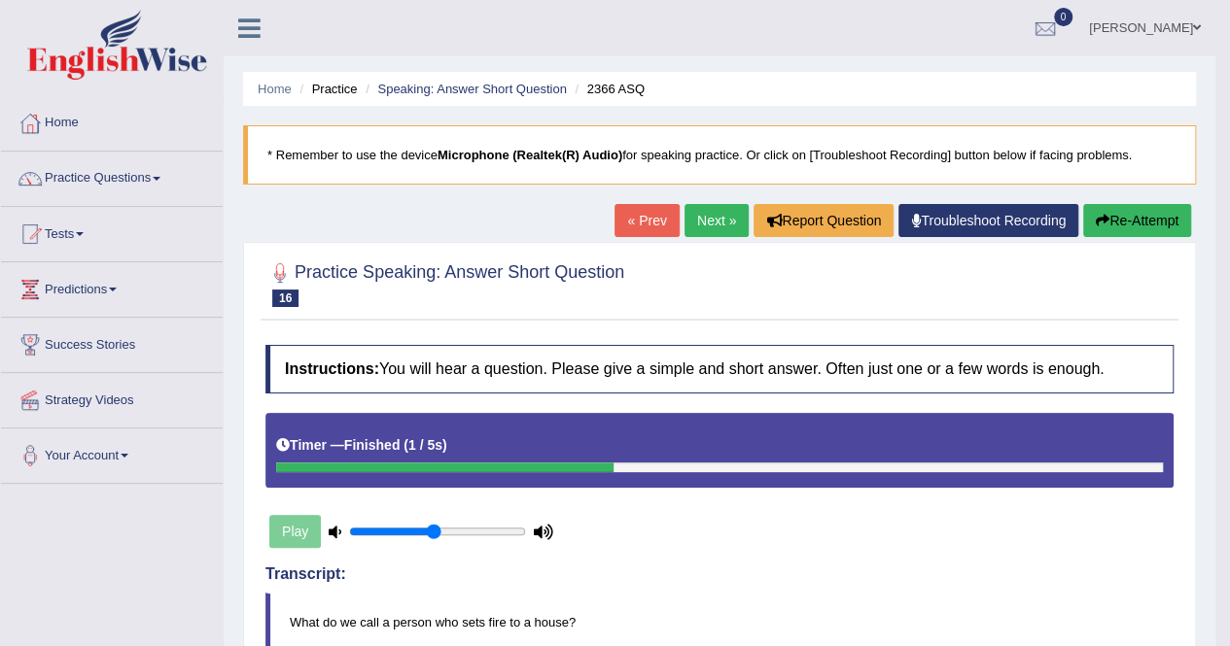
click at [720, 209] on link "Next »" at bounding box center [716, 220] width 64 height 33
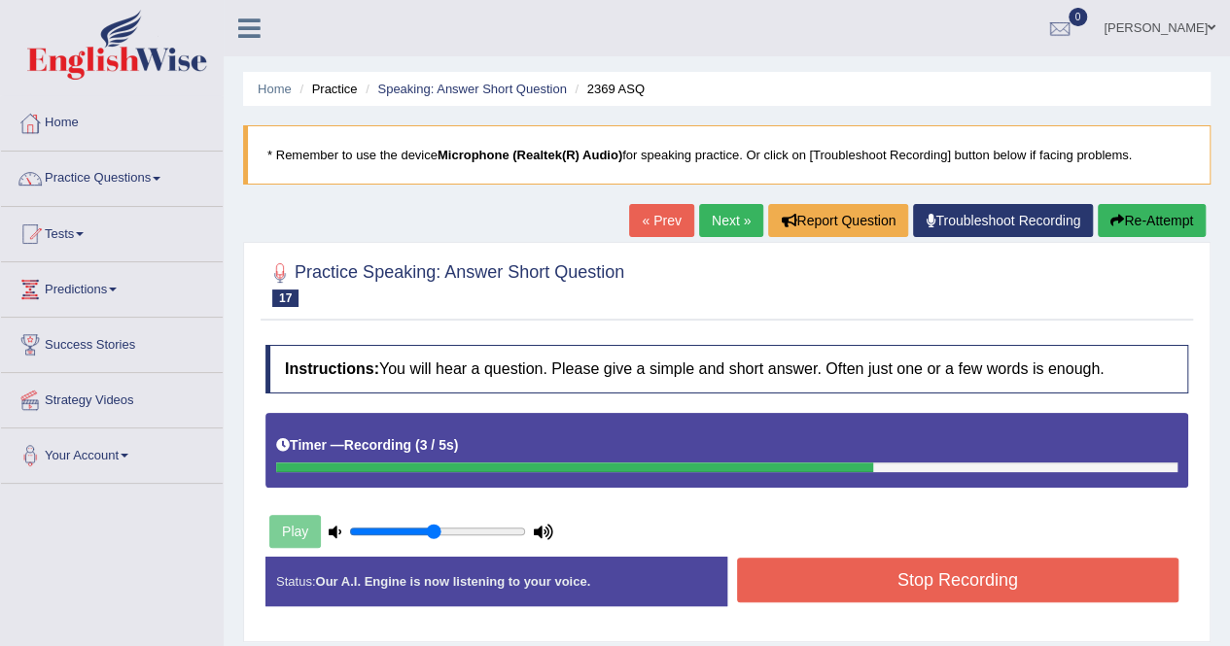
click at [864, 572] on button "Stop Recording" at bounding box center [958, 580] width 442 height 45
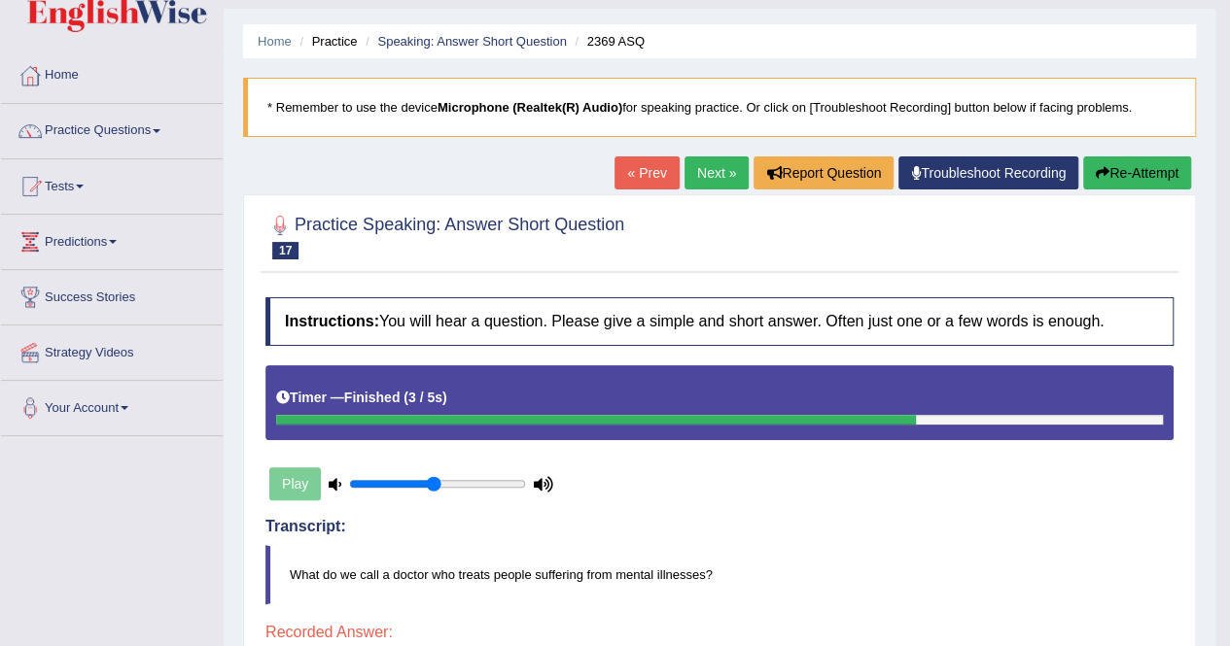
scroll to position [44, 0]
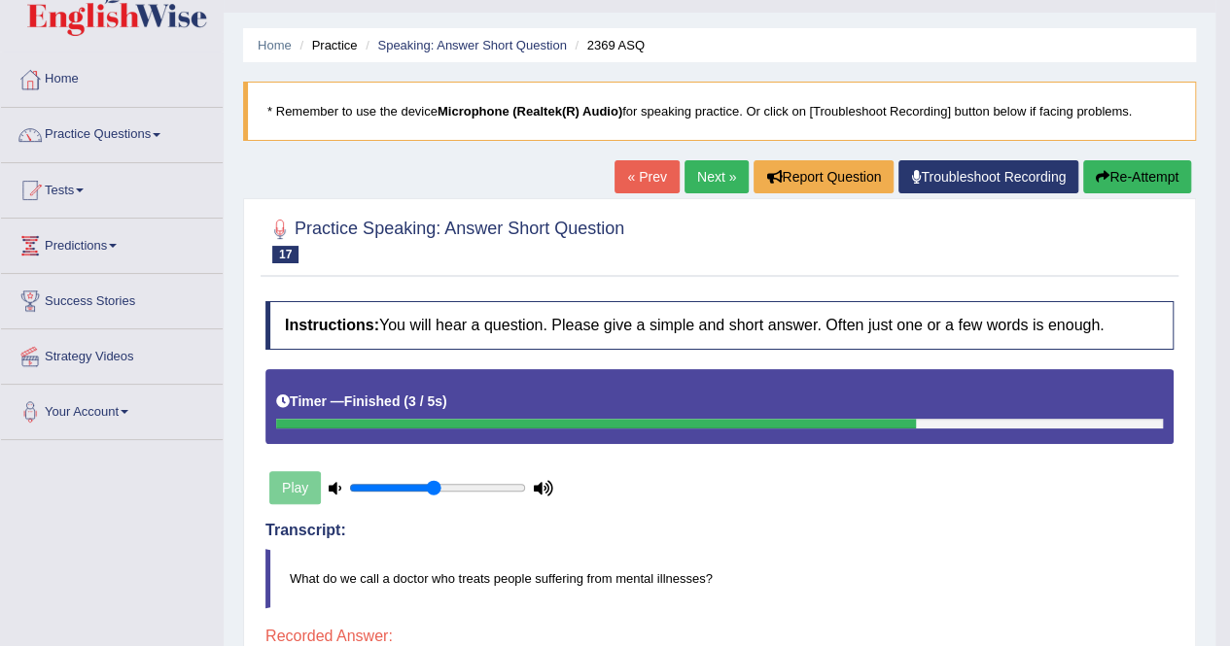
click at [709, 164] on link "Next »" at bounding box center [716, 176] width 64 height 33
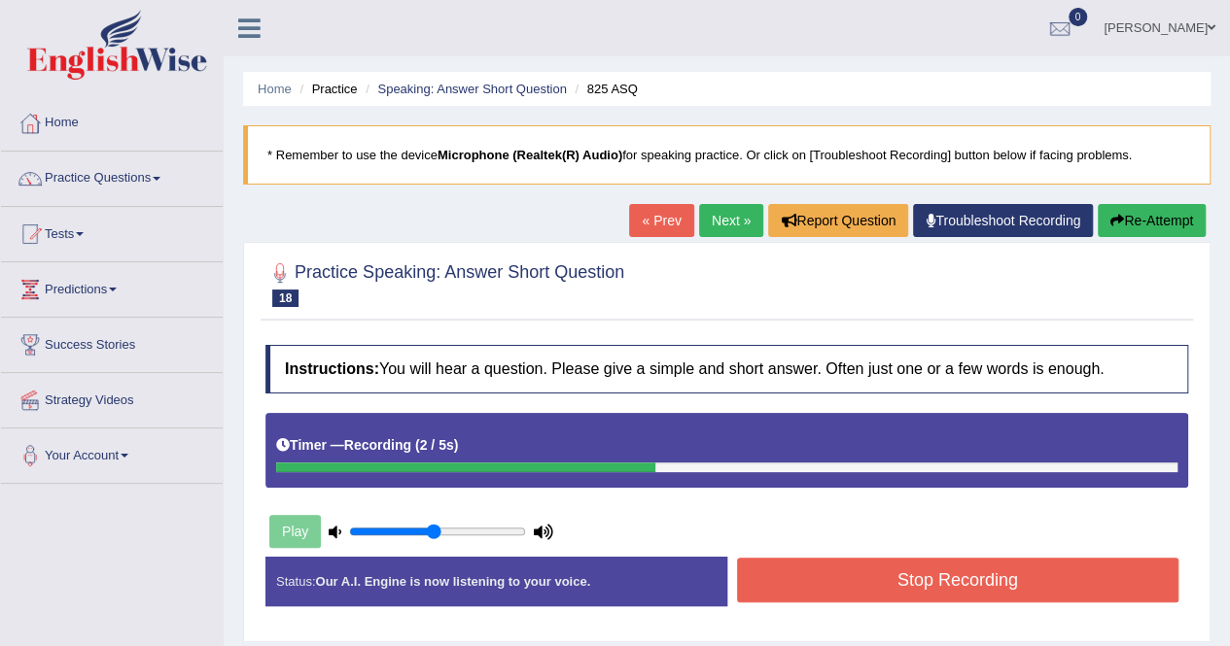
click at [824, 589] on button "Stop Recording" at bounding box center [958, 580] width 442 height 45
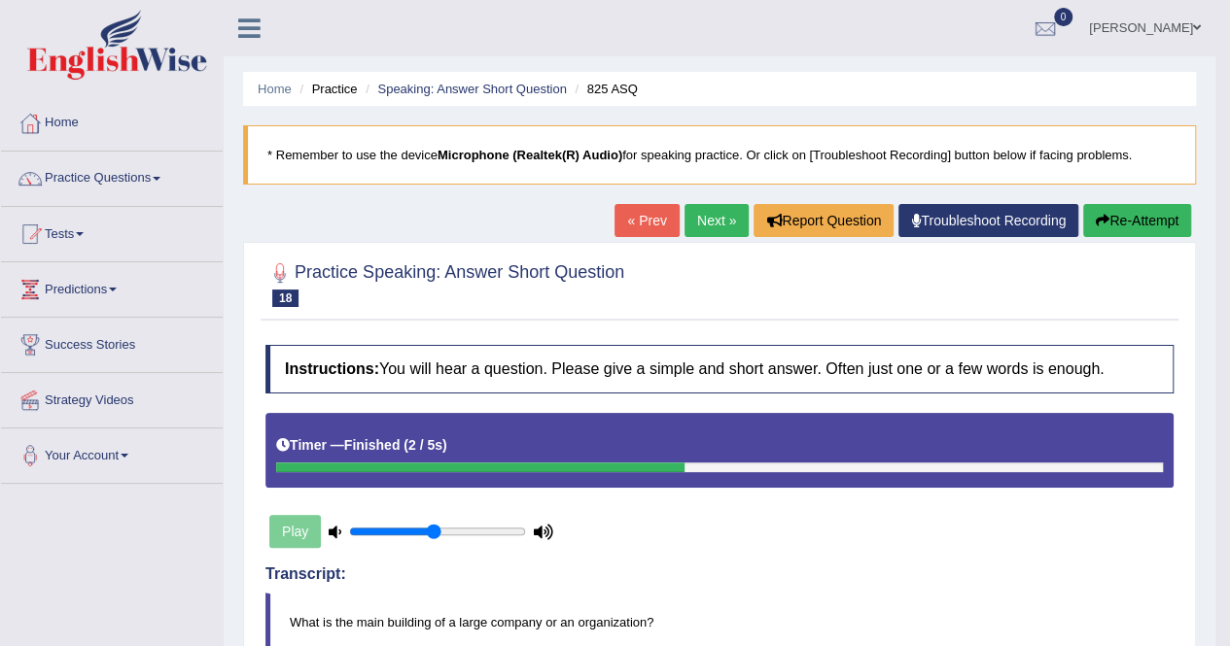
click at [712, 225] on link "Next »" at bounding box center [716, 220] width 64 height 33
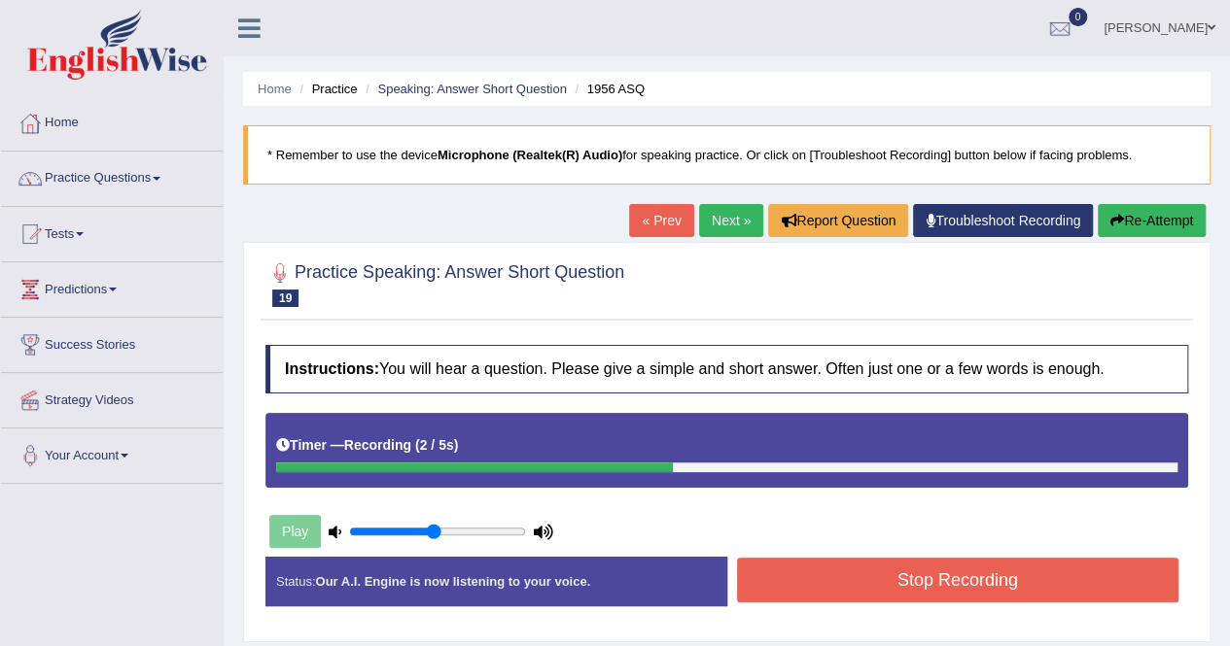
click at [812, 591] on button "Stop Recording" at bounding box center [958, 580] width 442 height 45
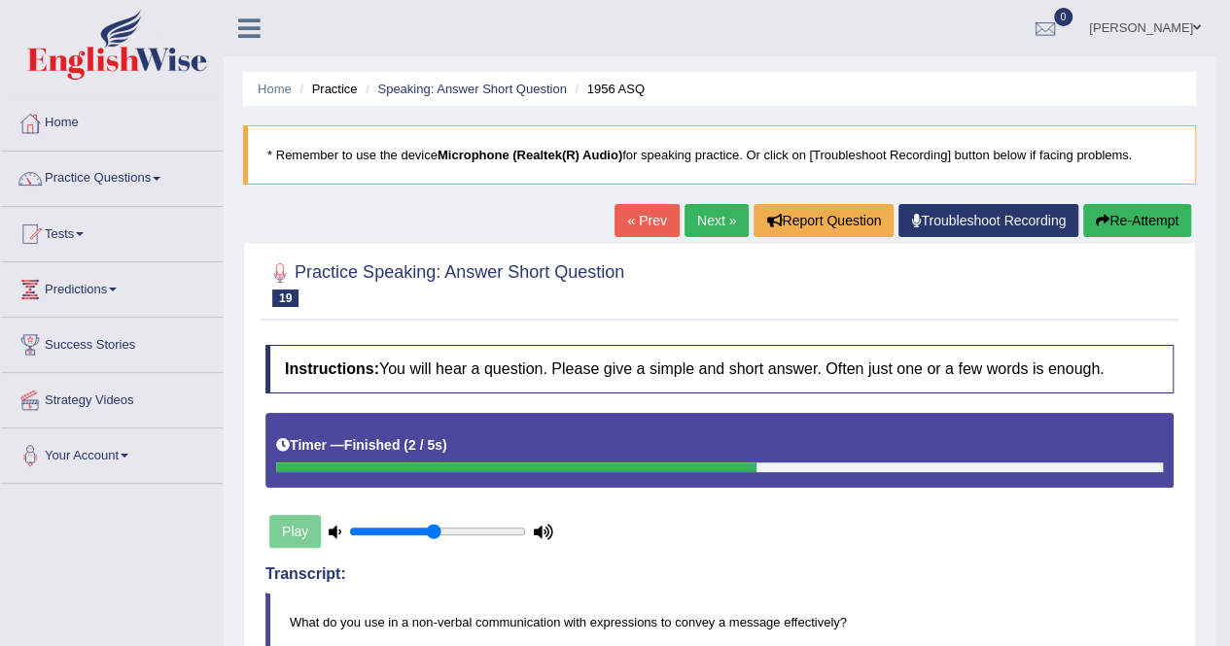
click at [716, 206] on link "Next »" at bounding box center [716, 220] width 64 height 33
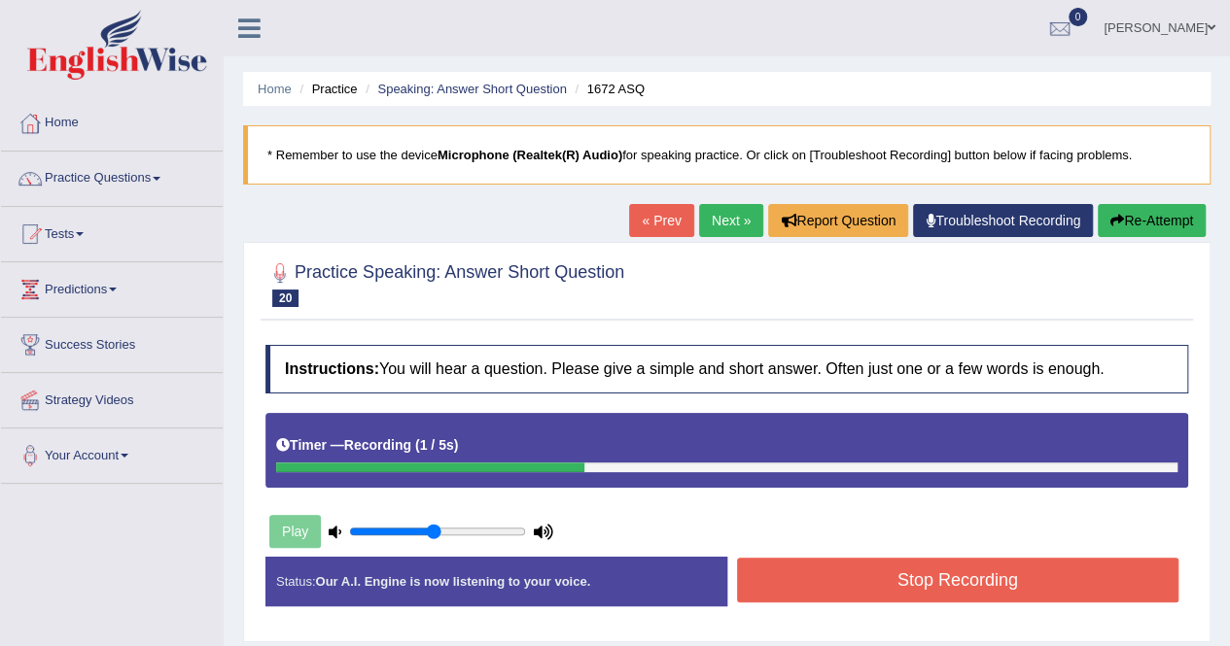
click at [815, 582] on button "Stop Recording" at bounding box center [958, 580] width 442 height 45
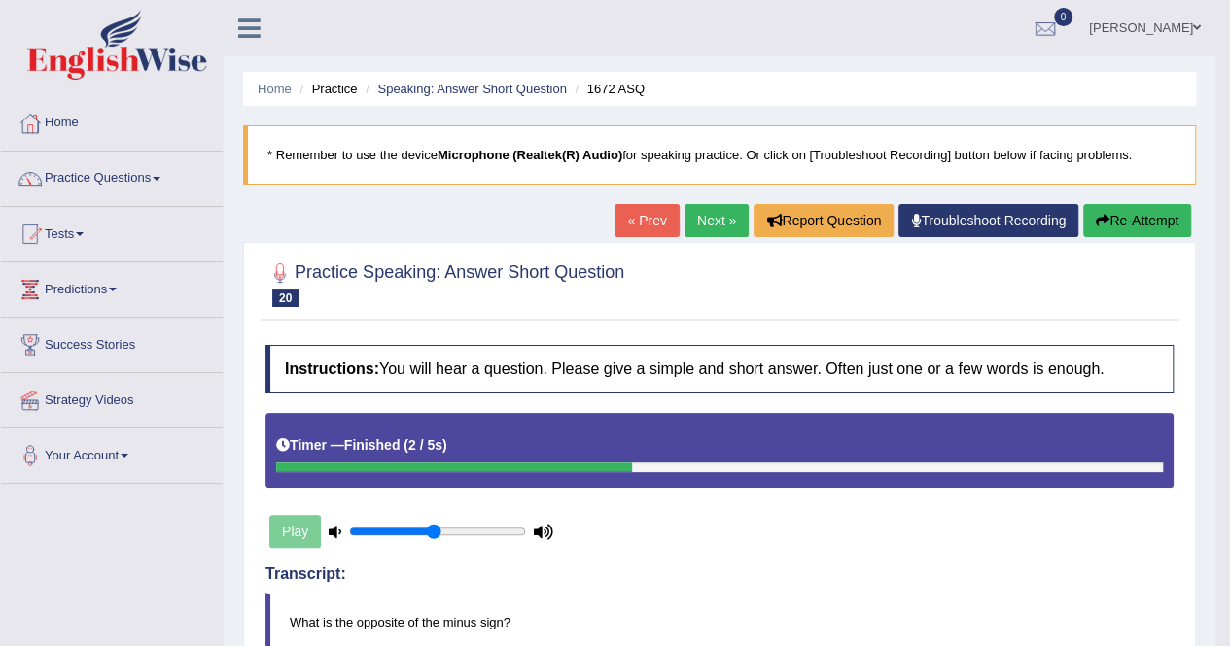
click at [715, 219] on link "Next »" at bounding box center [716, 220] width 64 height 33
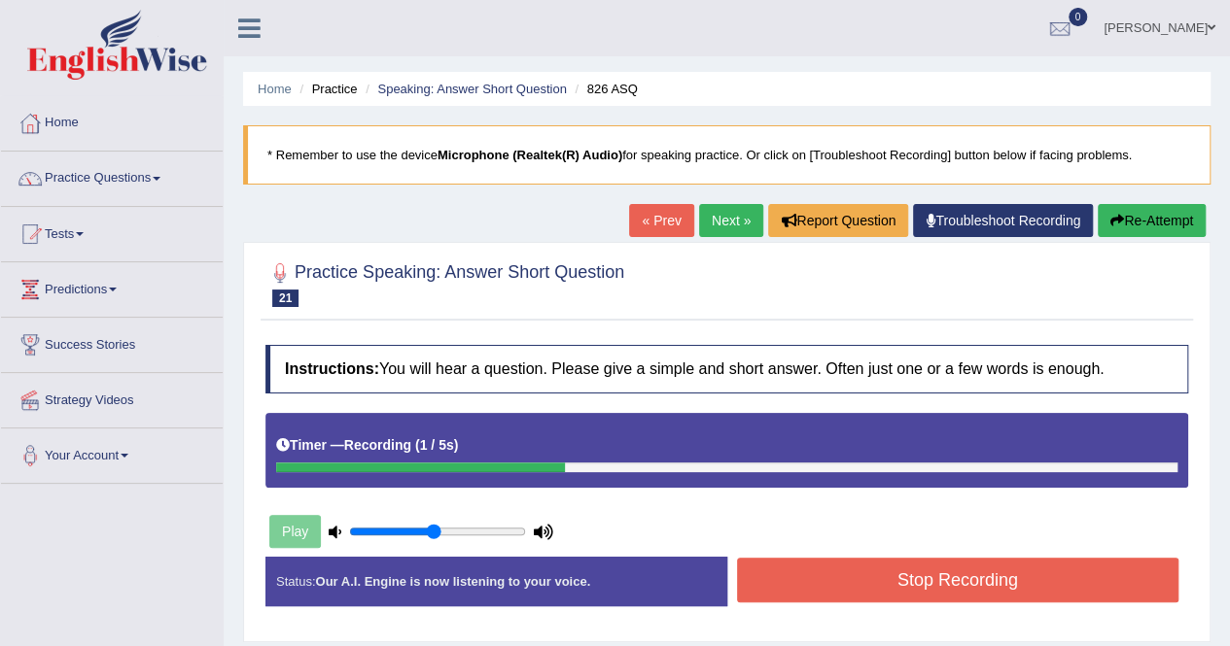
click at [831, 575] on button "Stop Recording" at bounding box center [958, 580] width 442 height 45
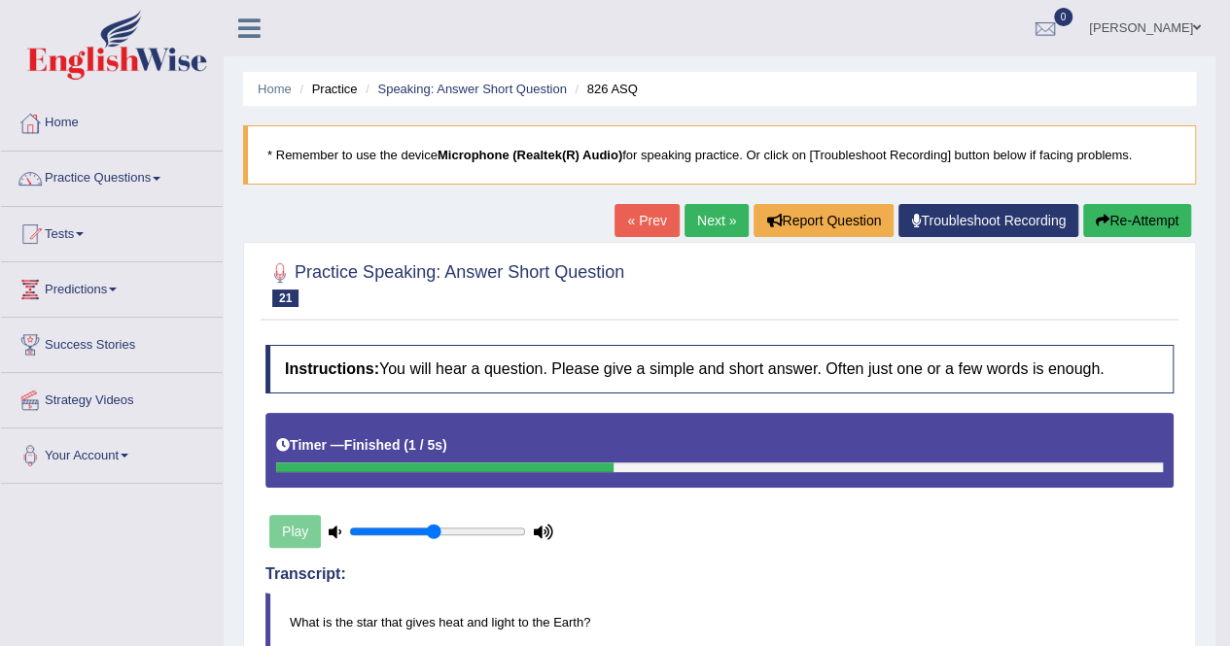
click at [705, 219] on link "Next »" at bounding box center [716, 220] width 64 height 33
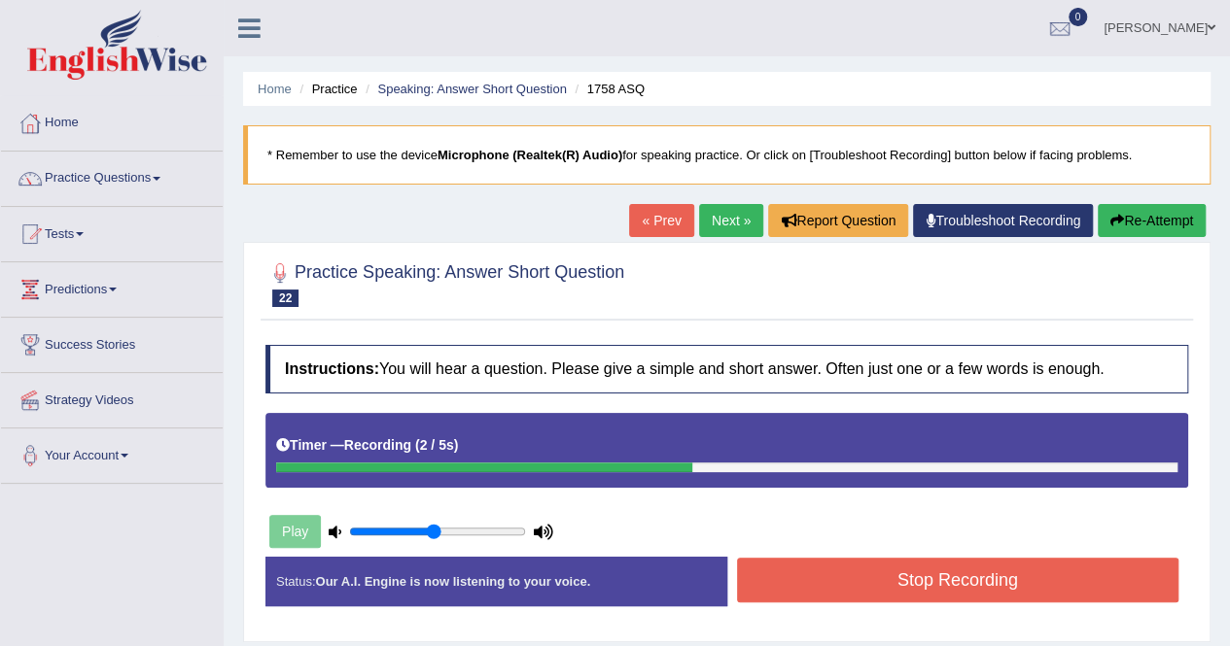
click at [815, 564] on button "Stop Recording" at bounding box center [958, 580] width 442 height 45
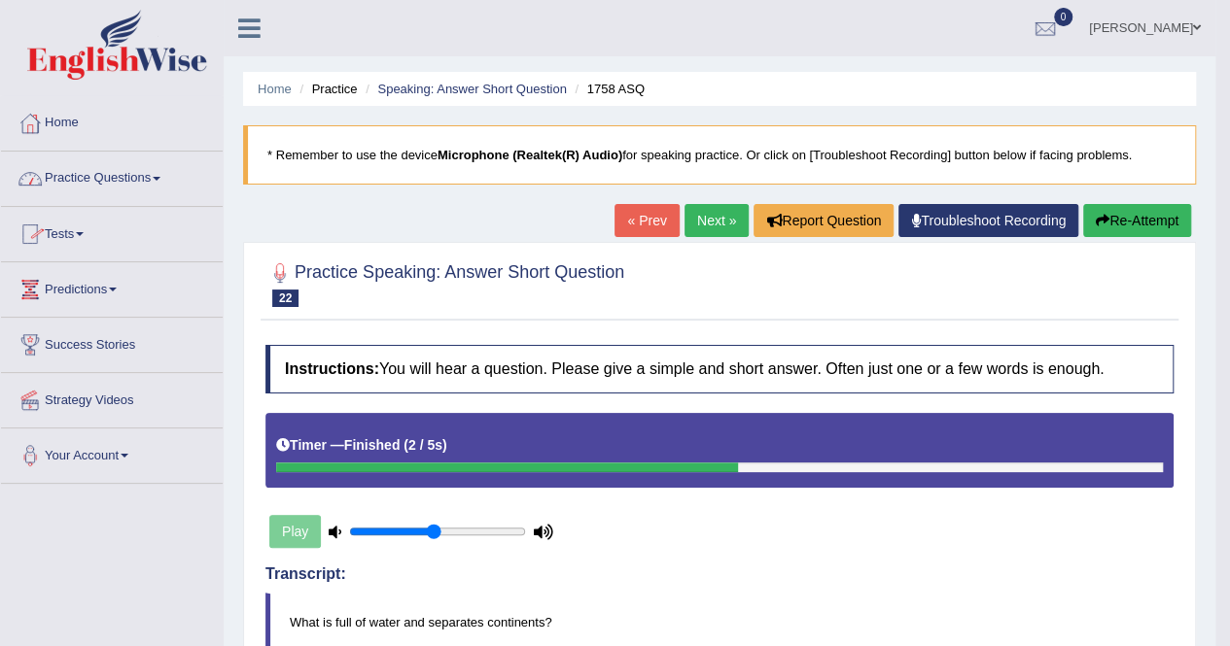
click at [165, 172] on link "Practice Questions" at bounding box center [112, 176] width 222 height 49
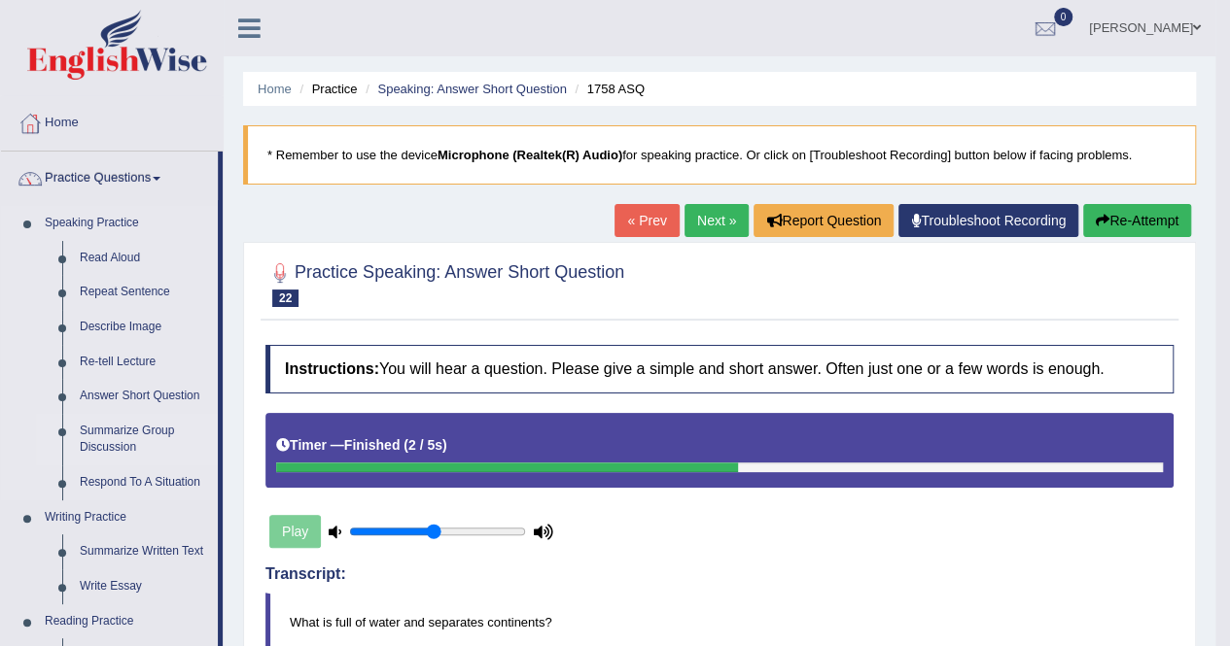
click at [125, 417] on link "Summarize Group Discussion" at bounding box center [144, 440] width 147 height 52
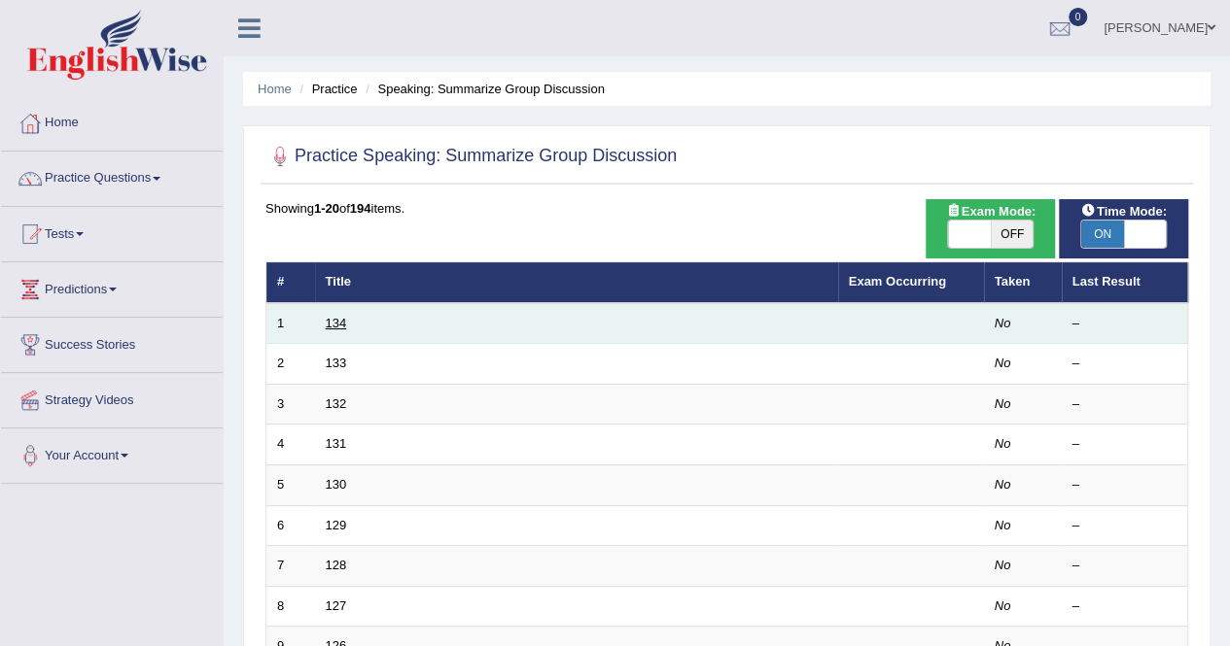
click at [332, 316] on link "134" at bounding box center [336, 323] width 21 height 15
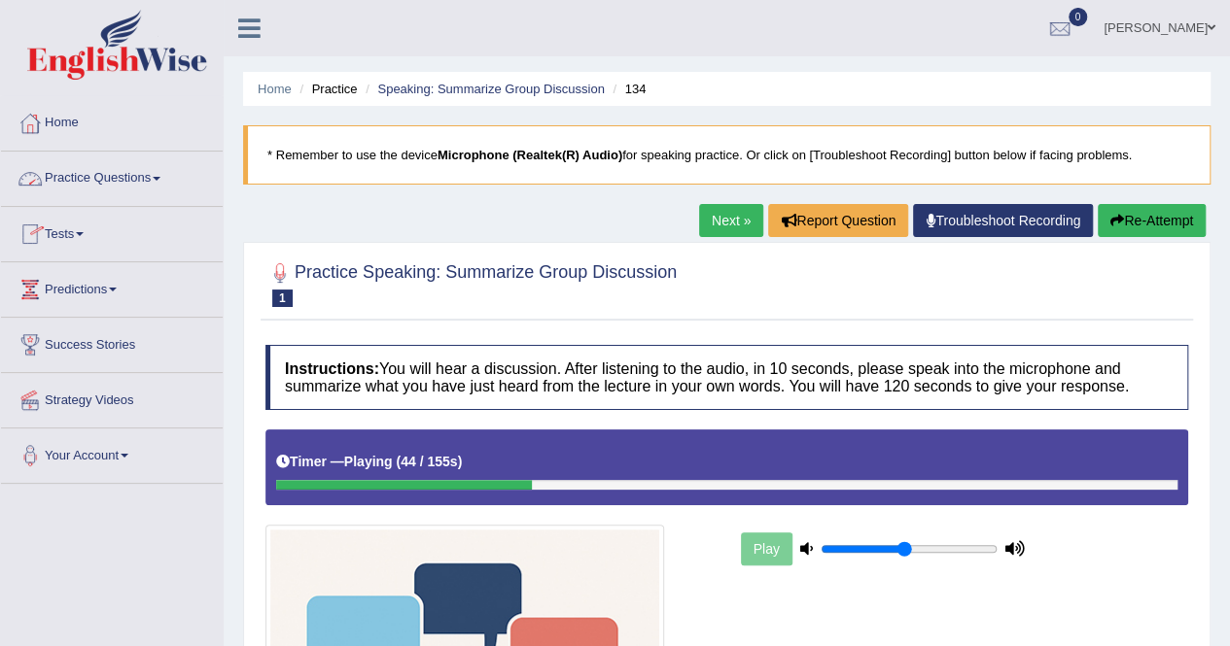
click at [164, 174] on link "Practice Questions" at bounding box center [112, 176] width 222 height 49
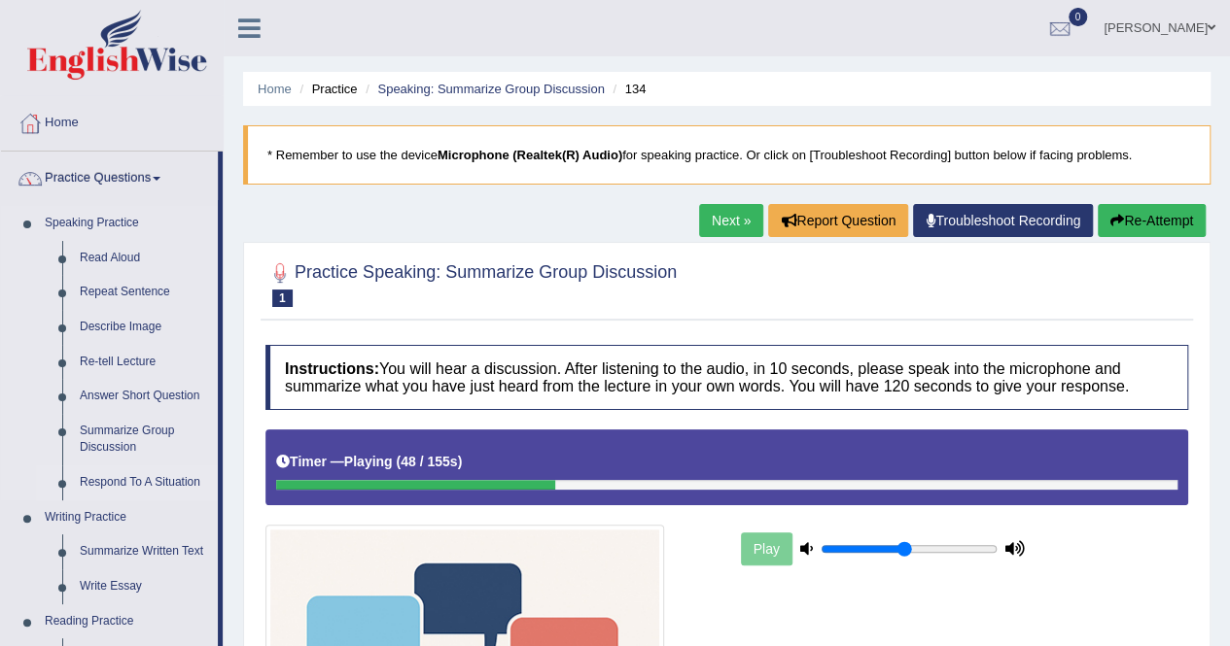
click at [160, 479] on link "Respond To A Situation" at bounding box center [144, 483] width 147 height 35
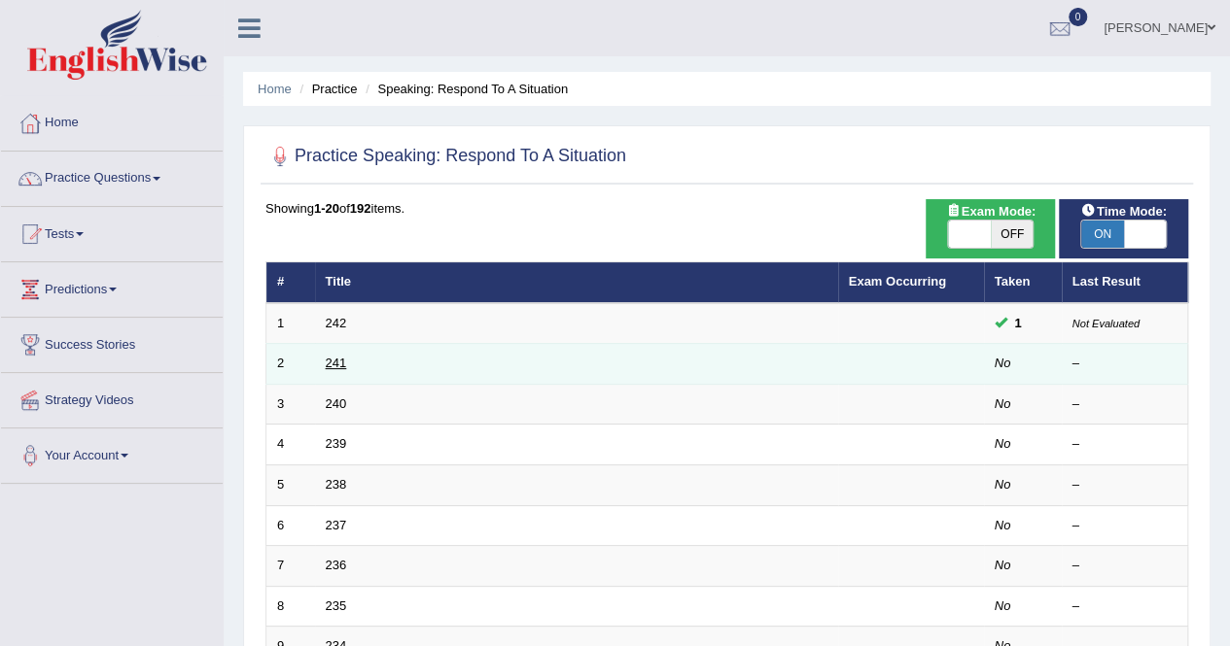
click at [334, 363] on link "241" at bounding box center [336, 363] width 21 height 15
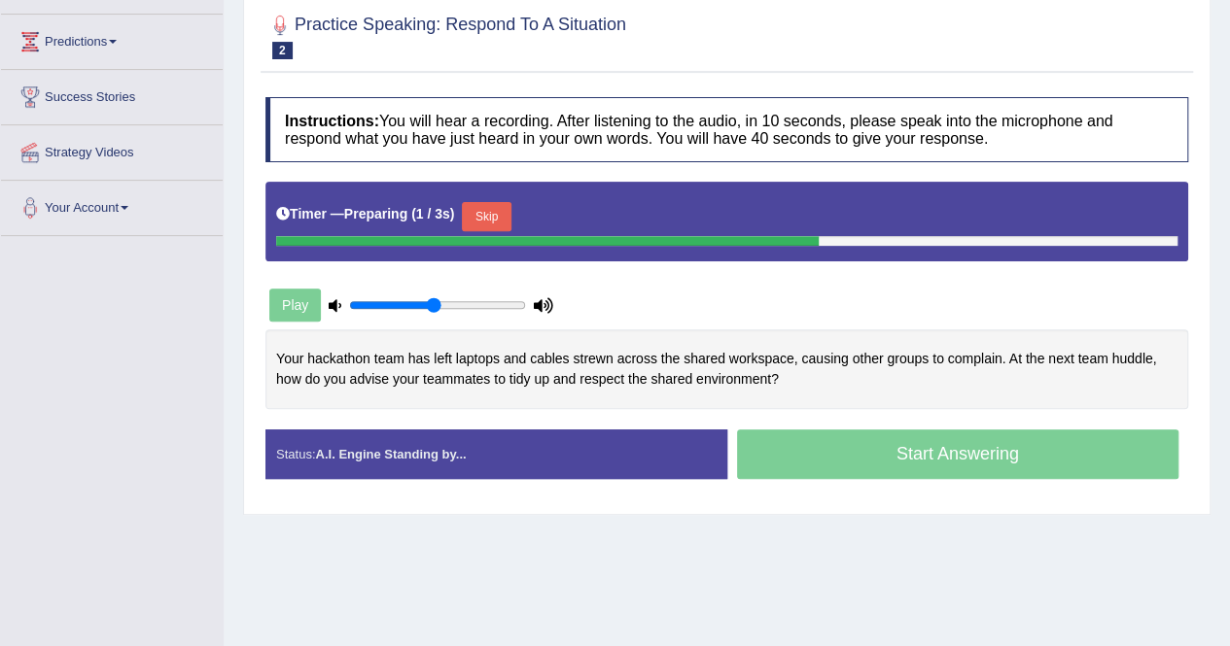
scroll to position [272, 0]
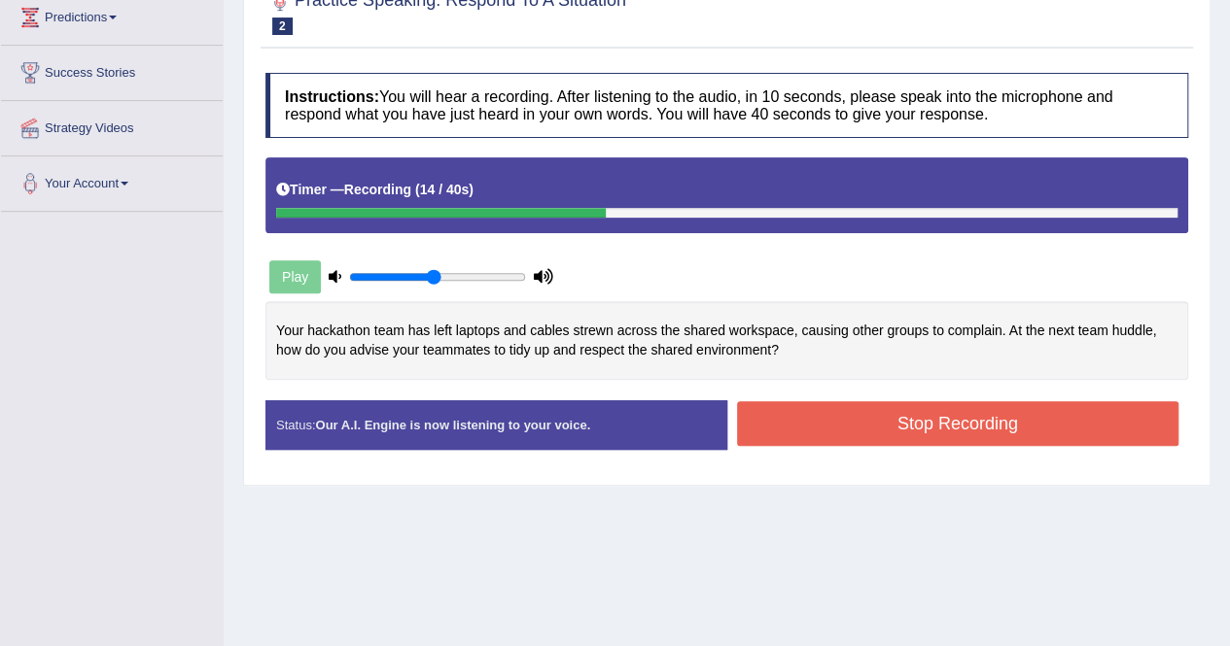
click at [818, 411] on button "Stop Recording" at bounding box center [958, 423] width 442 height 45
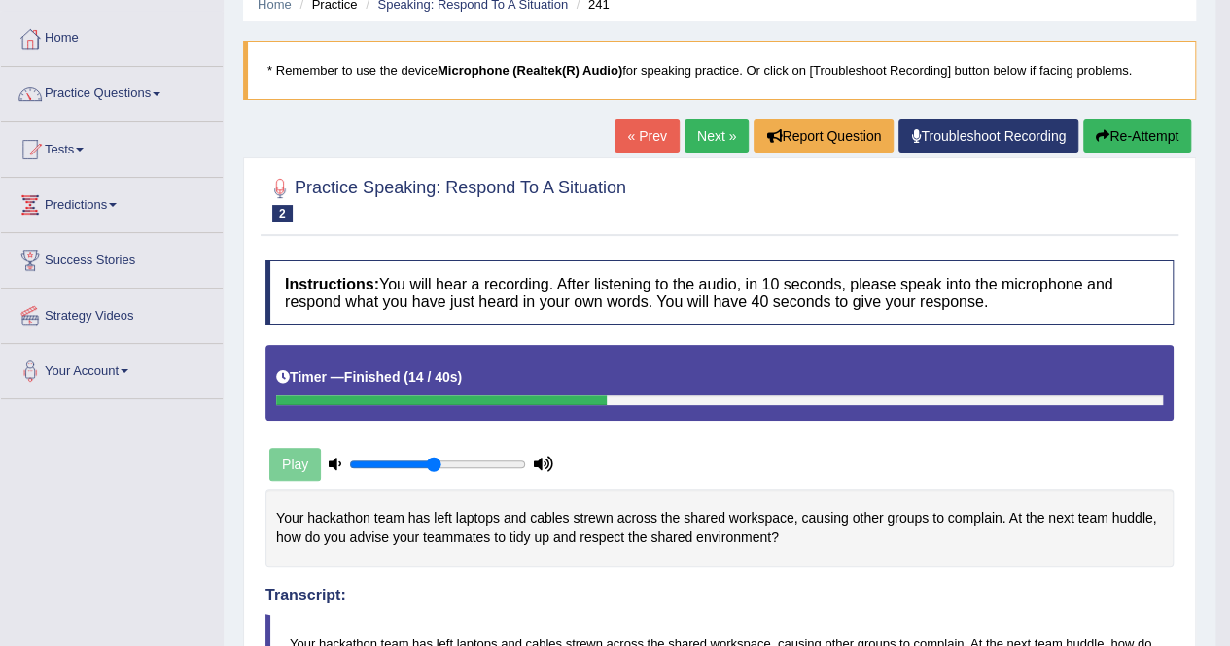
scroll to position [0, 0]
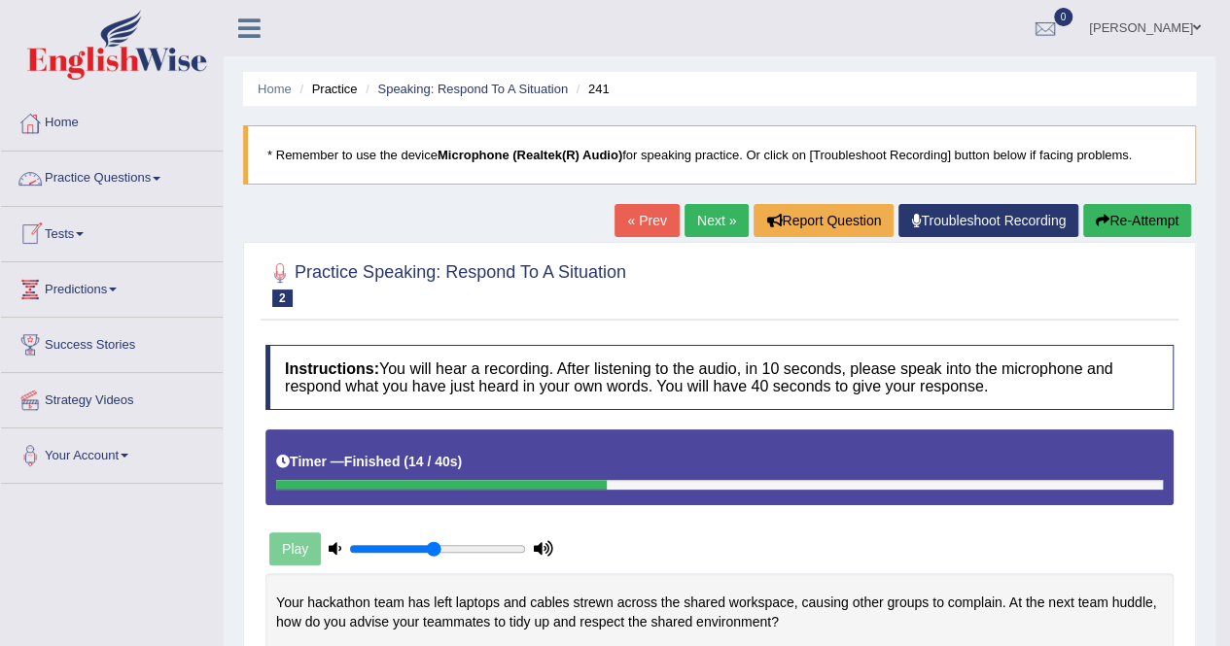
click at [158, 178] on link "Practice Questions" at bounding box center [112, 176] width 222 height 49
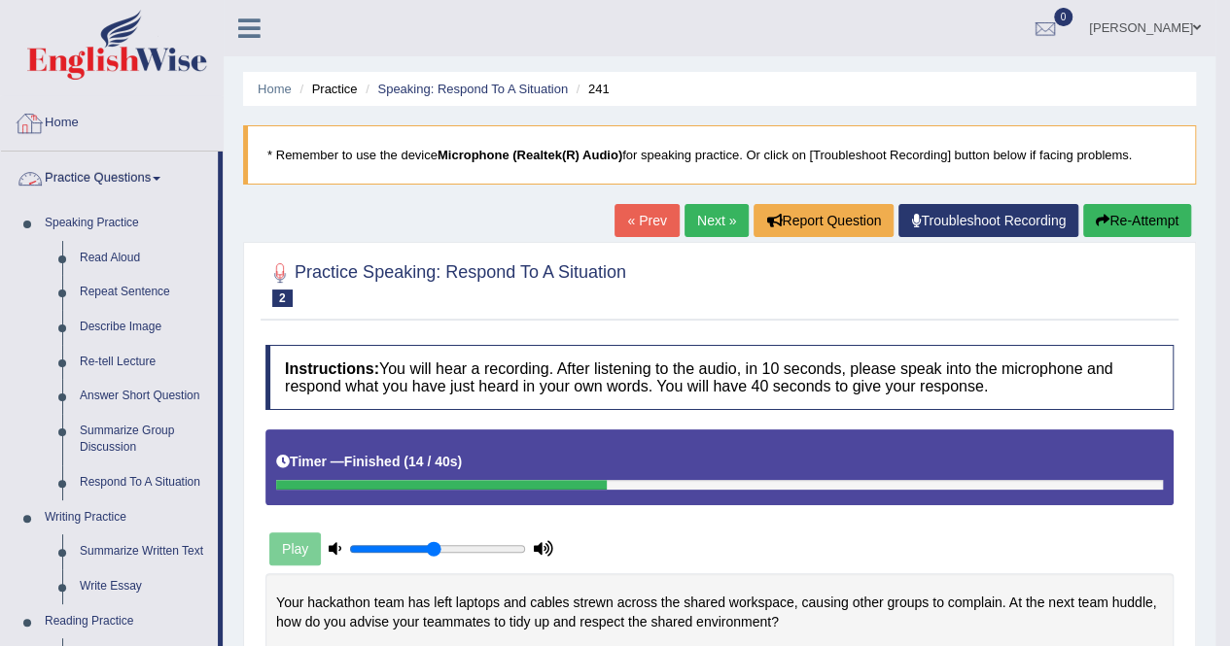
click at [107, 121] on link "Home" at bounding box center [112, 120] width 222 height 49
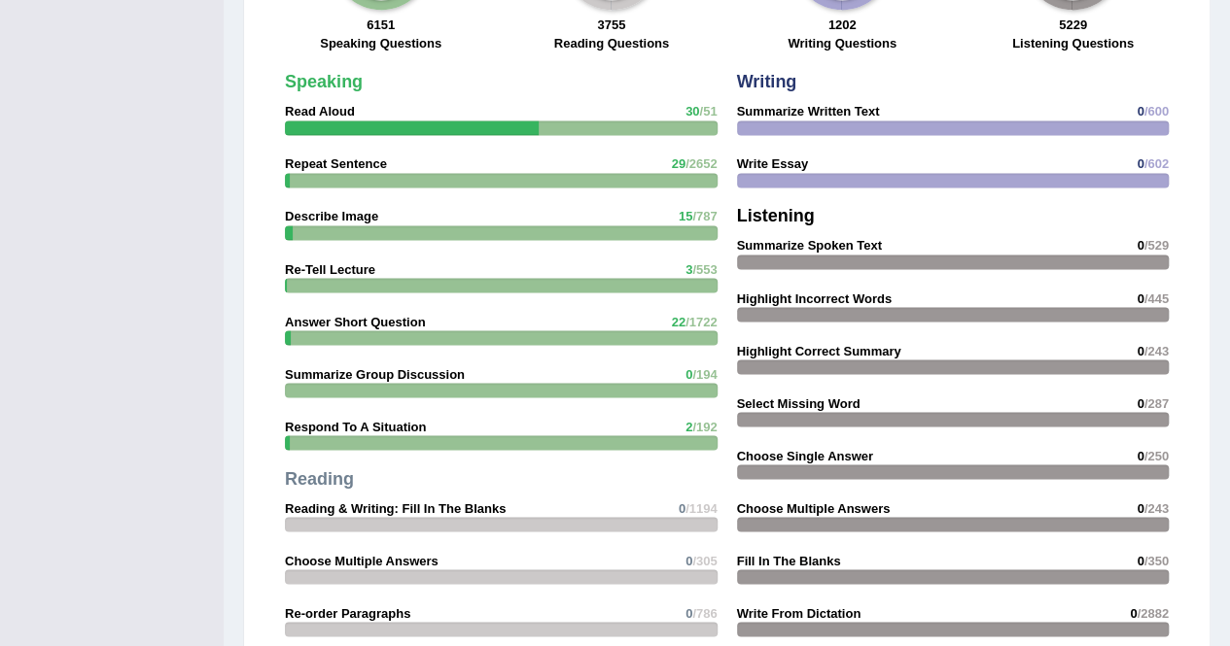
scroll to position [1570, 0]
